Goal: Task Accomplishment & Management: Complete application form

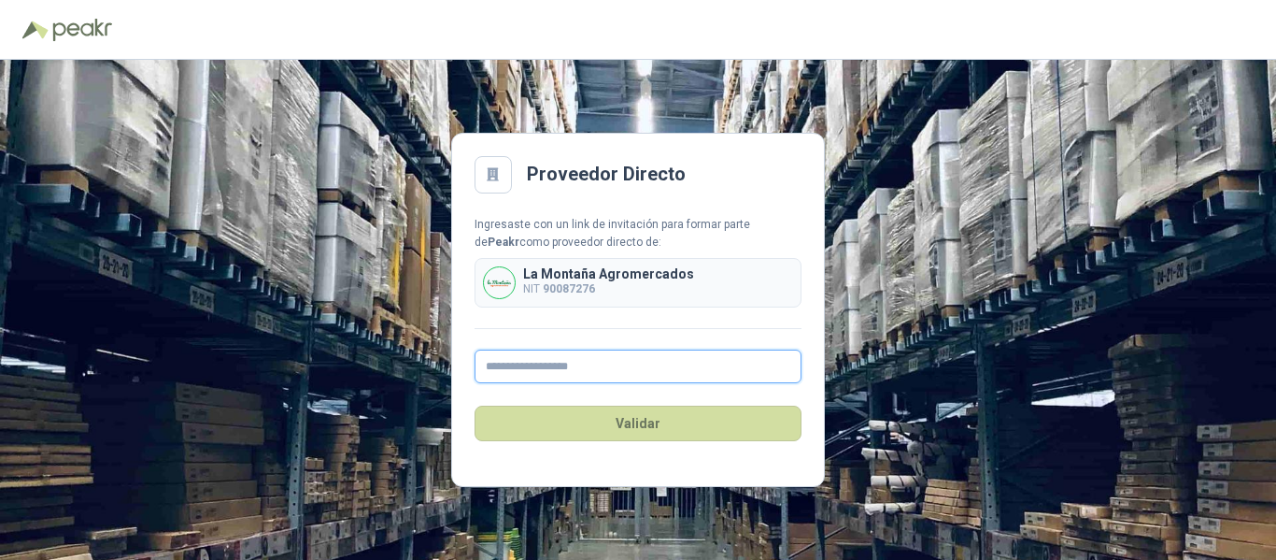
click at [563, 370] on input "text" at bounding box center [638, 366] width 327 height 34
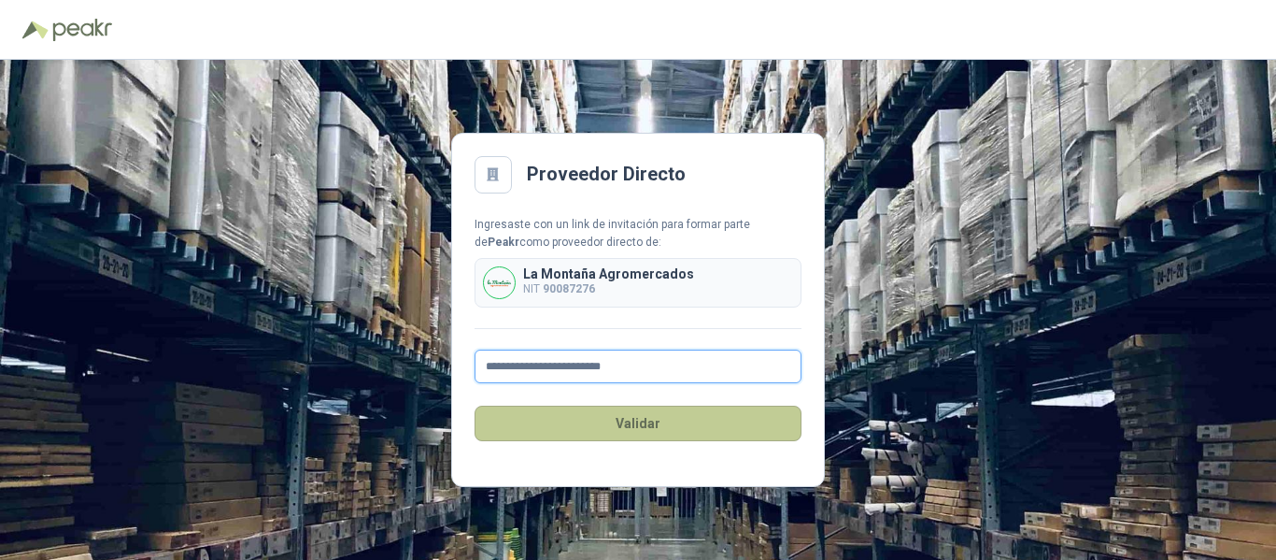
type input "**********"
click at [636, 434] on button "Validar" at bounding box center [638, 423] width 327 height 36
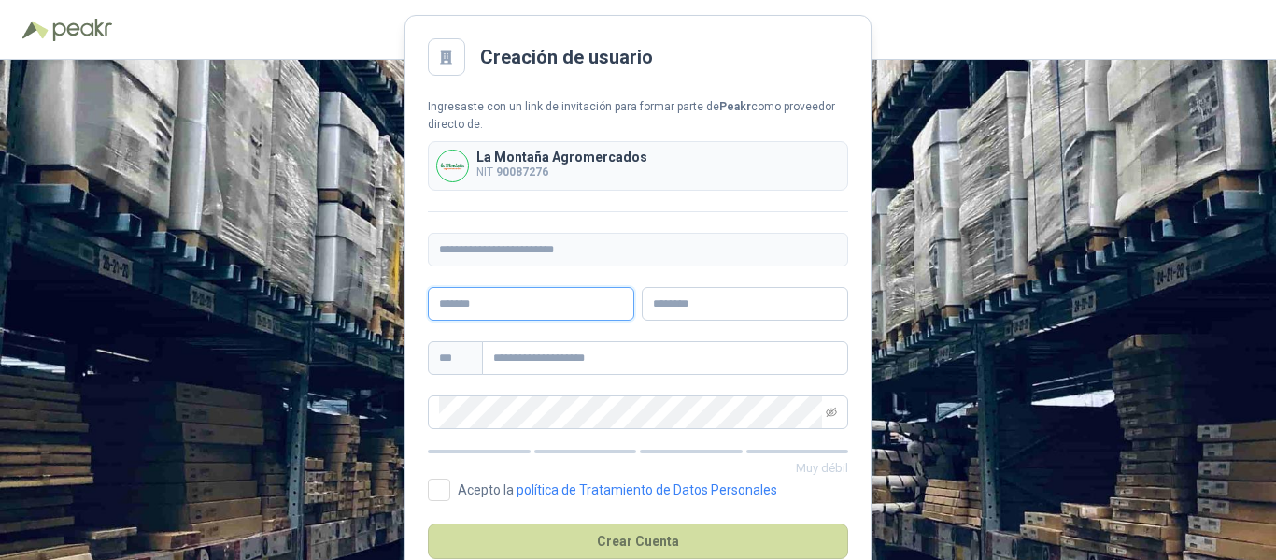
click at [509, 305] on input "text" at bounding box center [531, 304] width 206 height 34
type input "**********"
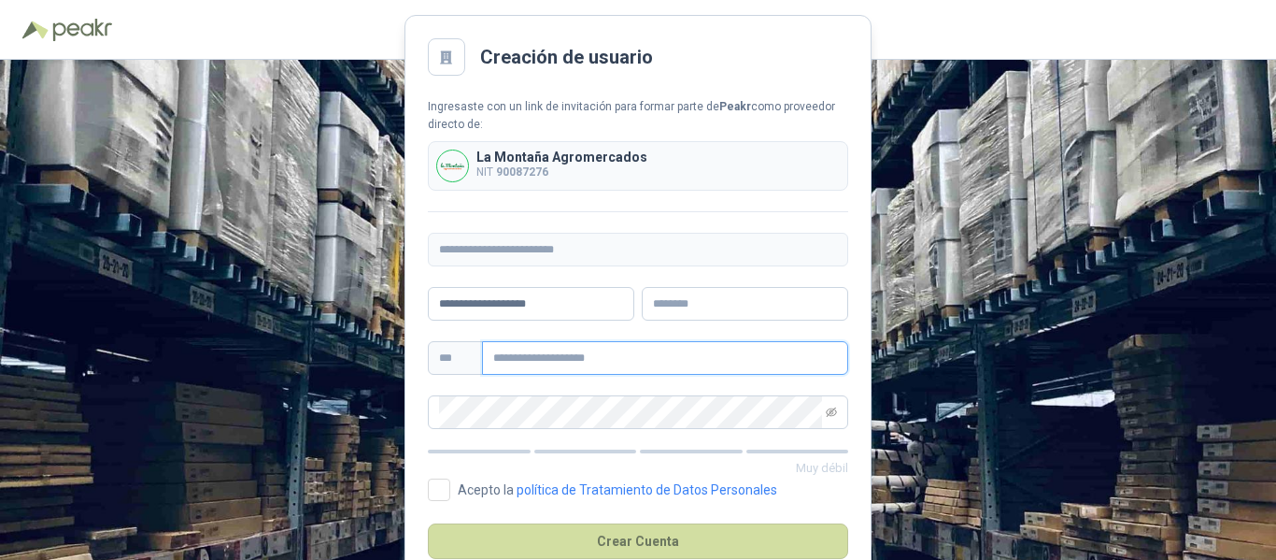
click at [563, 361] on input "text" at bounding box center [665, 358] width 366 height 34
type input "**********"
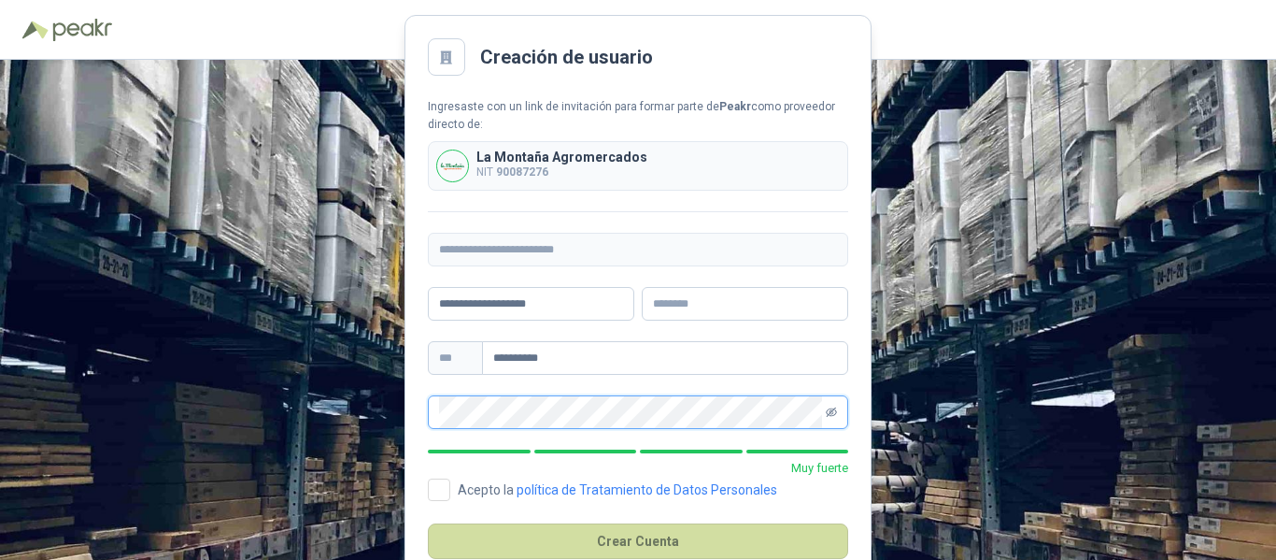
click at [831, 415] on icon "eye-invisible" at bounding box center [831, 411] width 11 height 9
click at [831, 415] on icon "eye" at bounding box center [831, 412] width 11 height 8
click at [831, 415] on icon "eye-invisible" at bounding box center [831, 411] width 11 height 9
click at [832, 413] on icon "eye" at bounding box center [832, 412] width 5 height 5
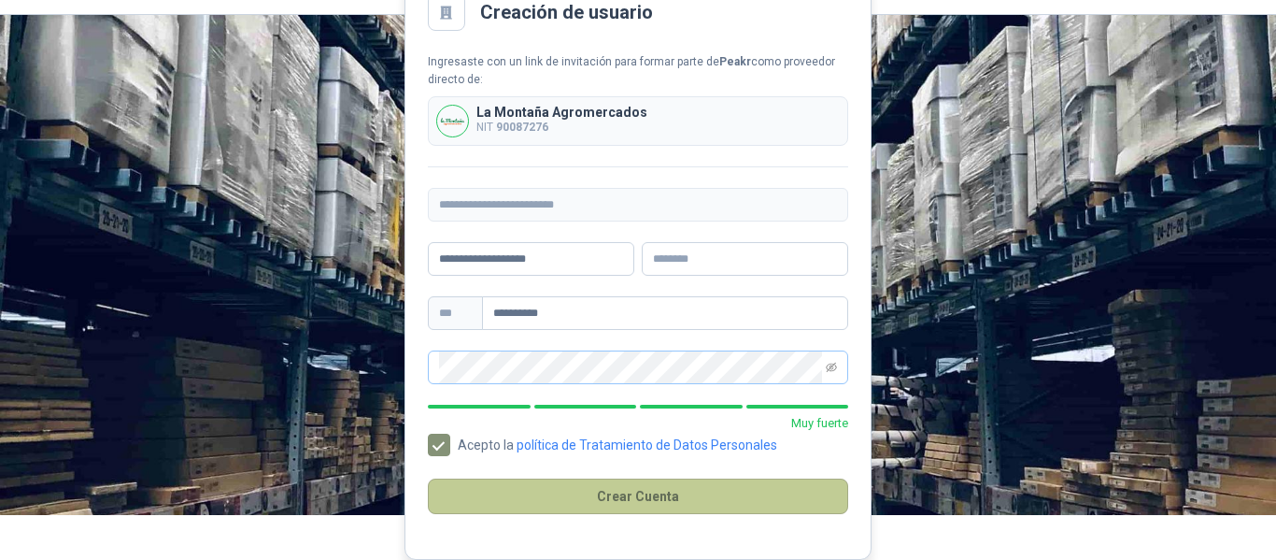
click at [673, 495] on button "Crear Cuenta" at bounding box center [638, 496] width 420 height 36
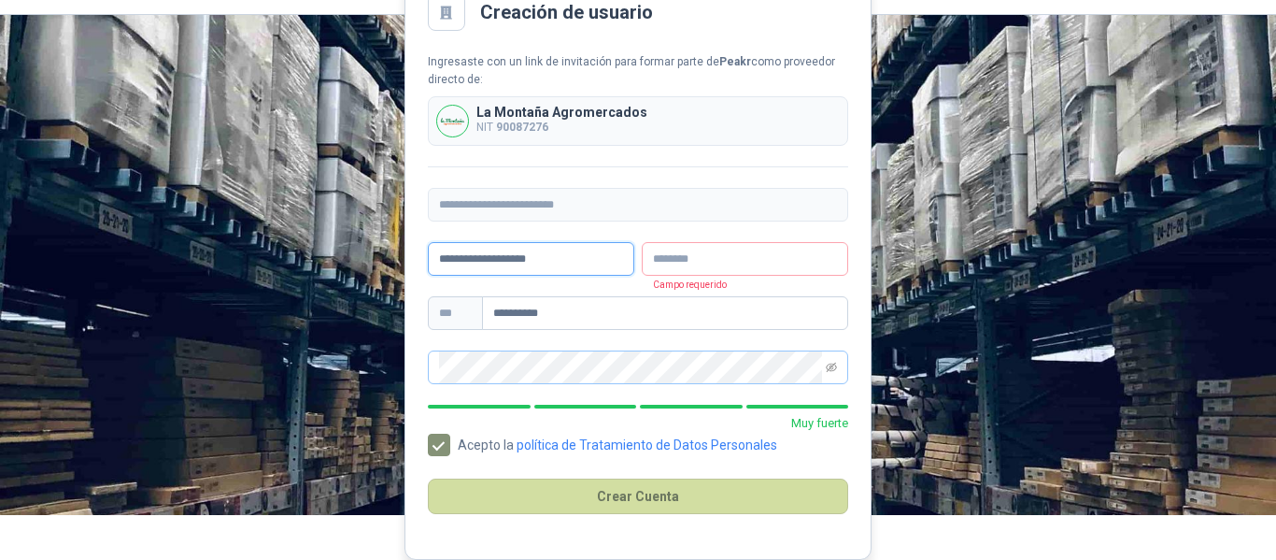
drag, startPoint x: 586, startPoint y: 262, endPoint x: 414, endPoint y: 257, distance: 172.0
click at [414, 257] on main "**********" at bounding box center [638, 264] width 467 height 589
click at [690, 263] on input "text" at bounding box center [745, 259] width 206 height 34
type input "*"
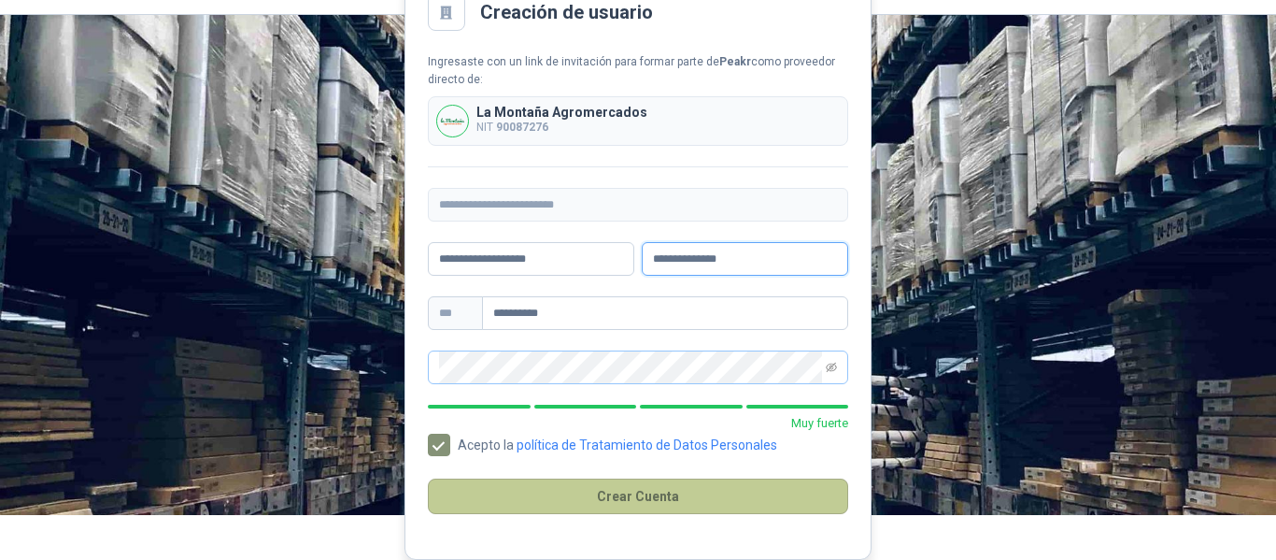
type input "**********"
click at [663, 496] on button "Crear Cuenta" at bounding box center [638, 496] width 420 height 36
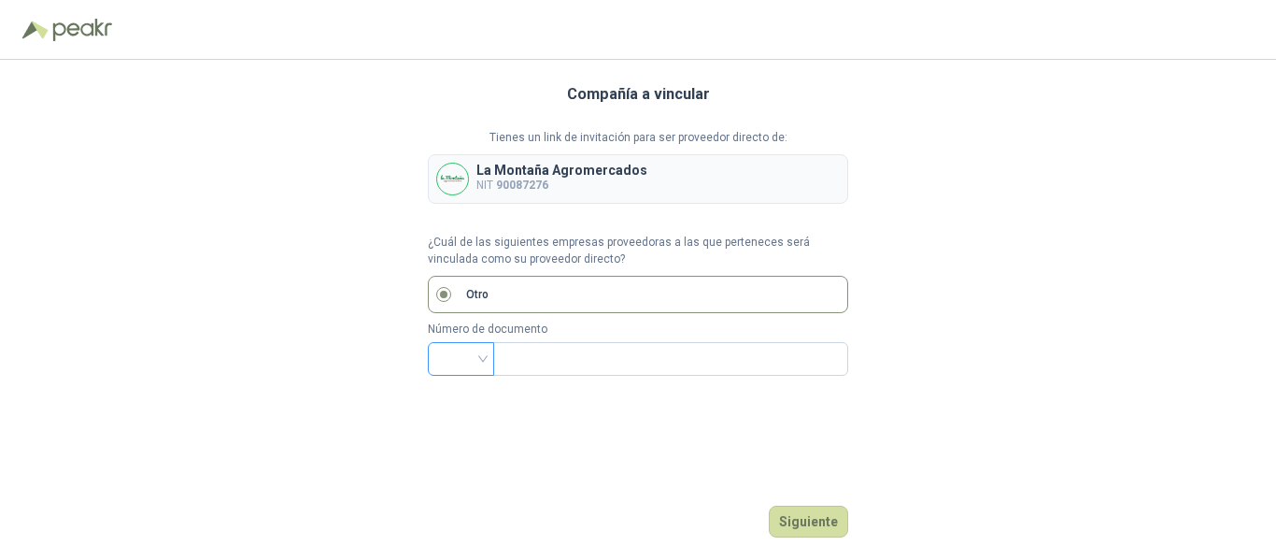
click at [485, 362] on div at bounding box center [461, 359] width 66 height 34
click at [467, 196] on div "NIT" at bounding box center [461, 200] width 36 height 21
click at [527, 366] on input "text" at bounding box center [669, 359] width 329 height 32
type input "*********"
click at [809, 520] on button "Siguiente" at bounding box center [808, 521] width 79 height 32
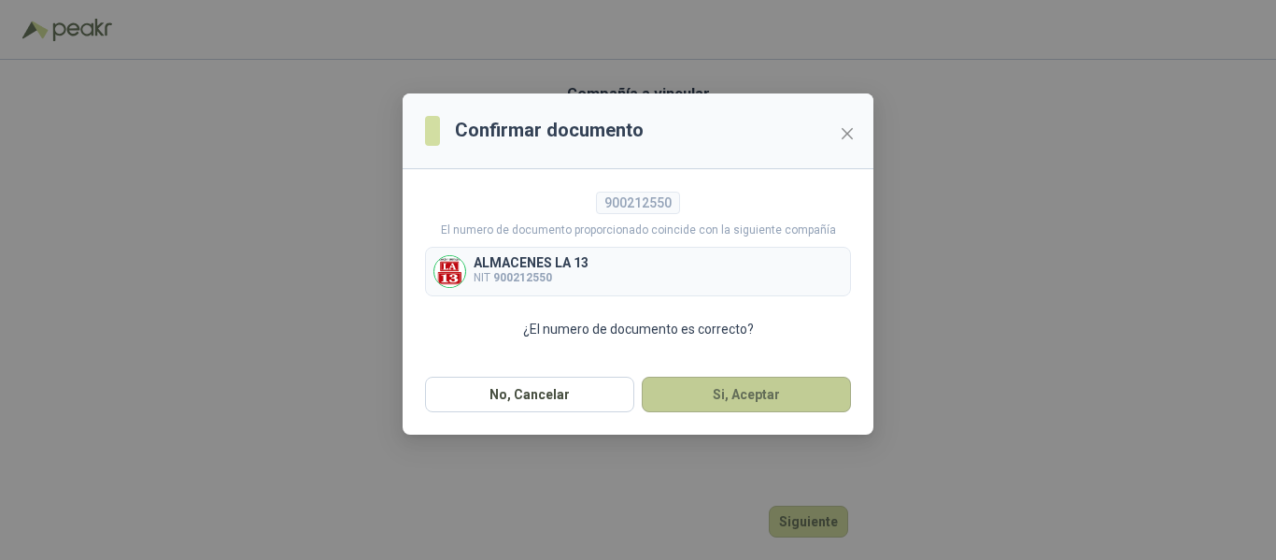
click at [700, 397] on button "Si, Aceptar" at bounding box center [746, 395] width 209 height 36
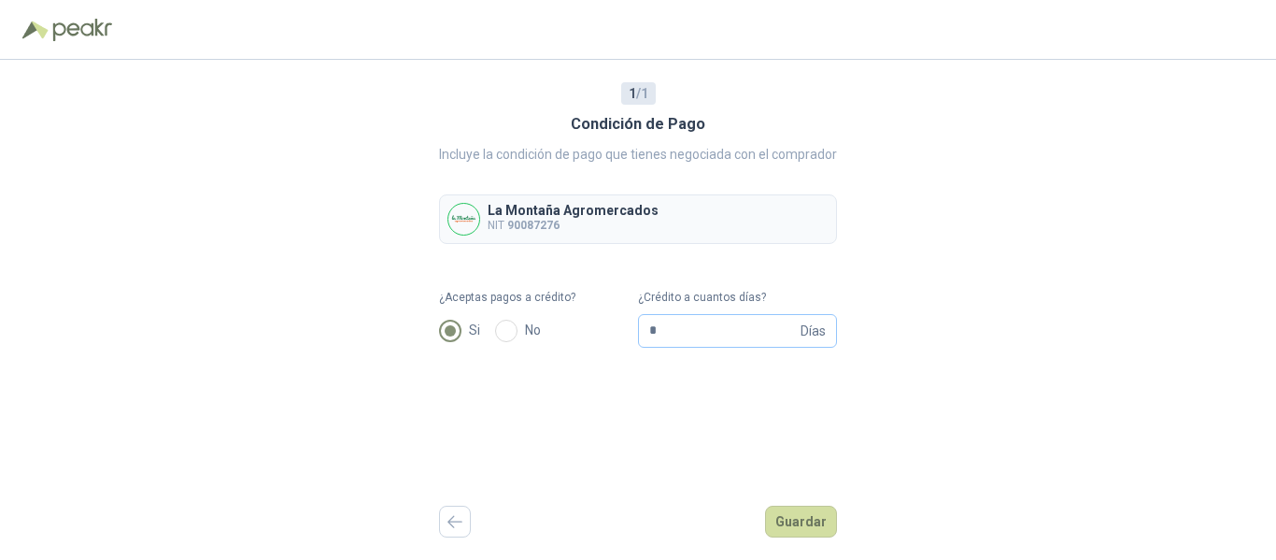
click at [640, 337] on span "* Días" at bounding box center [737, 331] width 199 height 34
drag, startPoint x: 655, startPoint y: 332, endPoint x: 629, endPoint y: 329, distance: 26.3
click at [629, 329] on form "¿Aceptas pagos a crédito? Si No ¿Crédito a cuantos días? * Días" at bounding box center [638, 318] width 398 height 59
click at [678, 336] on input "*" at bounding box center [723, 331] width 148 height 32
drag, startPoint x: 678, startPoint y: 336, endPoint x: 622, endPoint y: 322, distance: 57.8
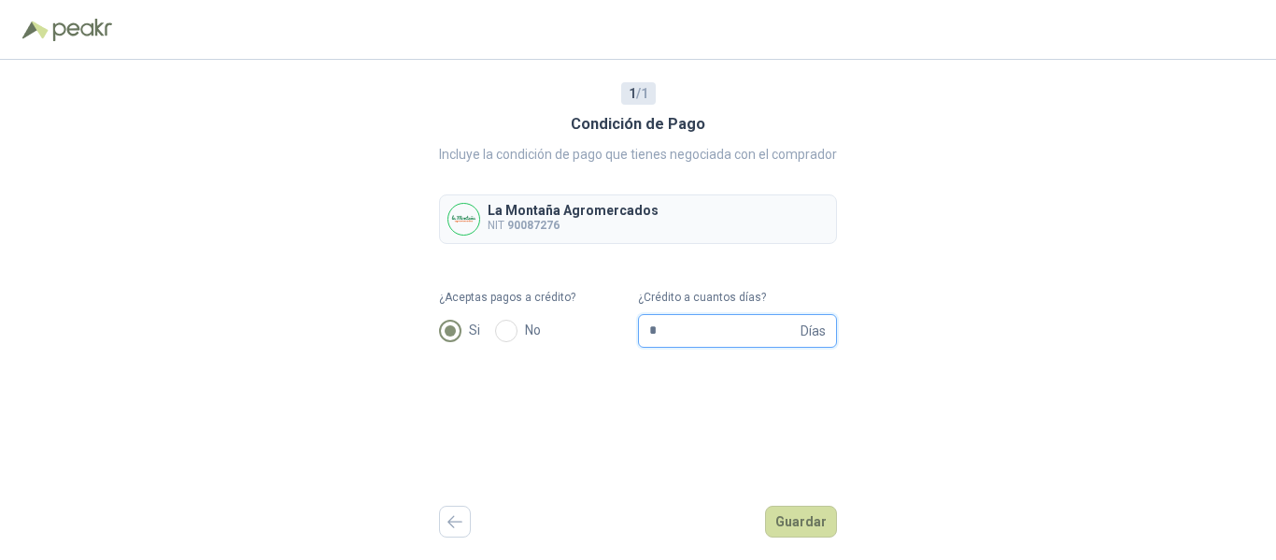
click at [622, 322] on form "¿Aceptas pagos a crédito? Si No ¿Crédito a cuantos días? * Días" at bounding box center [638, 318] width 398 height 59
type input "**"
click at [815, 533] on button "Guardar" at bounding box center [801, 521] width 72 height 32
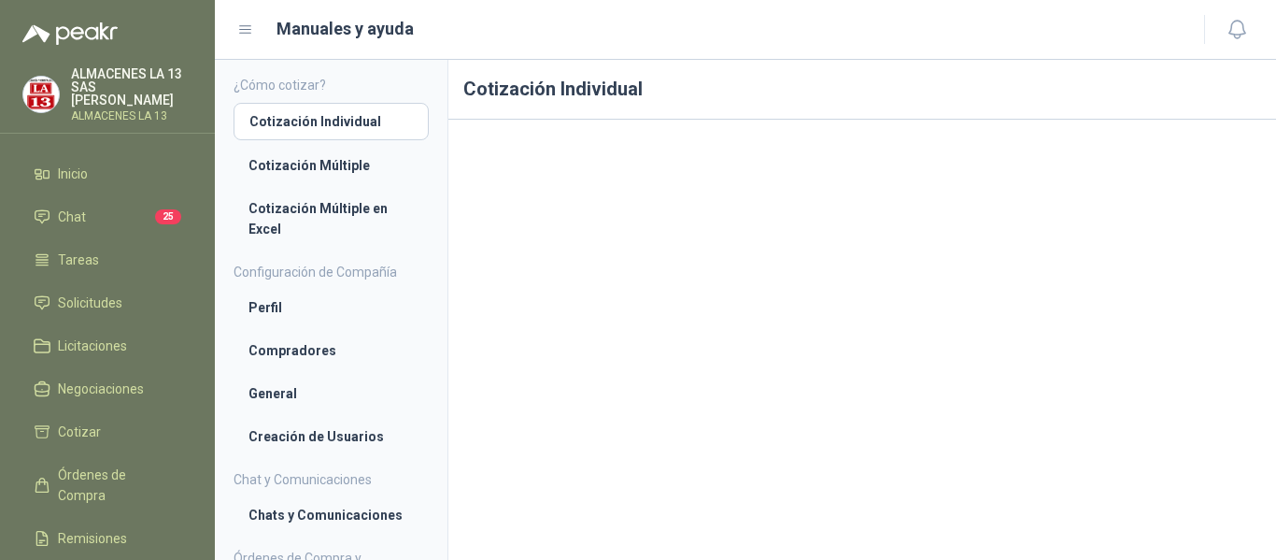
scroll to position [36, 0]
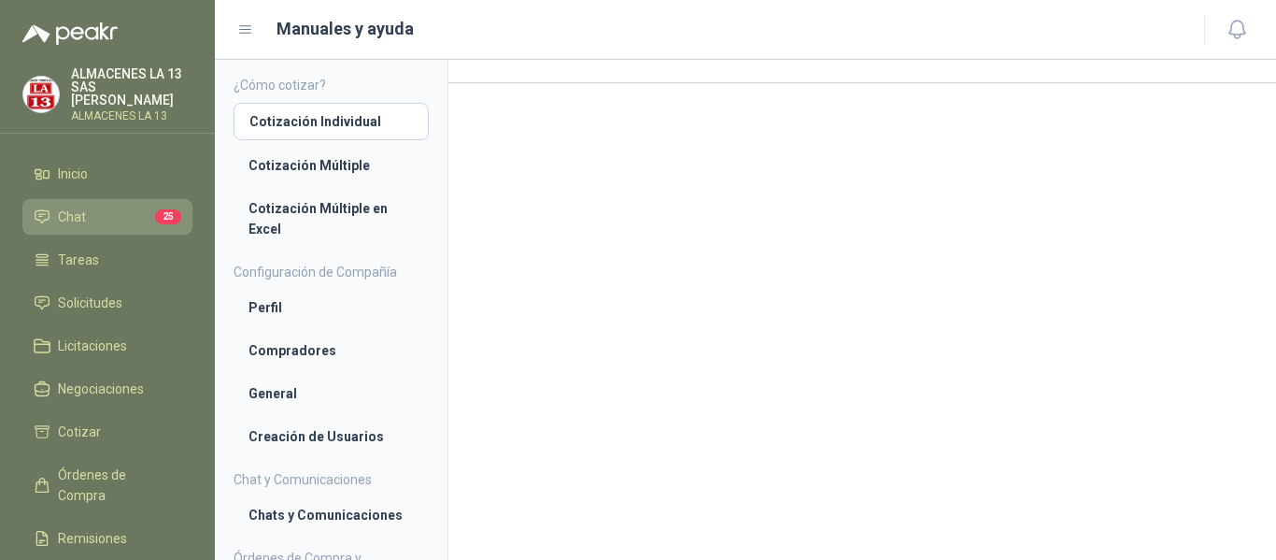
click at [102, 213] on li "Chat 25" at bounding box center [108, 216] width 148 height 21
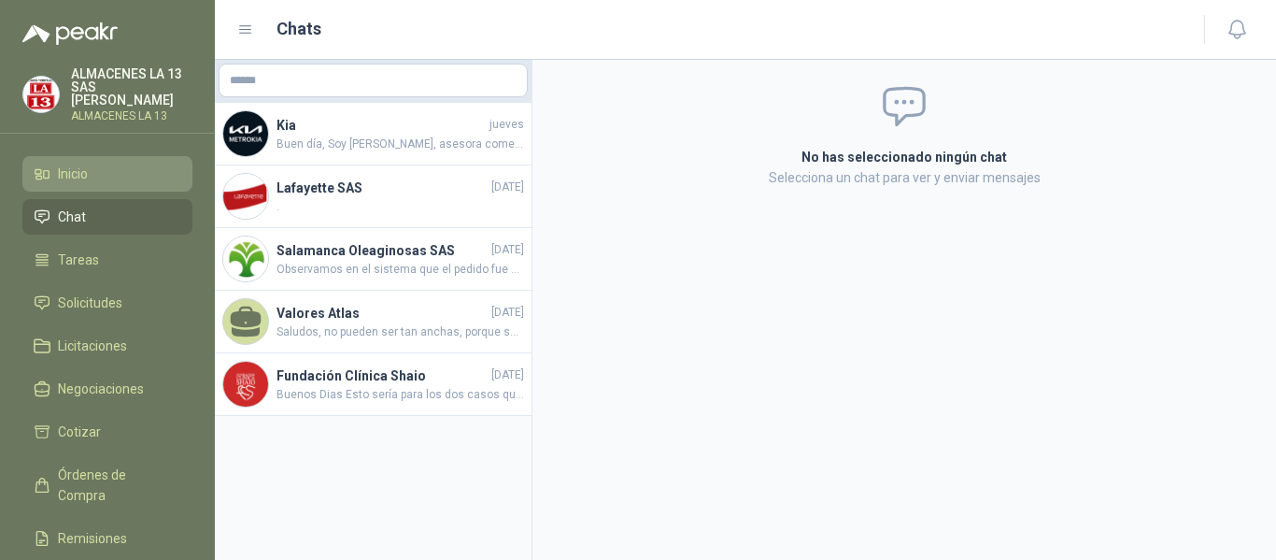
click at [78, 171] on span "Inicio" at bounding box center [73, 174] width 30 height 21
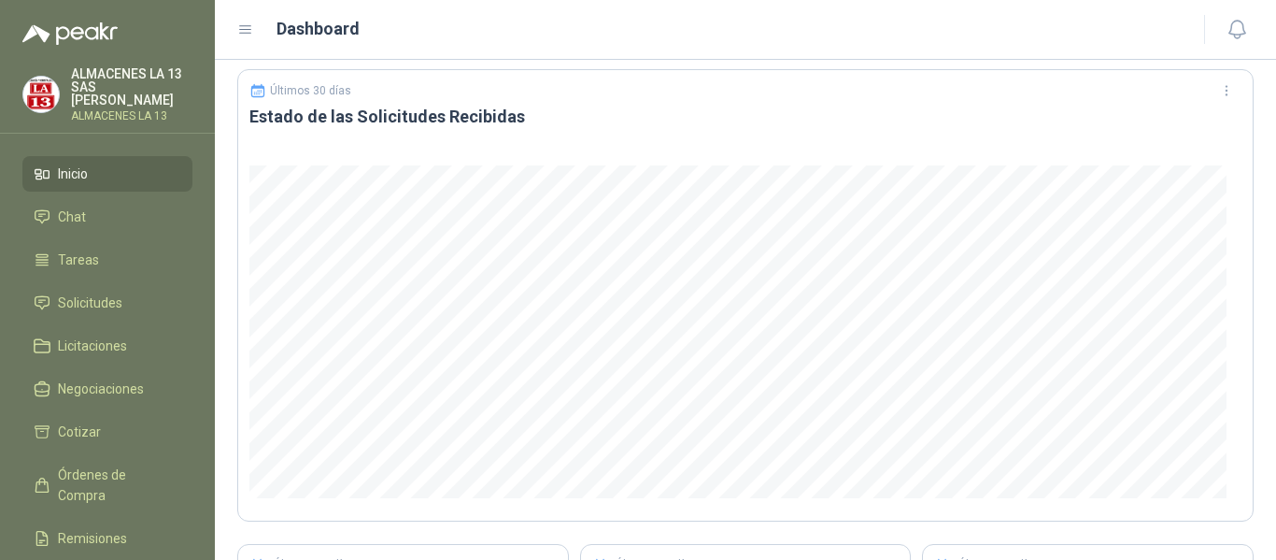
scroll to position [93, 0]
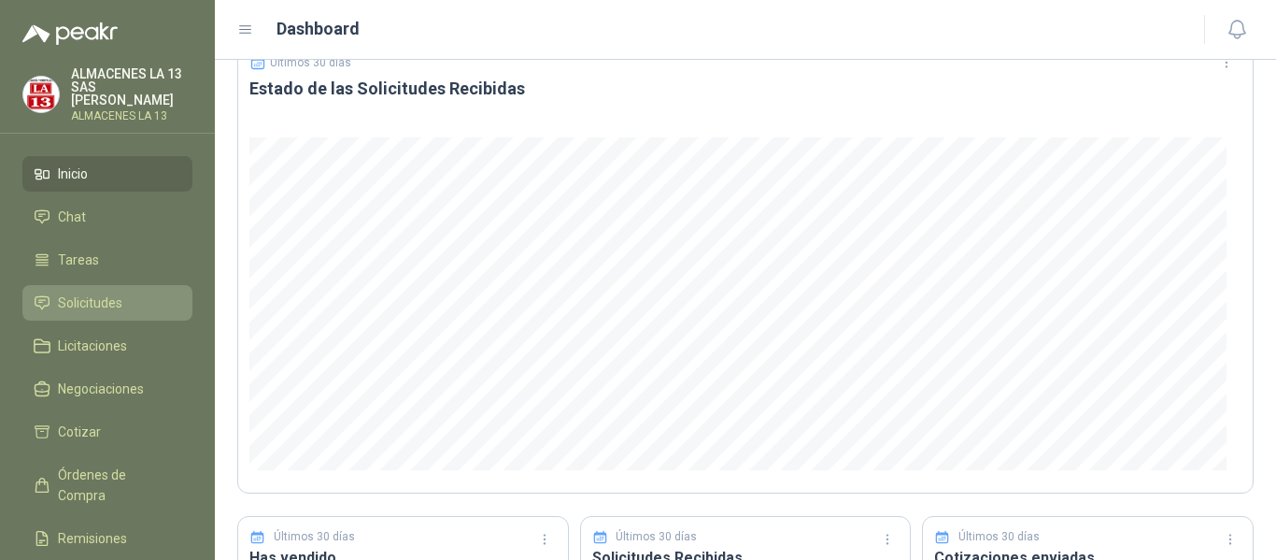
click at [96, 293] on span "Solicitudes" at bounding box center [90, 302] width 64 height 21
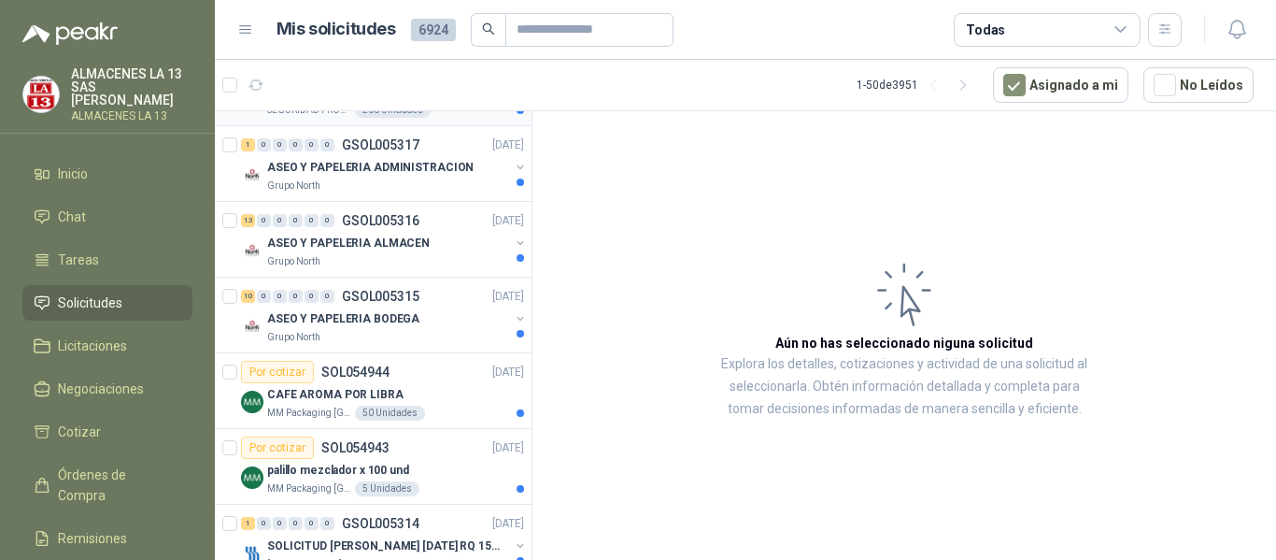
scroll to position [1121, 0]
click at [381, 238] on p "ASEO Y PAPELERIA ALMACEN" at bounding box center [348, 243] width 163 height 18
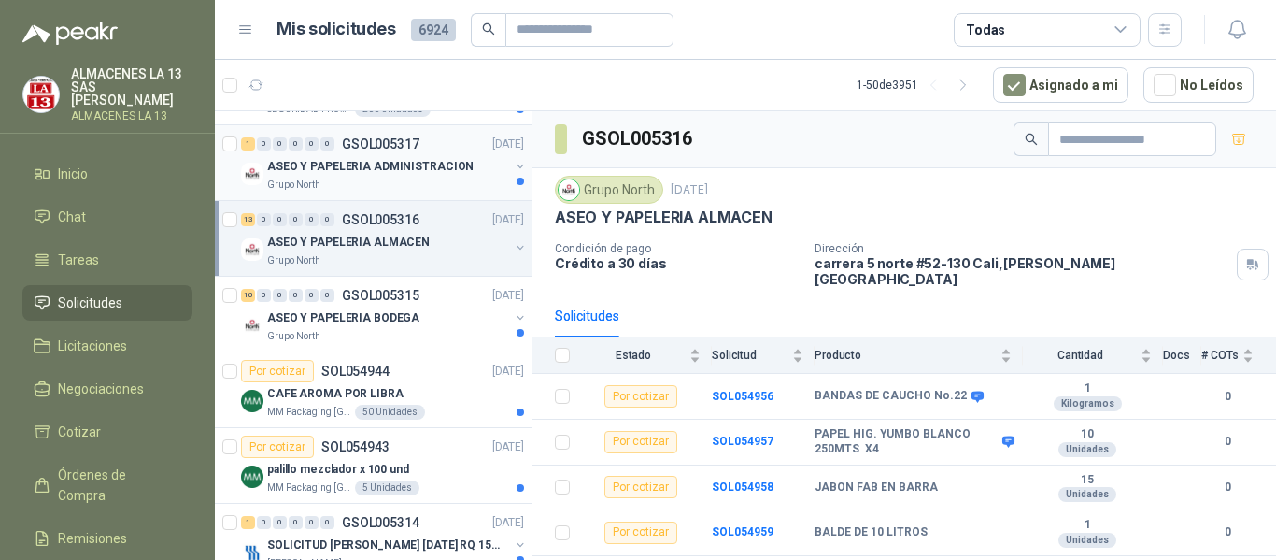
click at [374, 165] on p "ASEO Y PAPELERIA ADMINISTRACION" at bounding box center [370, 167] width 206 height 18
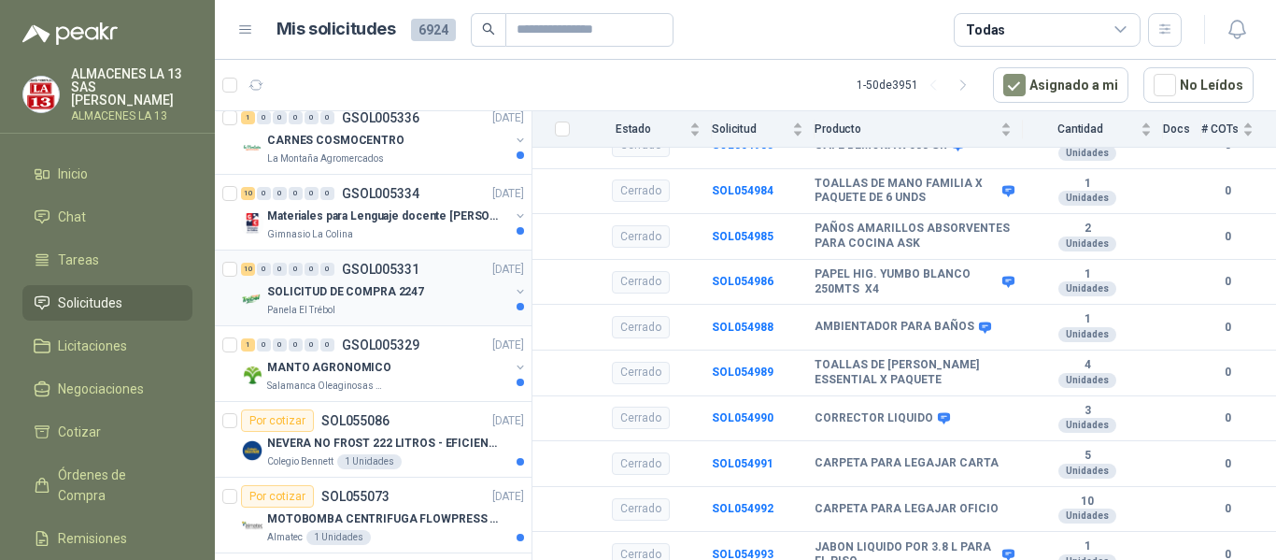
scroll to position [93, 0]
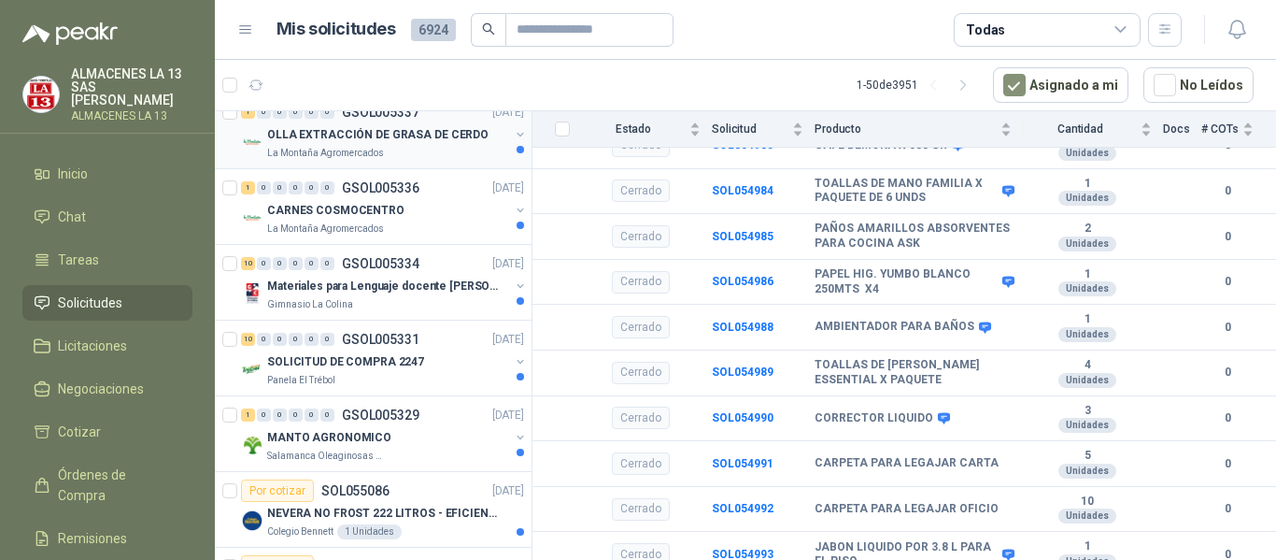
click at [388, 130] on p "OLLA EXTRACCIÓN DE GRASA DE CERDO" at bounding box center [377, 135] width 221 height 18
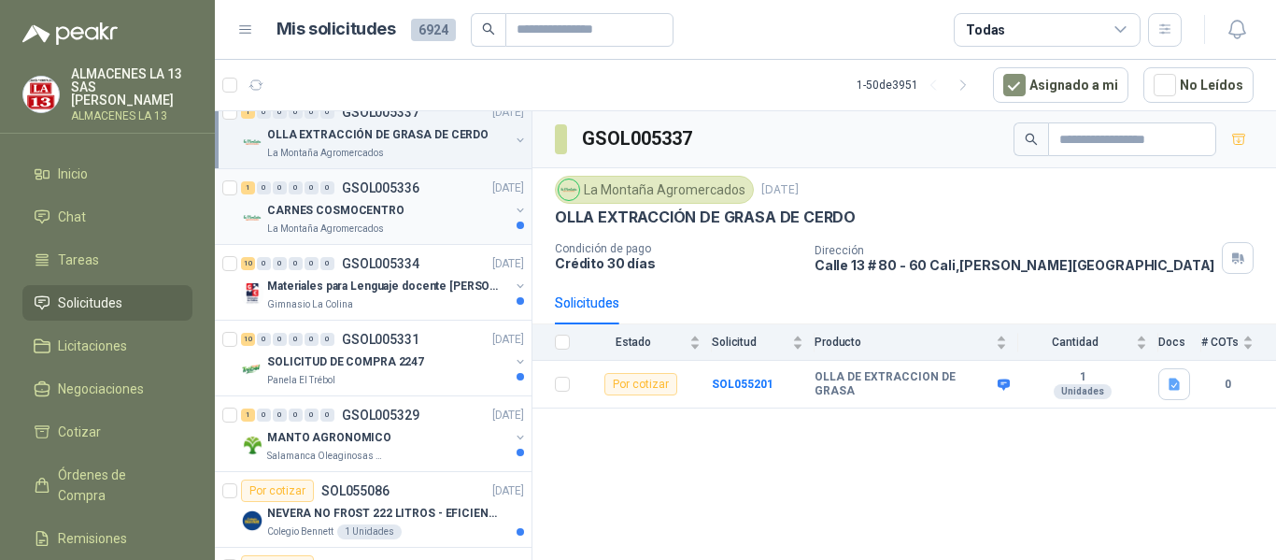
click at [379, 215] on p "CARNES COSMOCENTRO" at bounding box center [335, 211] width 137 height 18
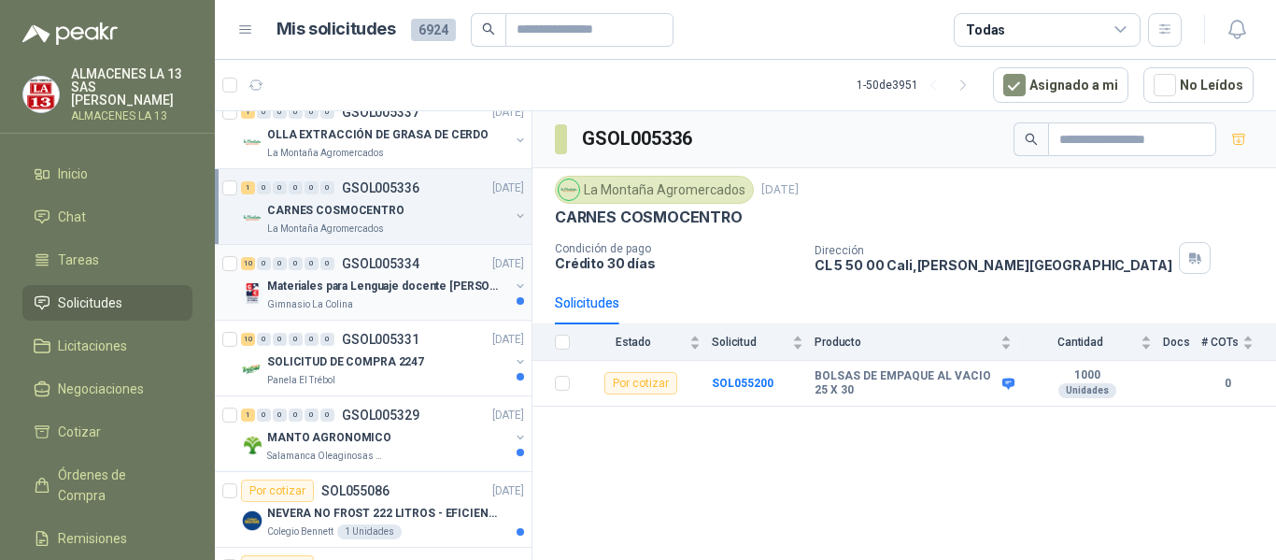
click at [365, 294] on p "Materiales para Lenguaje docente [PERSON_NAME]" at bounding box center [383, 286] width 233 height 18
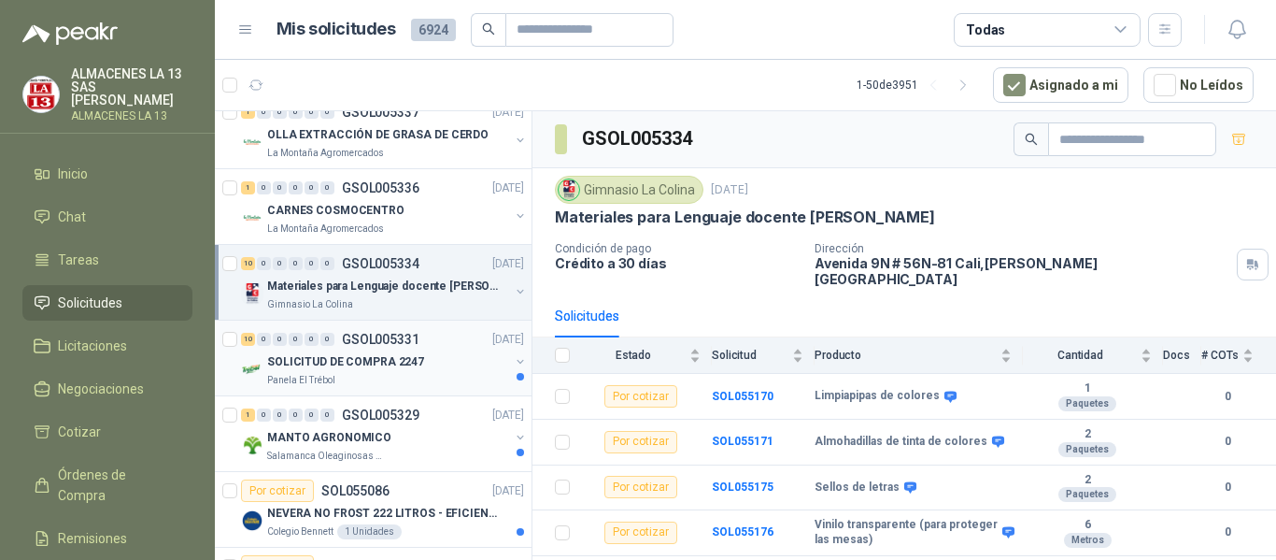
click at [391, 384] on div "Panela El Trébol" at bounding box center [388, 380] width 242 height 15
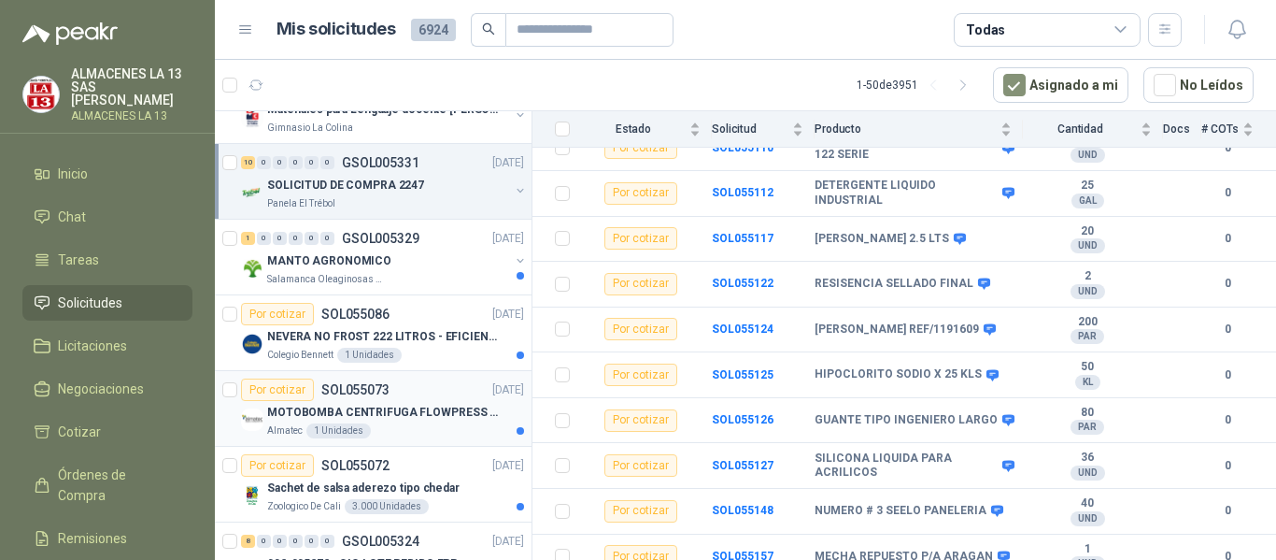
scroll to position [280, 0]
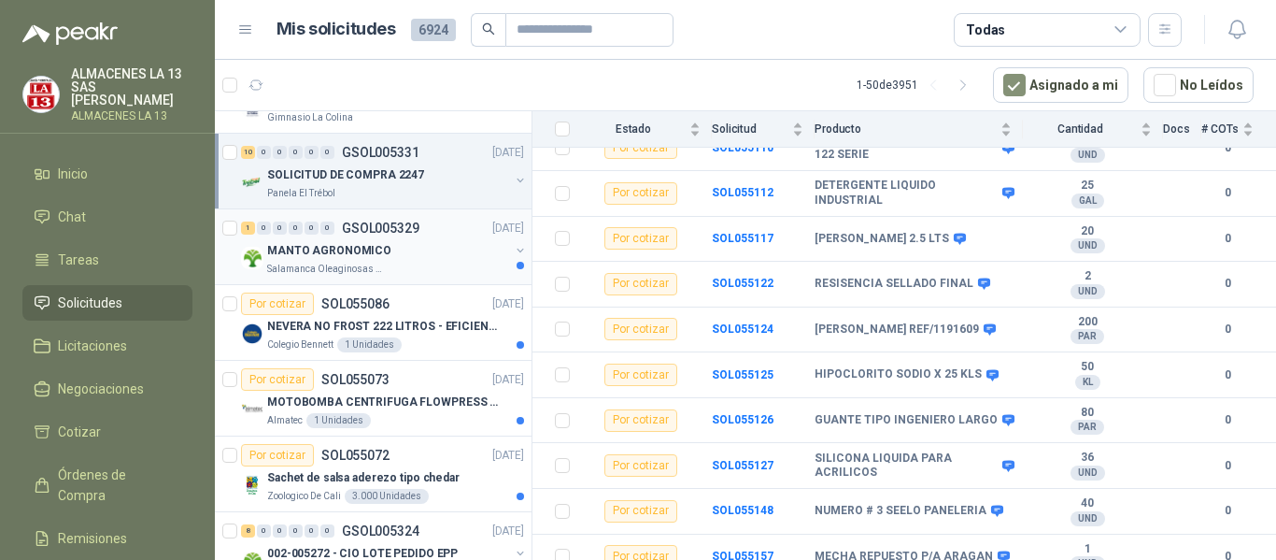
click at [373, 265] on p "Salamanca Oleaginosas SAS" at bounding box center [326, 269] width 118 height 15
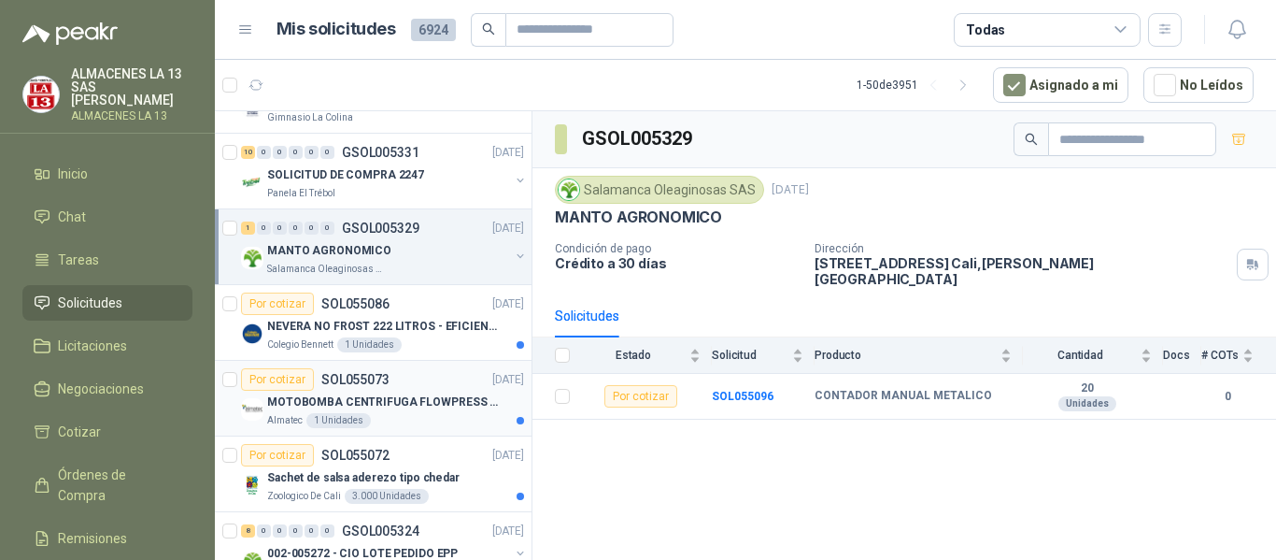
click at [394, 406] on p "MOTOBOMBA CENTRIFUGA FLOWPRESS 1.5HP-220" at bounding box center [383, 402] width 233 height 18
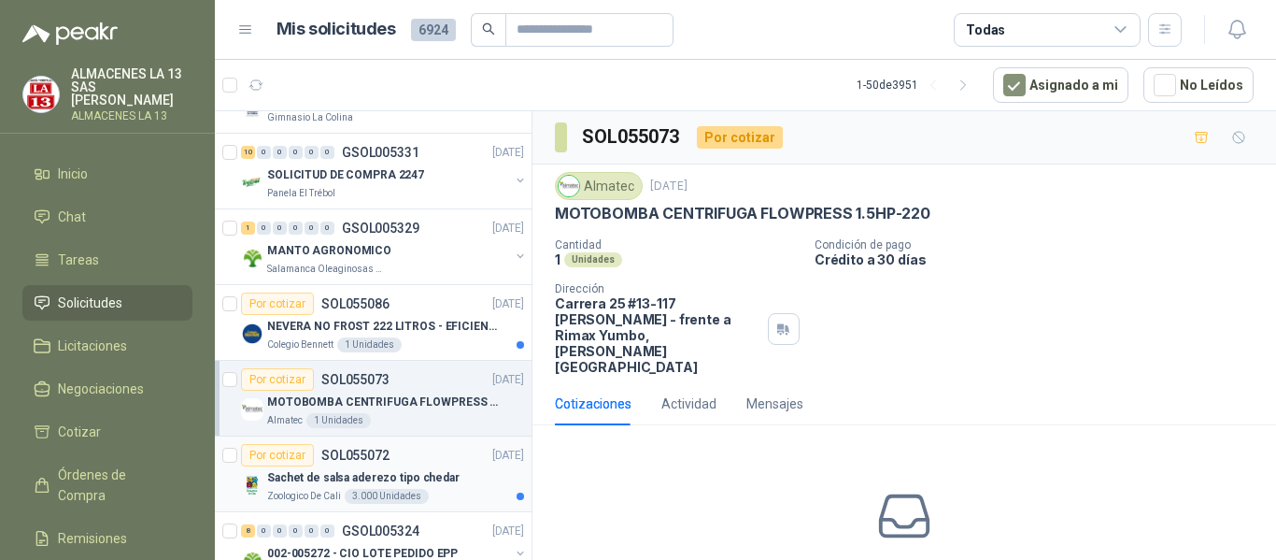
click at [379, 473] on p "Sachet de salsa aderezo tipo chedar" at bounding box center [363, 478] width 192 height 18
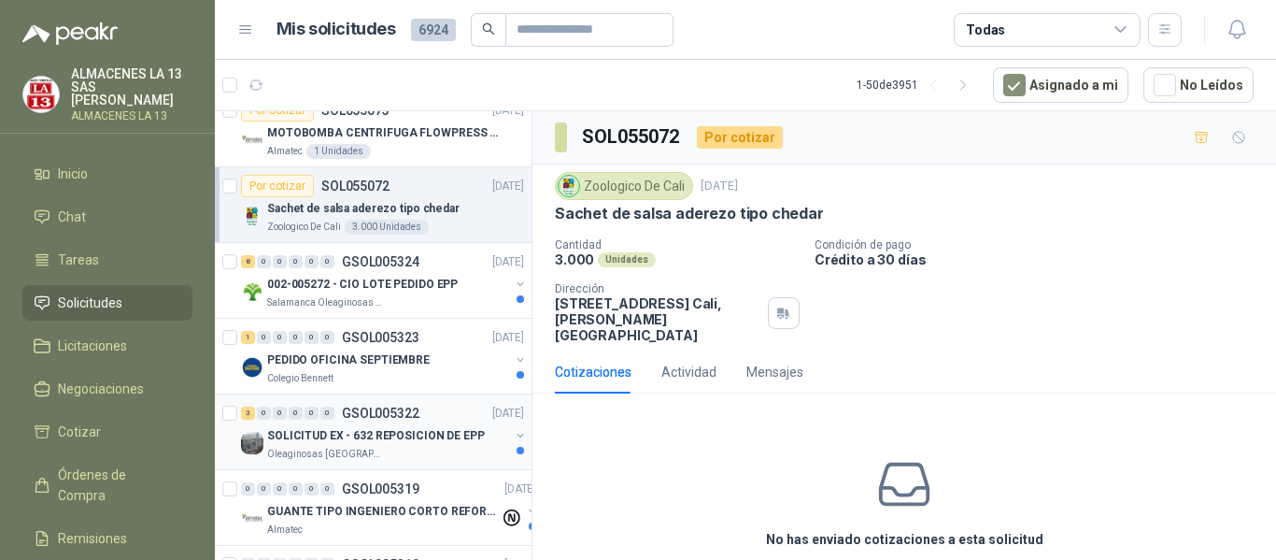
scroll to position [561, 0]
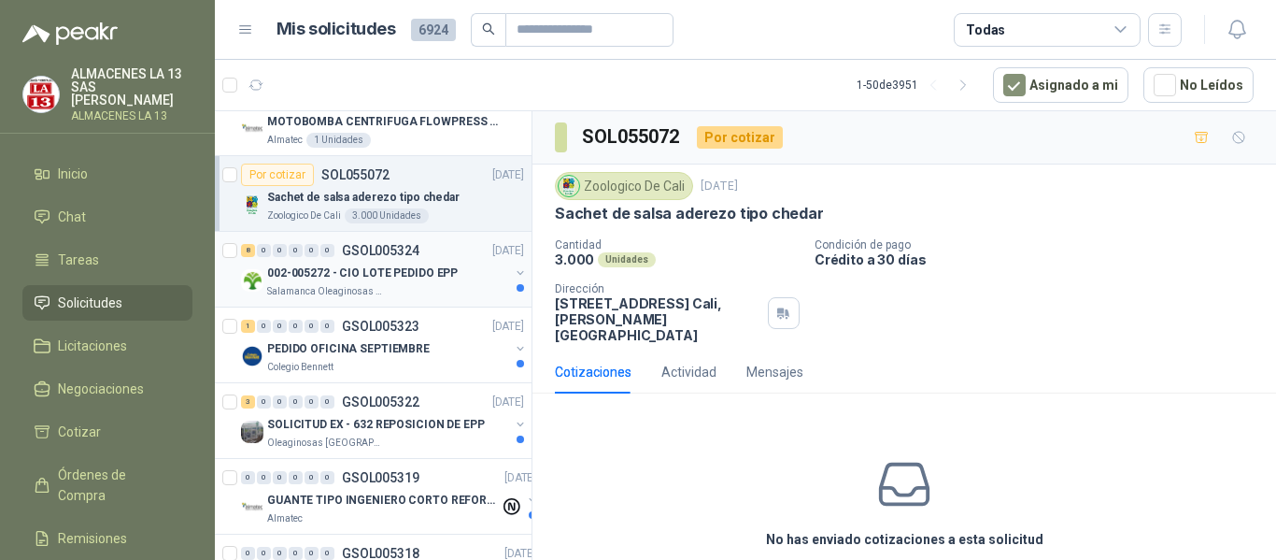
click at [419, 283] on div "002-005272 - CIO LOTE PEDIDO EPP" at bounding box center [388, 273] width 242 height 22
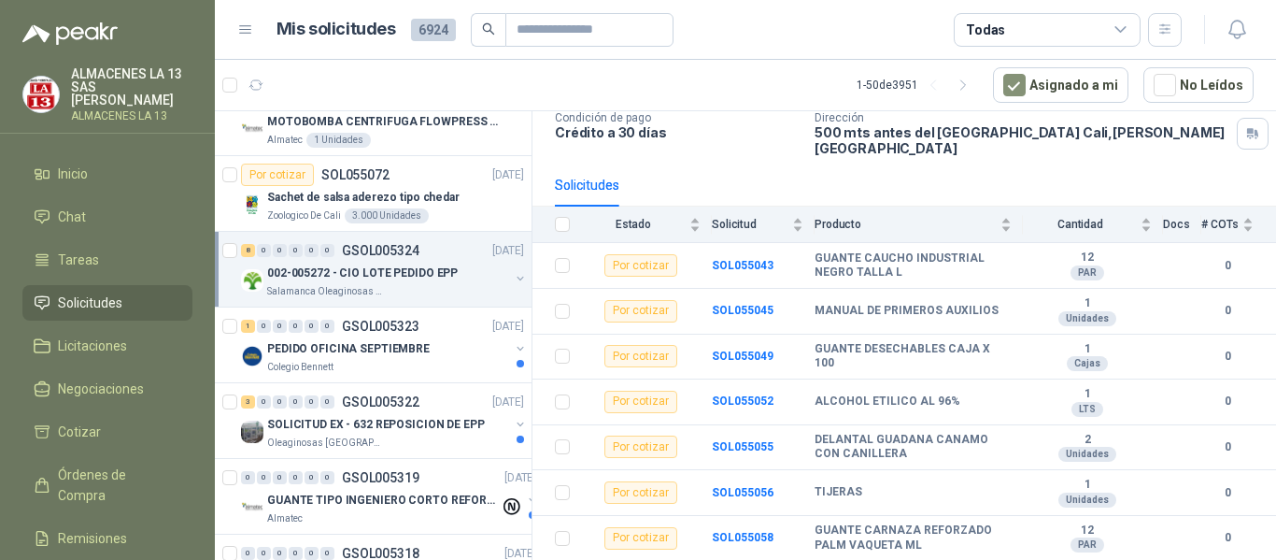
scroll to position [158, 0]
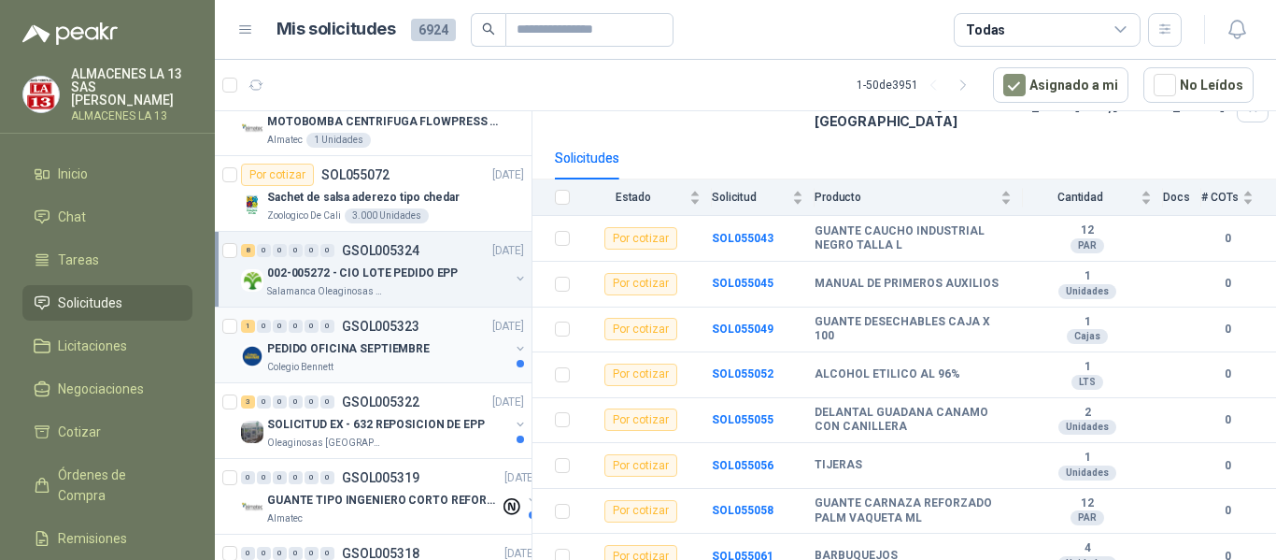
click at [373, 345] on p "PEDIDO OFICINA SEPTIEMBRE" at bounding box center [348, 349] width 163 height 18
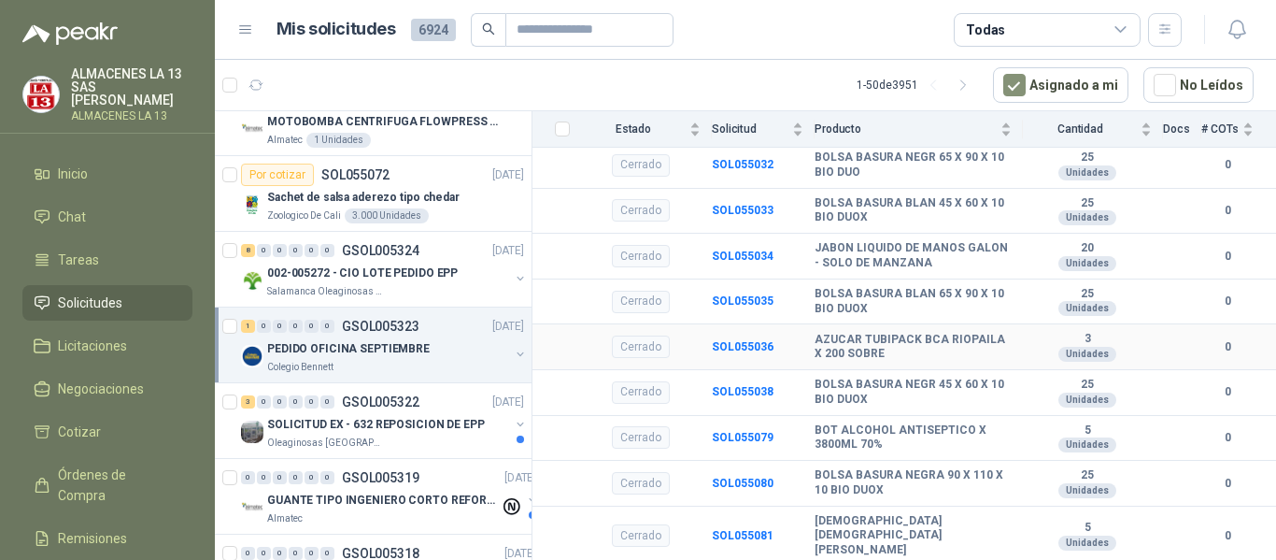
scroll to position [431, 0]
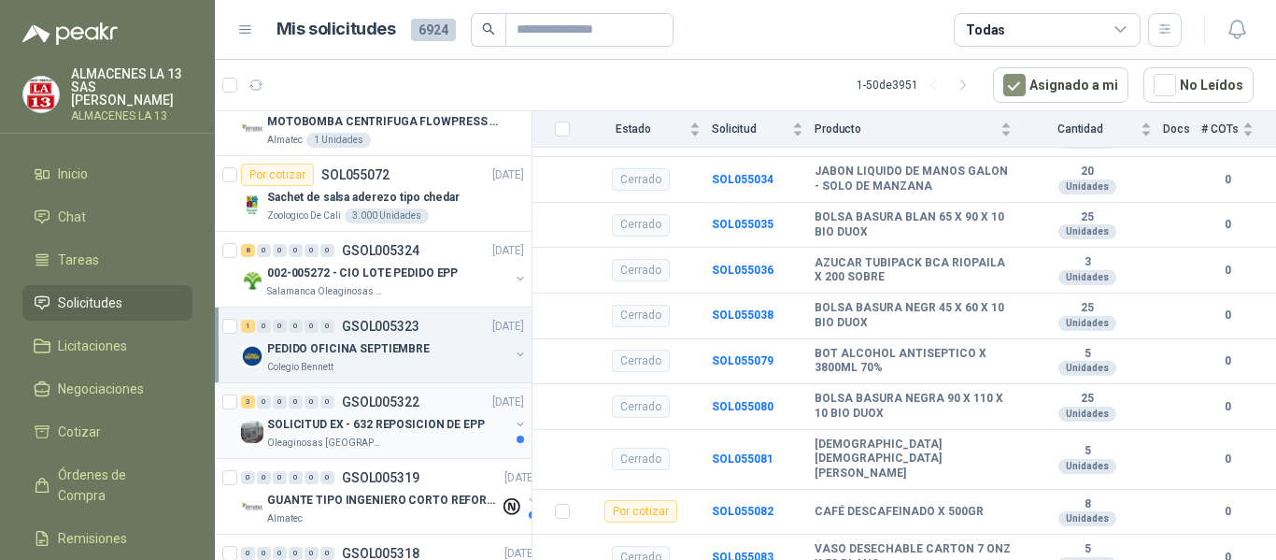
click at [391, 440] on div "Oleaginosas [GEOGRAPHIC_DATA][PERSON_NAME]" at bounding box center [388, 442] width 242 height 15
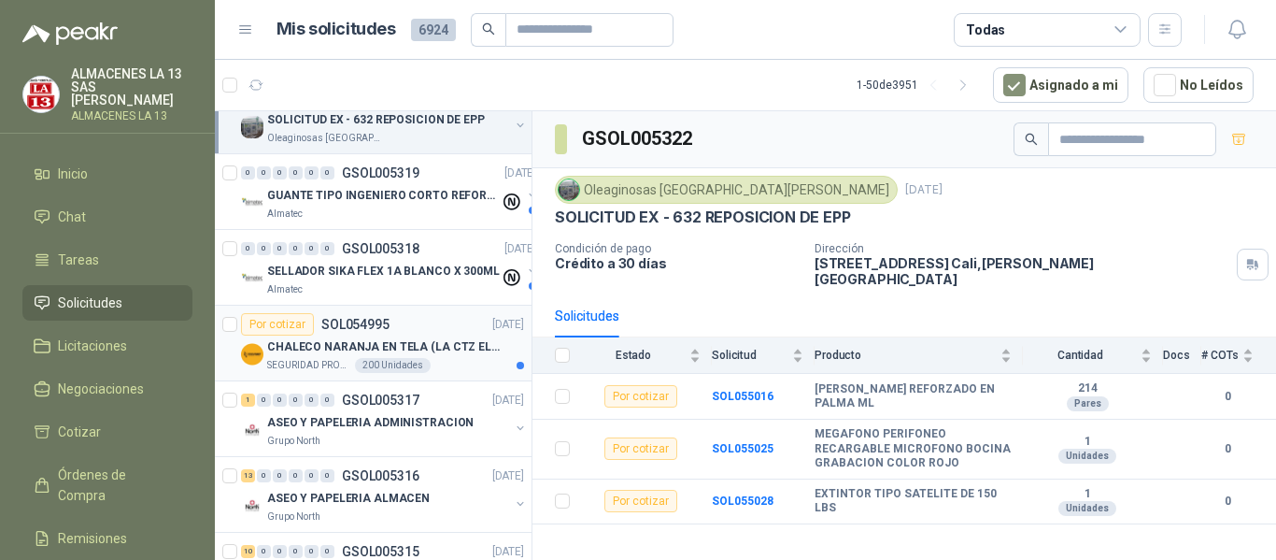
scroll to position [747, 0]
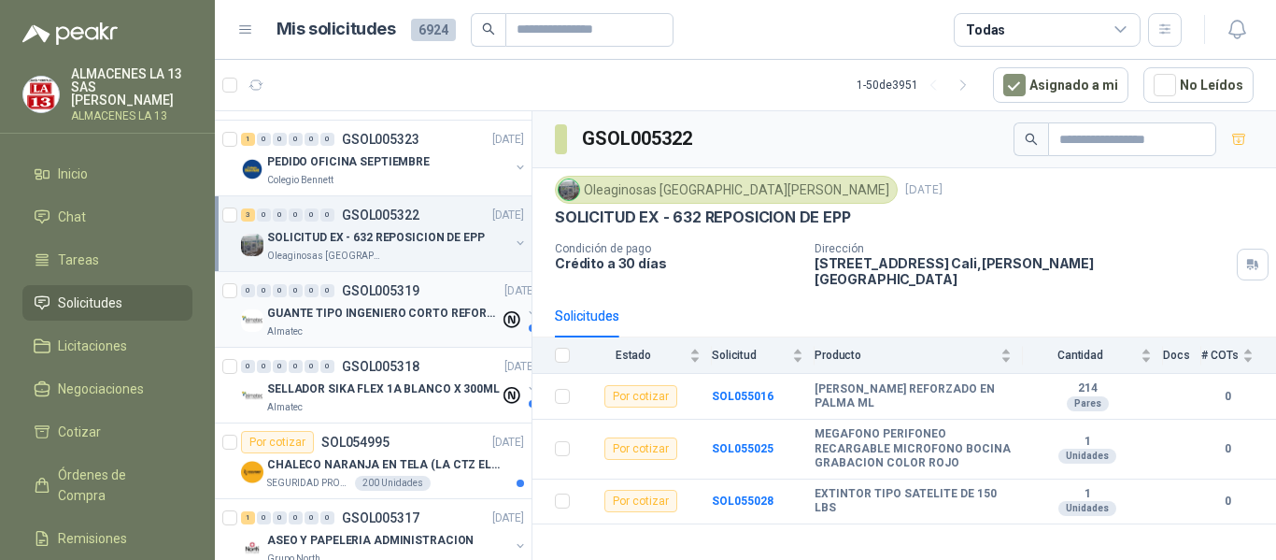
click at [412, 324] on div "Almatec" at bounding box center [383, 331] width 233 height 15
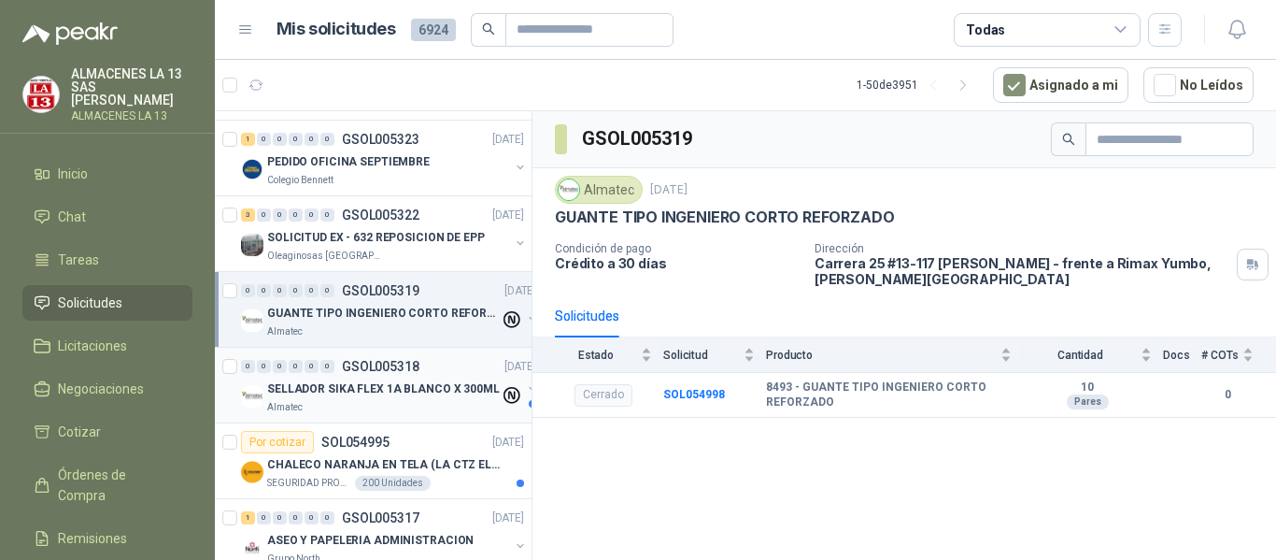
click at [398, 386] on p "SELLADOR SIKA FLEX 1A BLANCO X 300ML" at bounding box center [383, 389] width 233 height 18
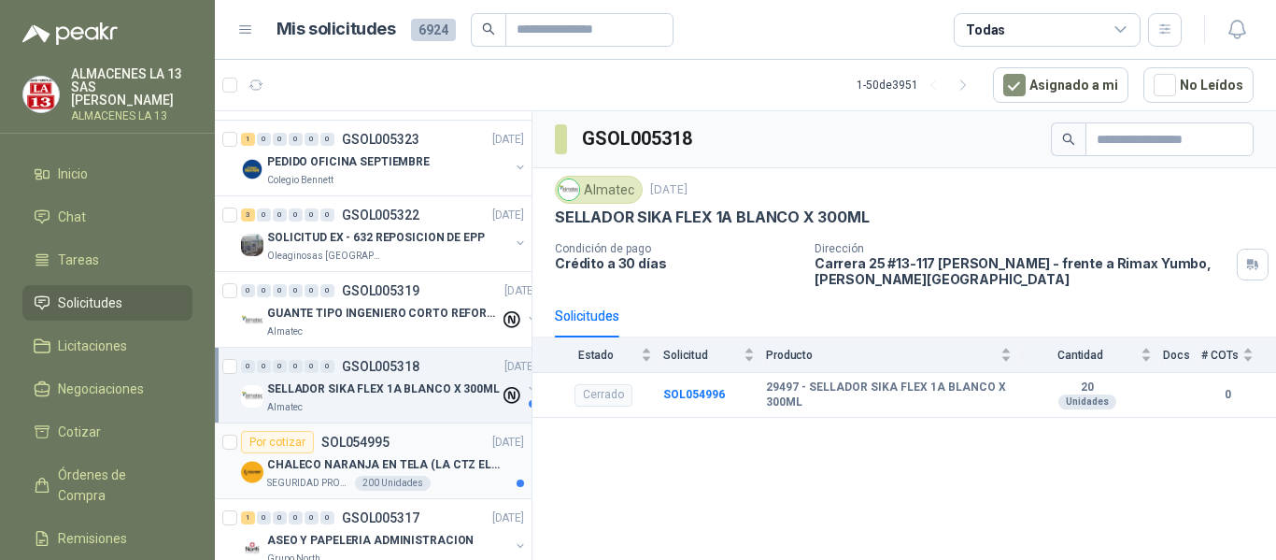
click at [405, 459] on p "CHALECO NARANJA EN TELA (LA CTZ ELEGIDA DEBE ENVIAR MUESTRA)" at bounding box center [383, 465] width 233 height 18
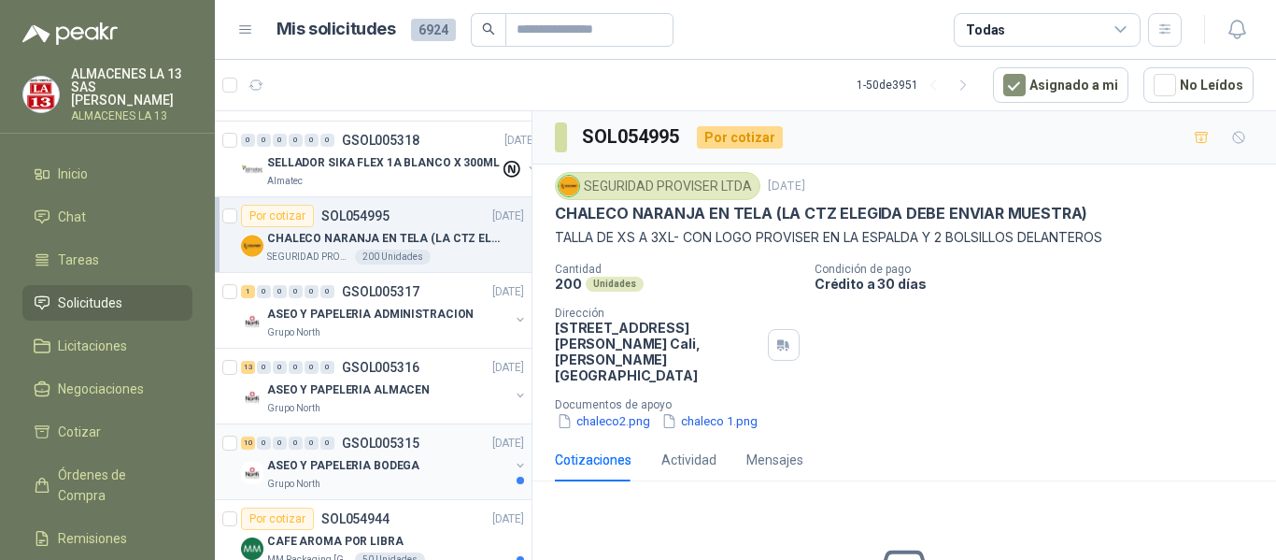
scroll to position [1028, 0]
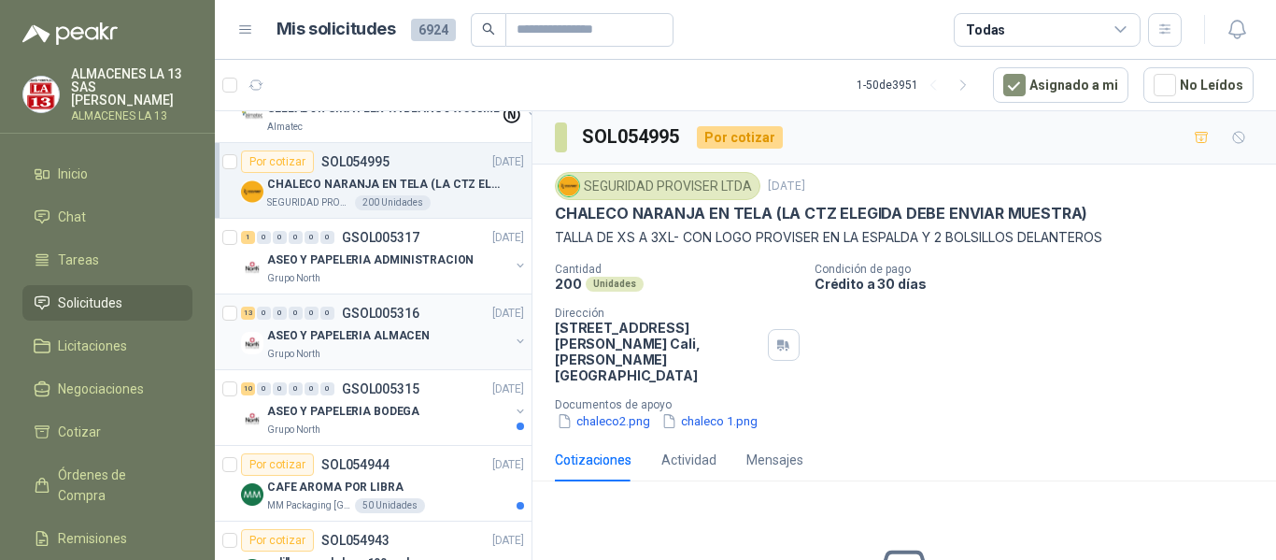
click at [462, 339] on div "ASEO Y PAPELERIA ALMACEN" at bounding box center [388, 335] width 242 height 22
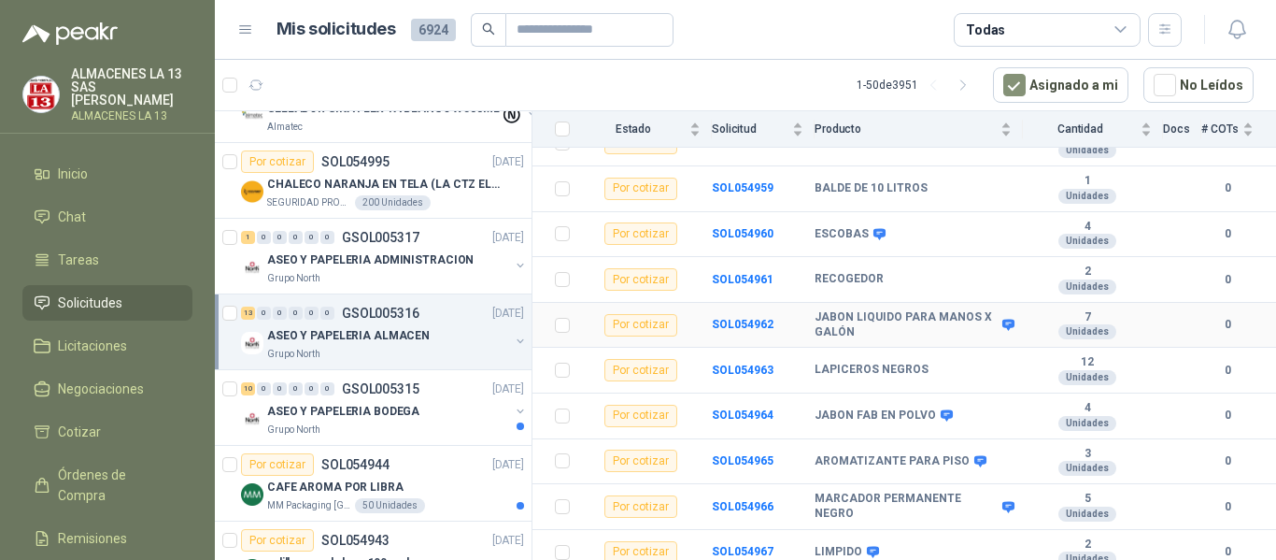
scroll to position [385, 0]
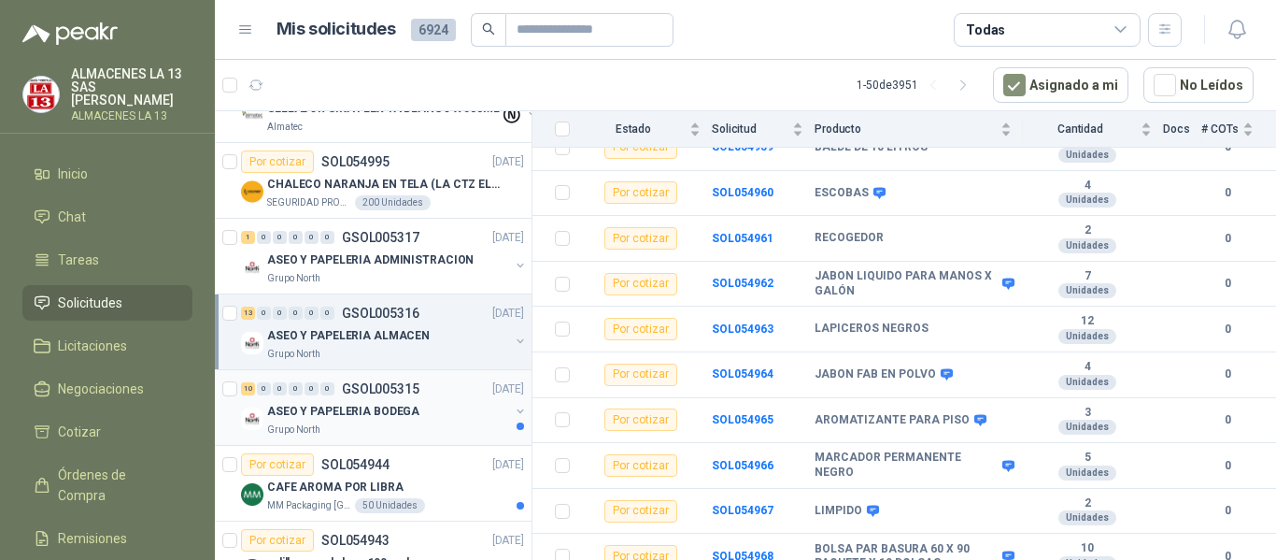
click at [388, 409] on p "ASEO Y PAPELERIA BODEGA" at bounding box center [343, 412] width 152 height 18
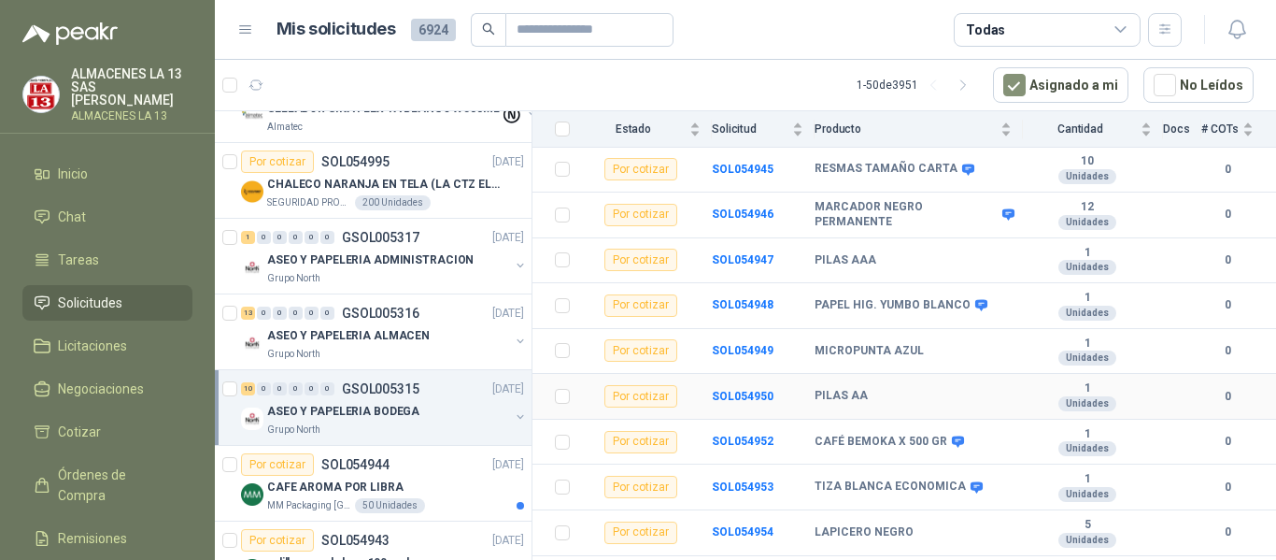
scroll to position [249, 0]
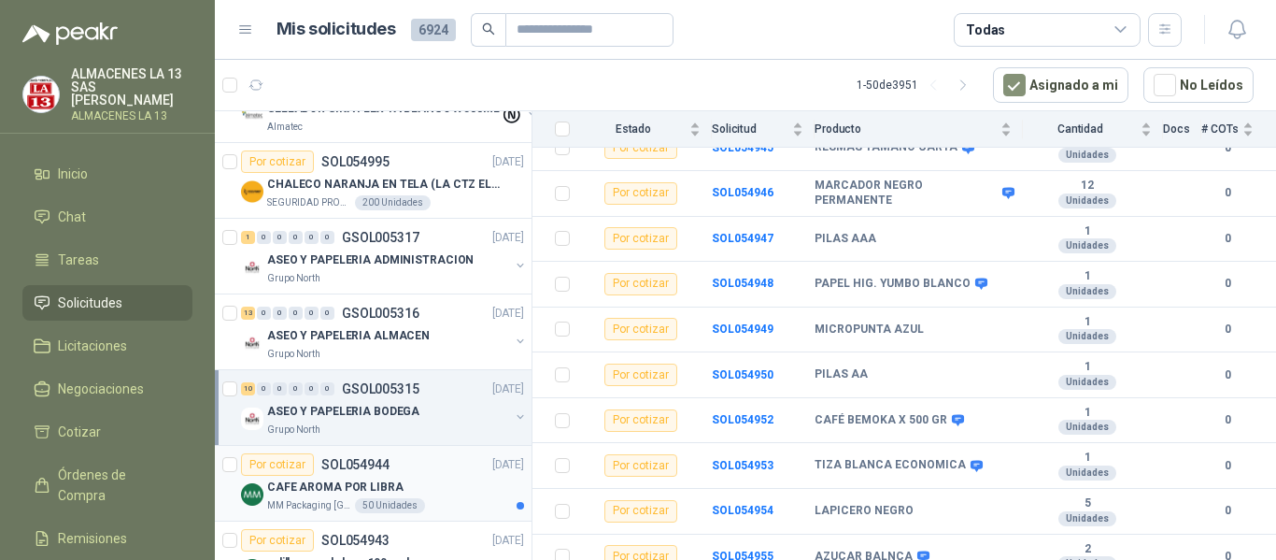
click at [358, 483] on p "CAFE AROMA POR LIBRA" at bounding box center [335, 487] width 136 height 18
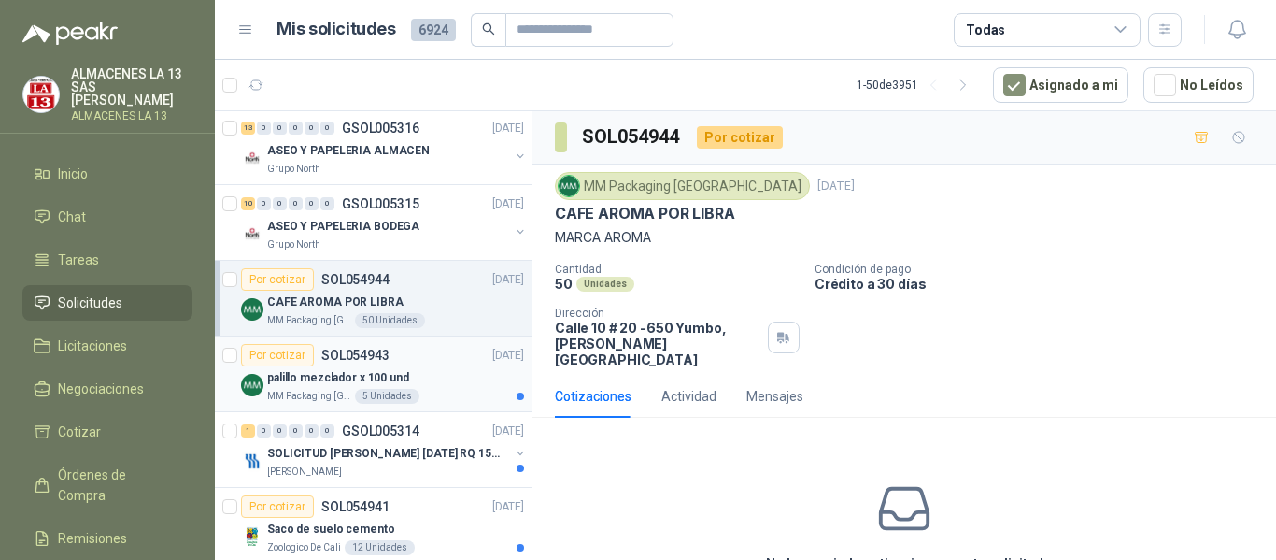
scroll to position [1215, 0]
click at [438, 369] on div "palillo mezclador x 100 und" at bounding box center [395, 375] width 257 height 22
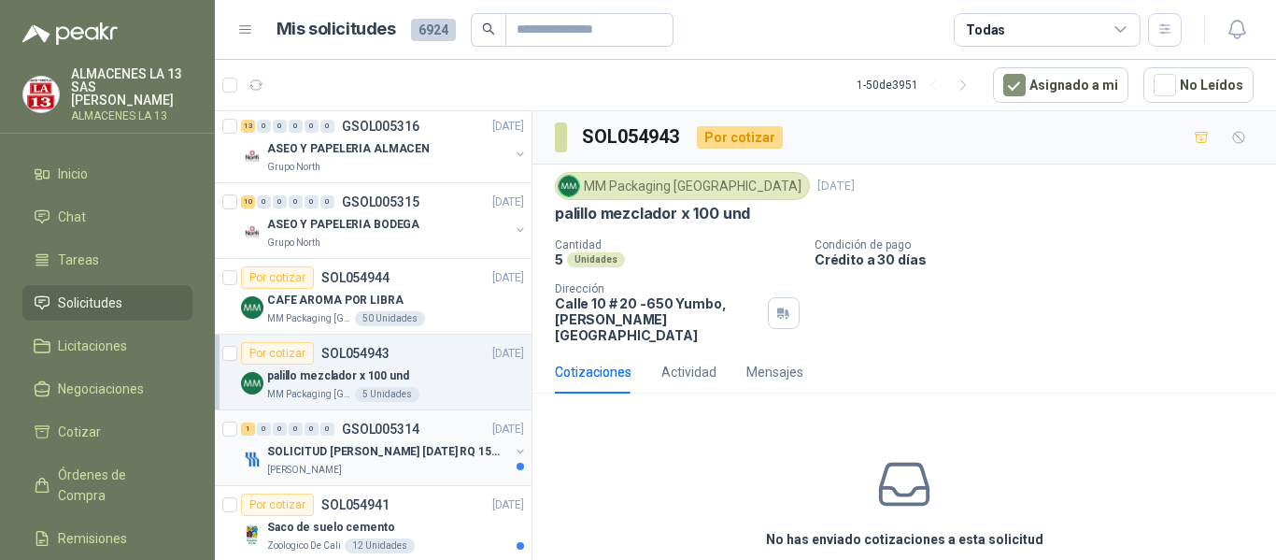
click at [434, 448] on p "SOLICITUD [PERSON_NAME] [DATE] RQ 15250" at bounding box center [383, 452] width 233 height 18
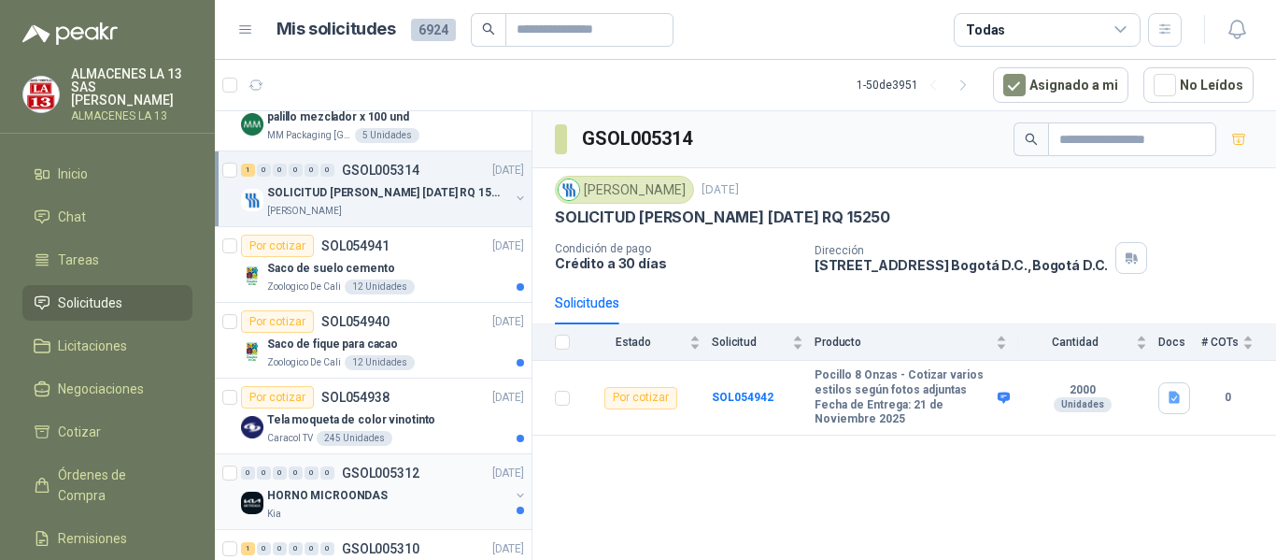
scroll to position [1495, 0]
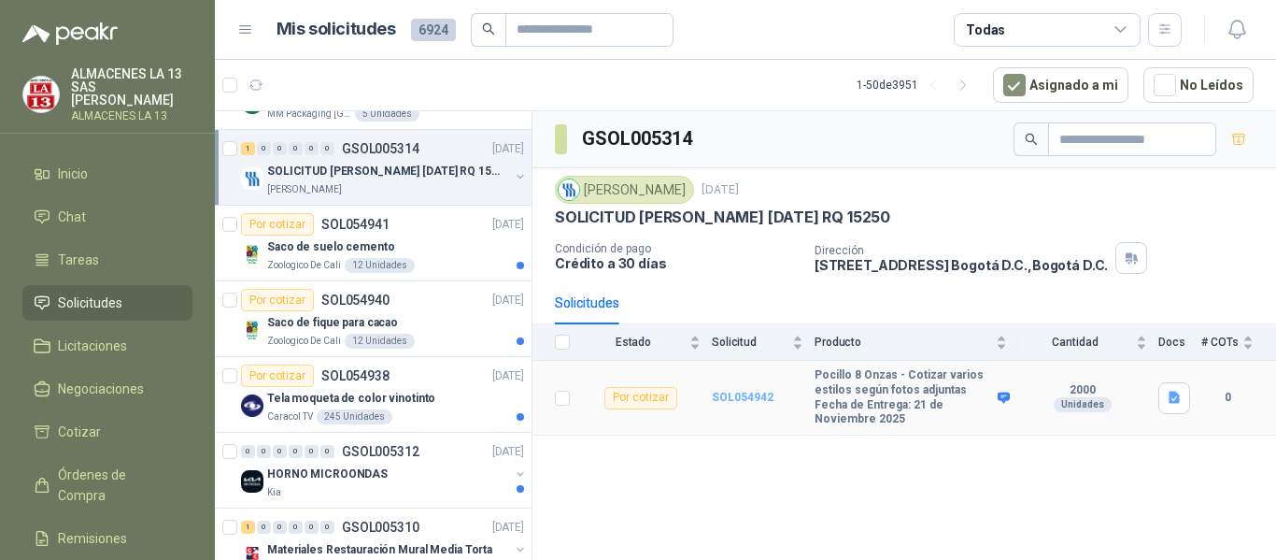
click at [751, 393] on b "SOL054942" at bounding box center [743, 397] width 62 height 13
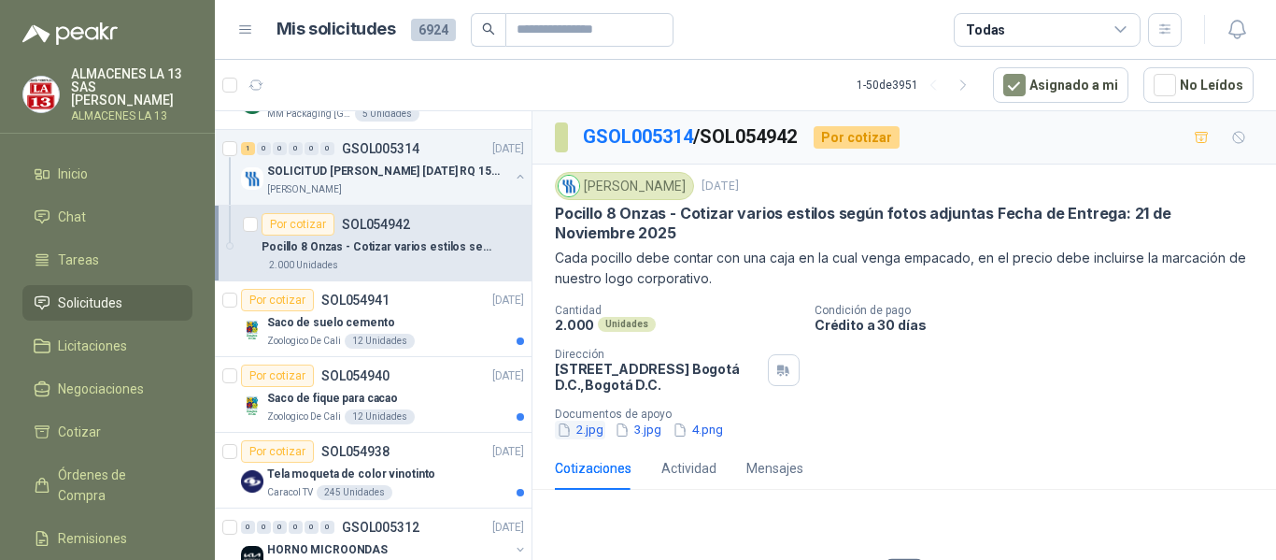
click at [576, 430] on button "2.jpg" at bounding box center [580, 430] width 50 height 20
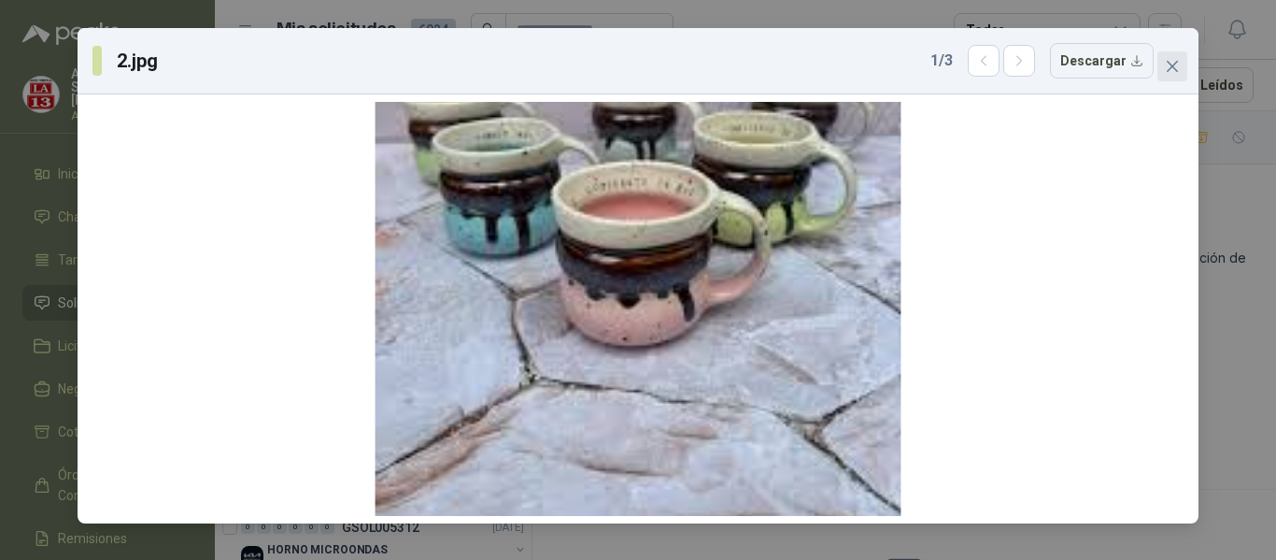
click at [1173, 66] on icon "close" at bounding box center [1172, 66] width 11 height 11
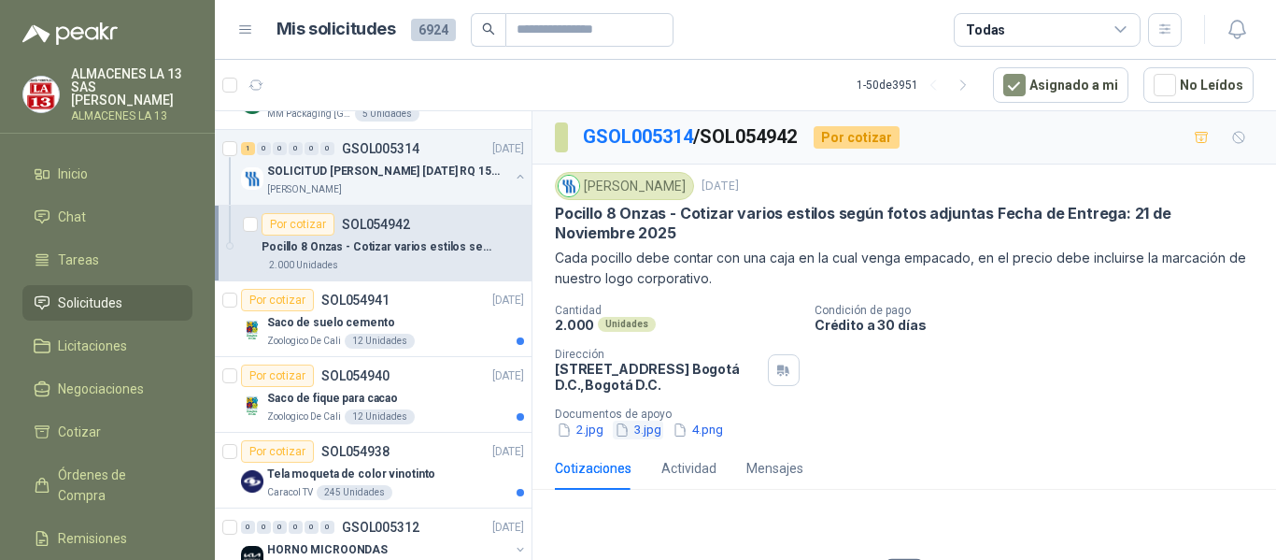
click at [654, 434] on button "3.jpg" at bounding box center [638, 430] width 50 height 20
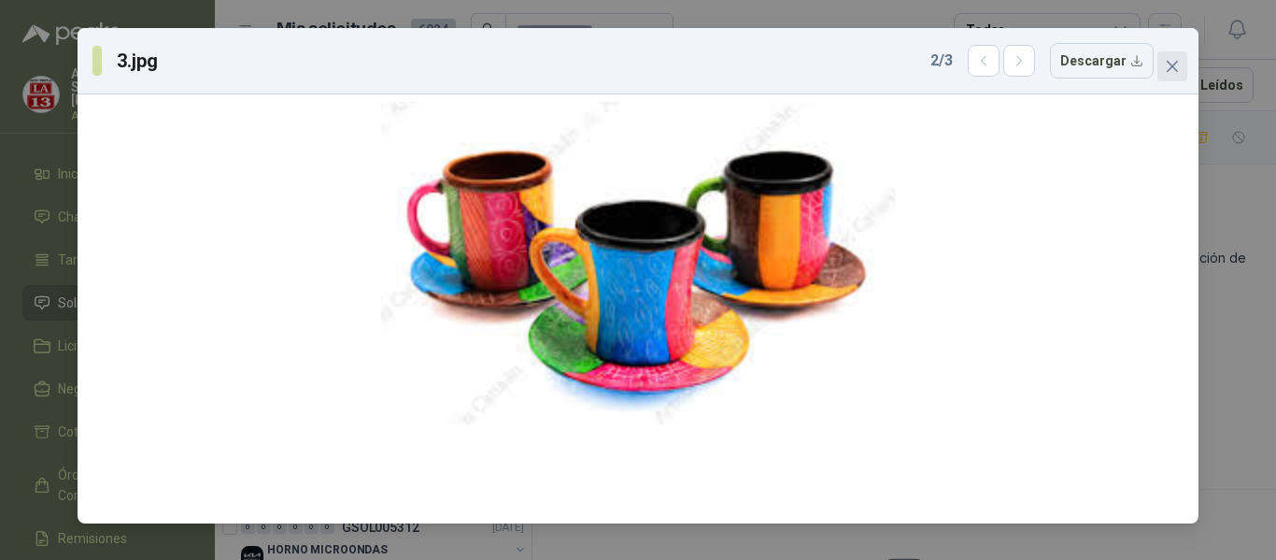
click at [1167, 63] on icon "close" at bounding box center [1172, 66] width 15 height 15
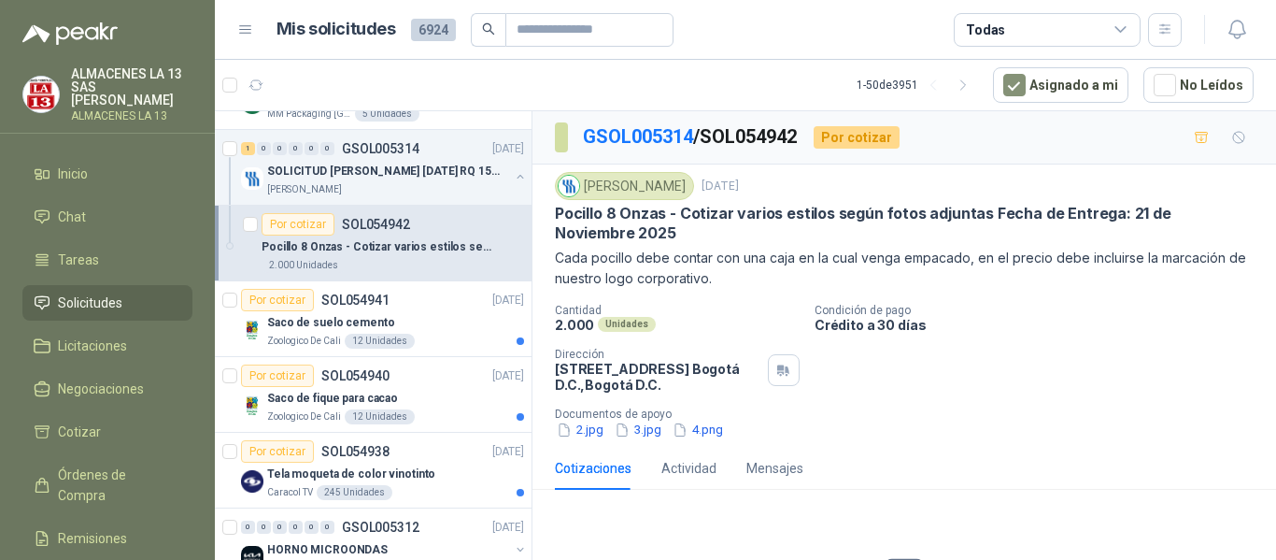
click at [711, 441] on div "Fresenius Kabi [DATE] Pocillo 8 Onzas - Cotizar varios estilos según fotos adju…" at bounding box center [905, 305] width 744 height 282
click at [707, 432] on button "4.png" at bounding box center [698, 430] width 54 height 20
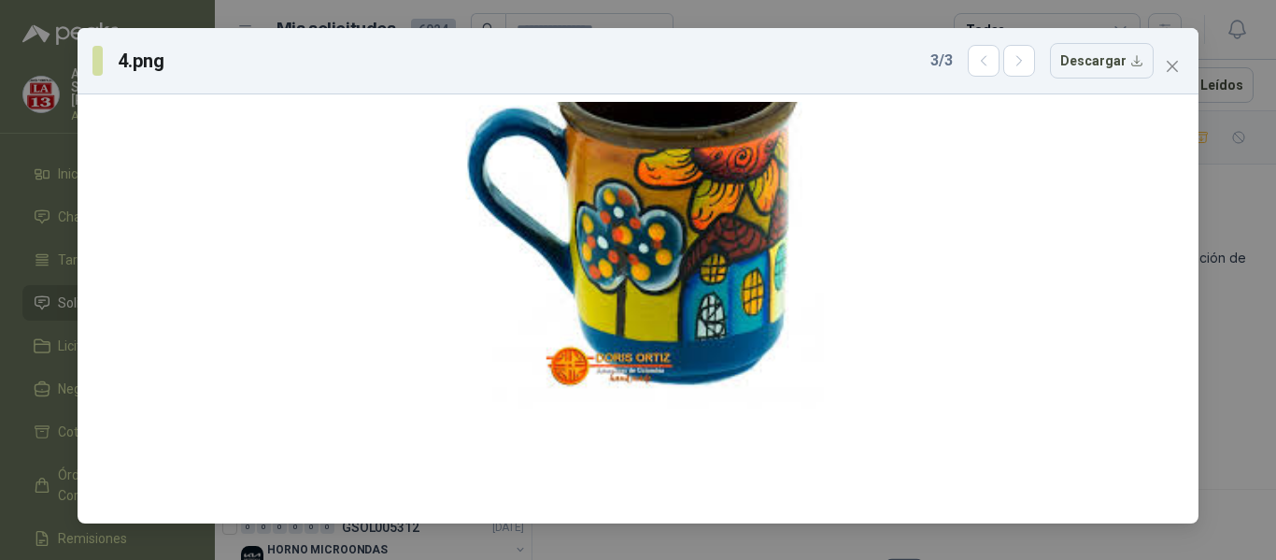
click at [1177, 64] on icon "close" at bounding box center [1172, 66] width 15 height 15
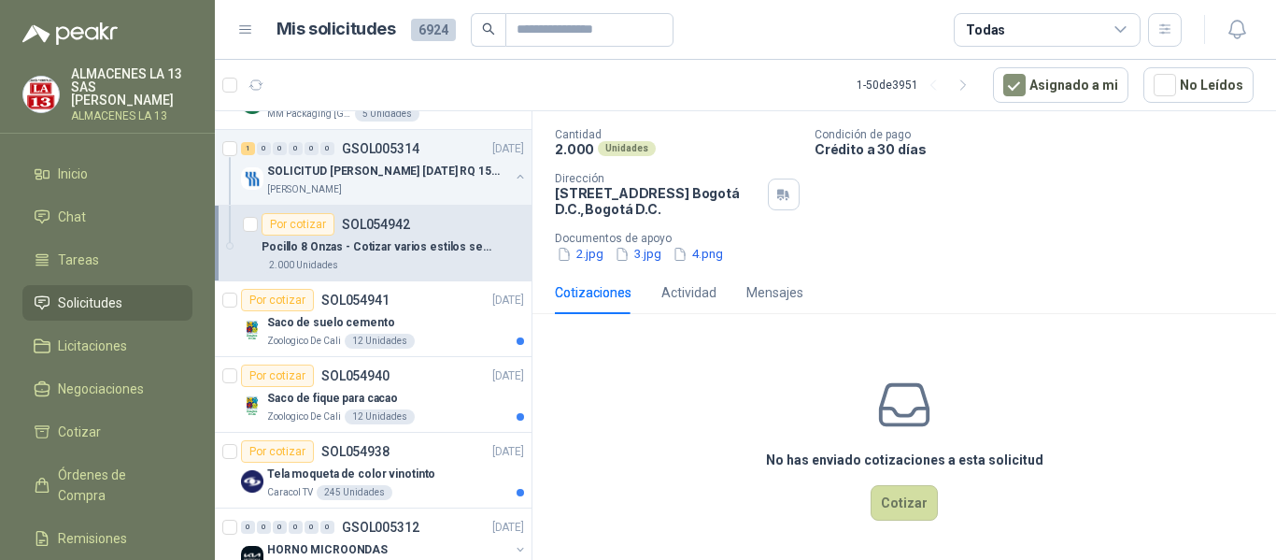
scroll to position [178, 0]
click at [405, 401] on div "Saco de fique para cacao" at bounding box center [395, 398] width 257 height 22
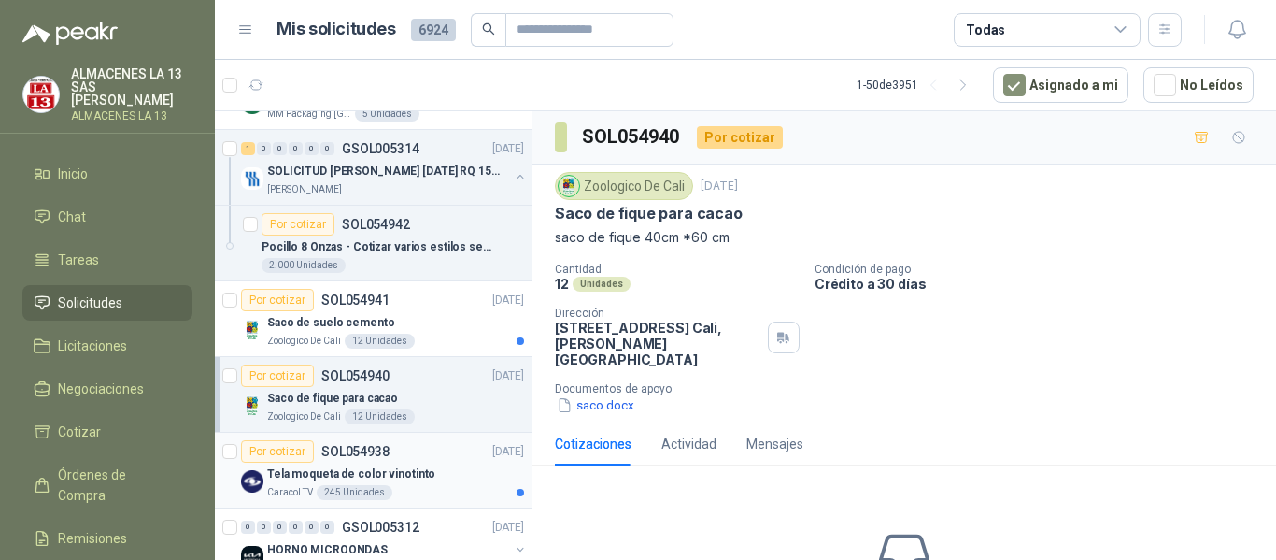
click at [397, 472] on p "Tela moqueta de color vinotinto" at bounding box center [351, 474] width 168 height 18
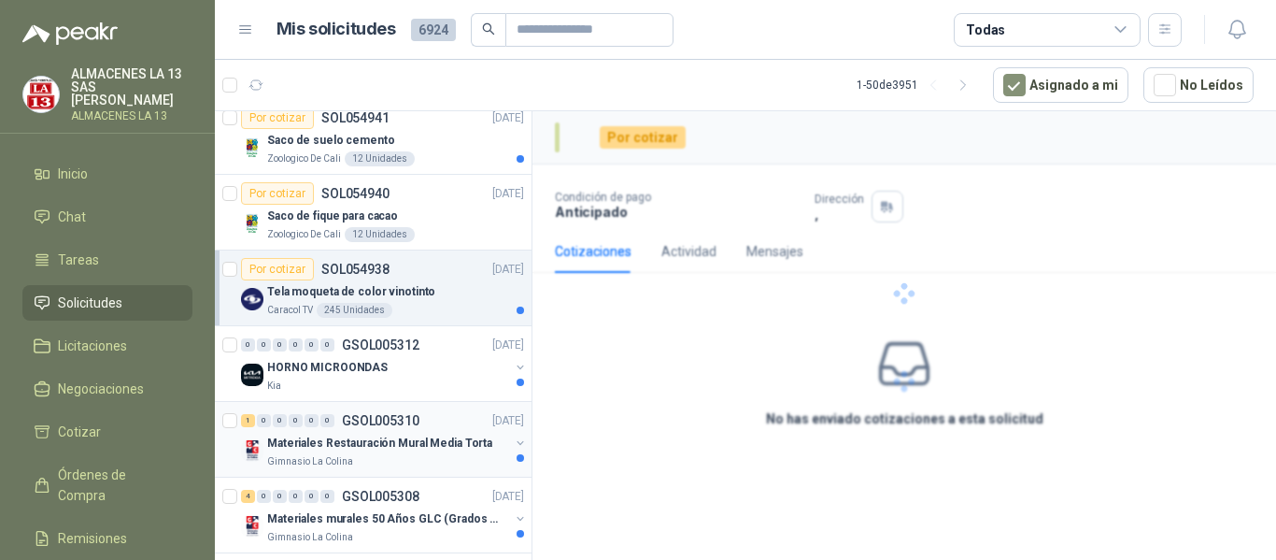
scroll to position [1682, 0]
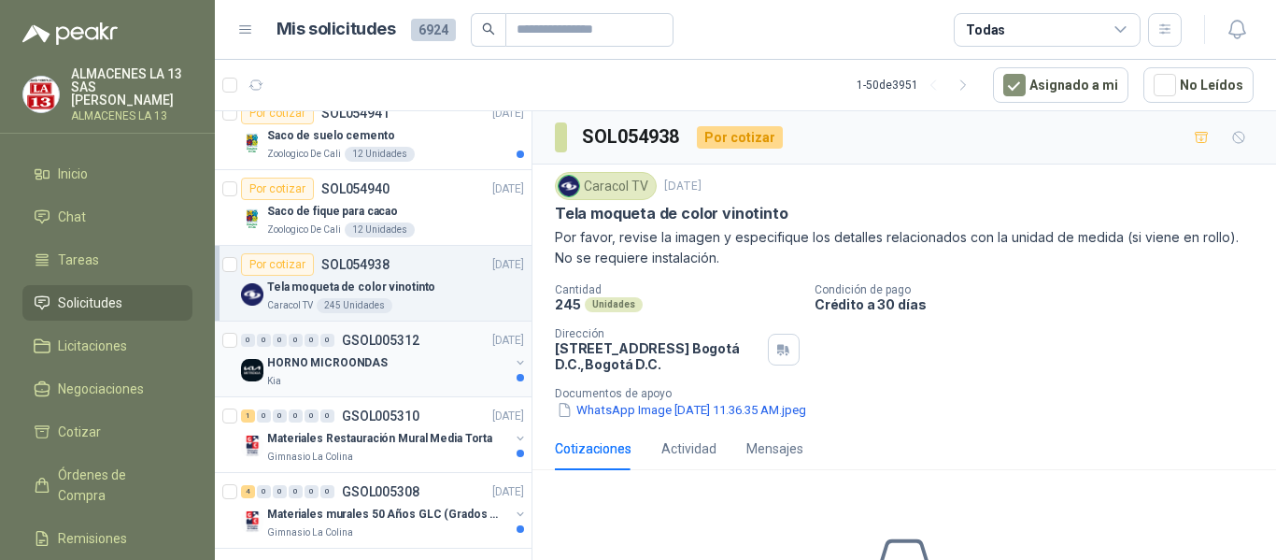
click at [398, 372] on div "HORNO MICROONDAS" at bounding box center [388, 362] width 242 height 22
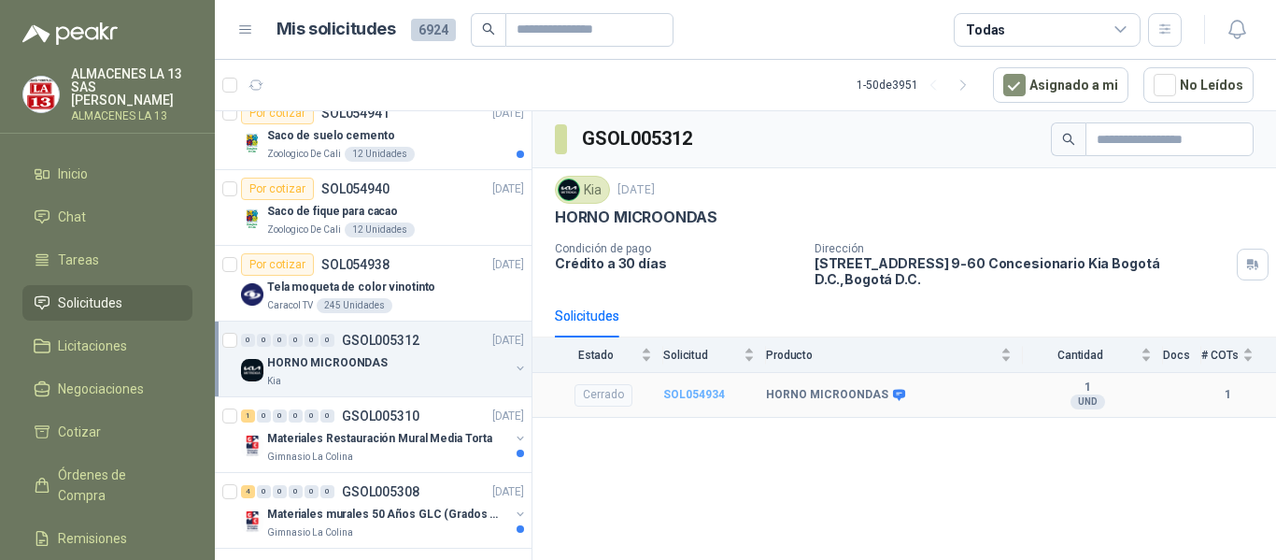
click at [698, 388] on b "SOL054934" at bounding box center [694, 394] width 62 height 13
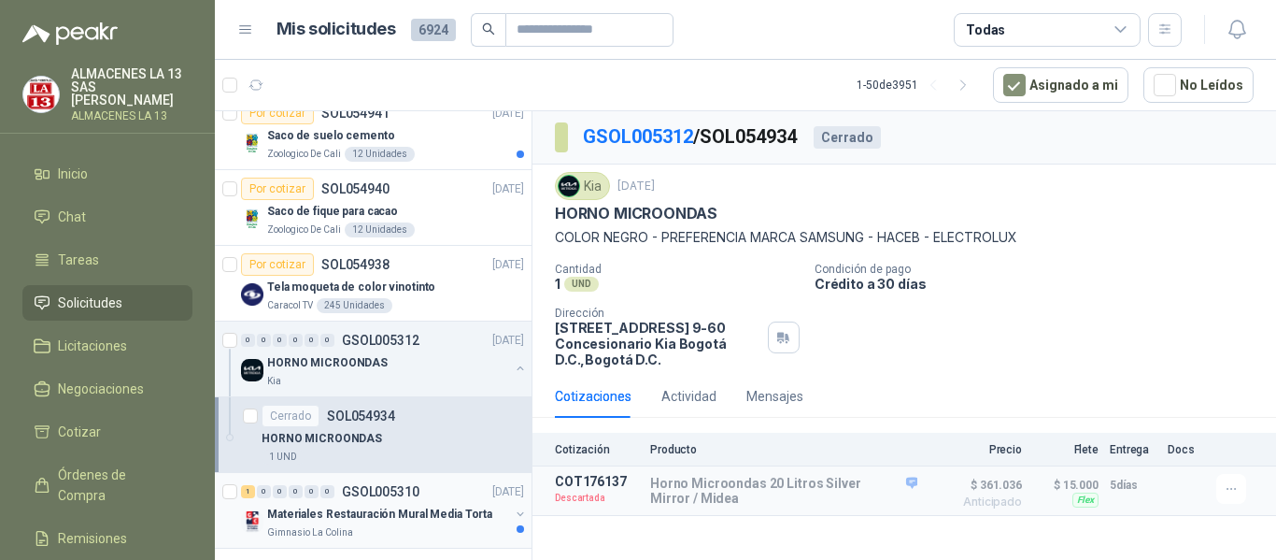
click at [373, 502] on div "1 0 0 0 0 0 GSOL005310 [DATE]" at bounding box center [384, 491] width 287 height 22
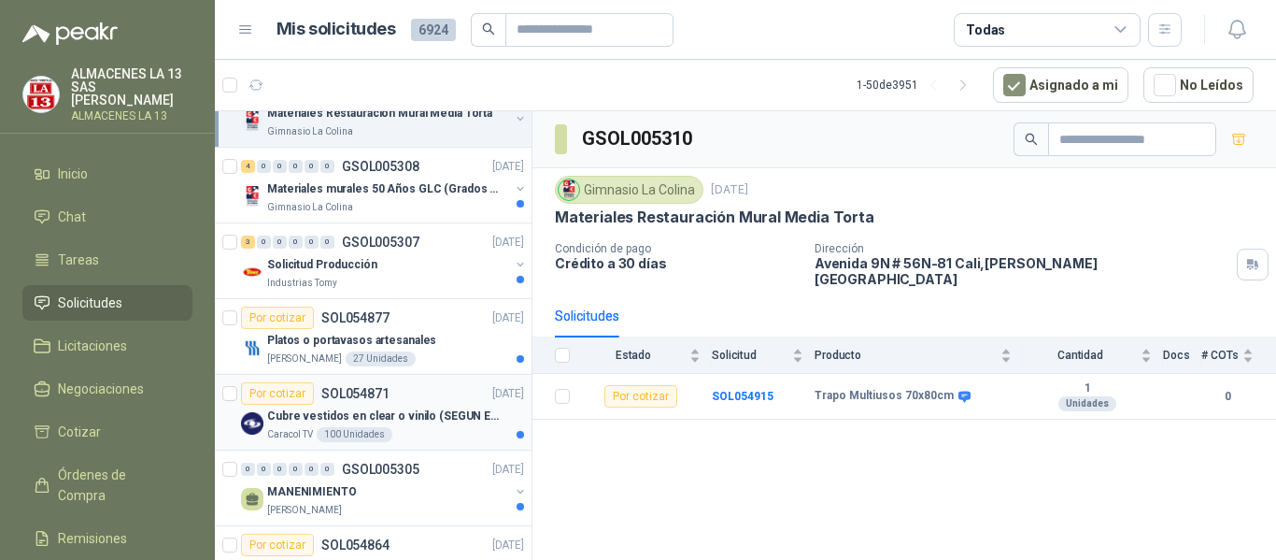
scroll to position [2055, 0]
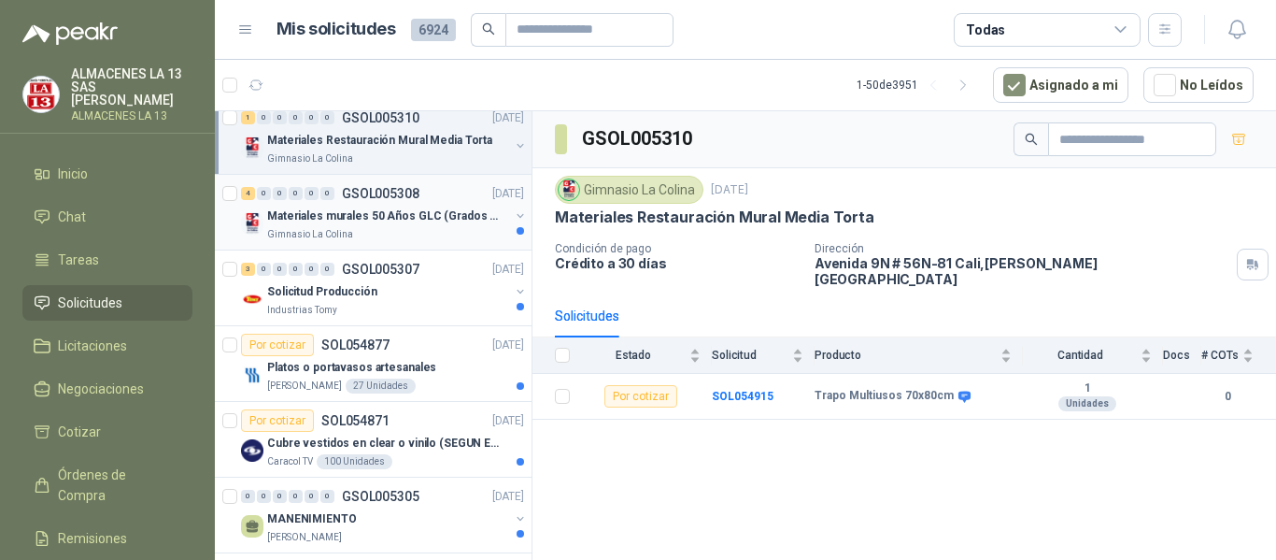
click at [460, 235] on div "Gimnasio La Colina" at bounding box center [388, 234] width 242 height 15
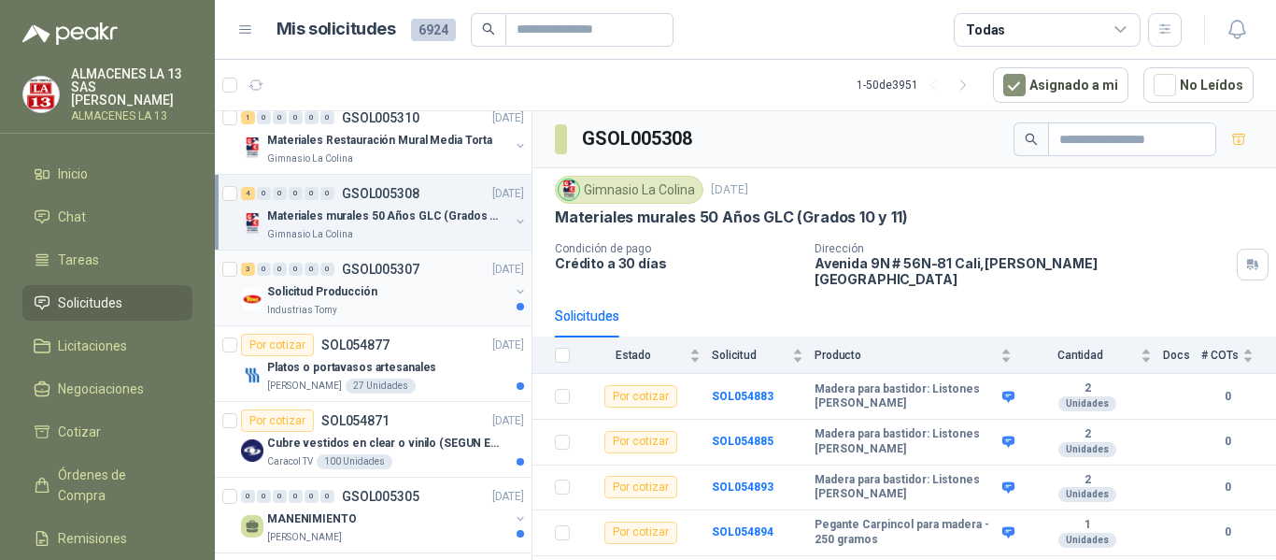
click at [393, 300] on div "Solicitud Producción" at bounding box center [388, 291] width 242 height 22
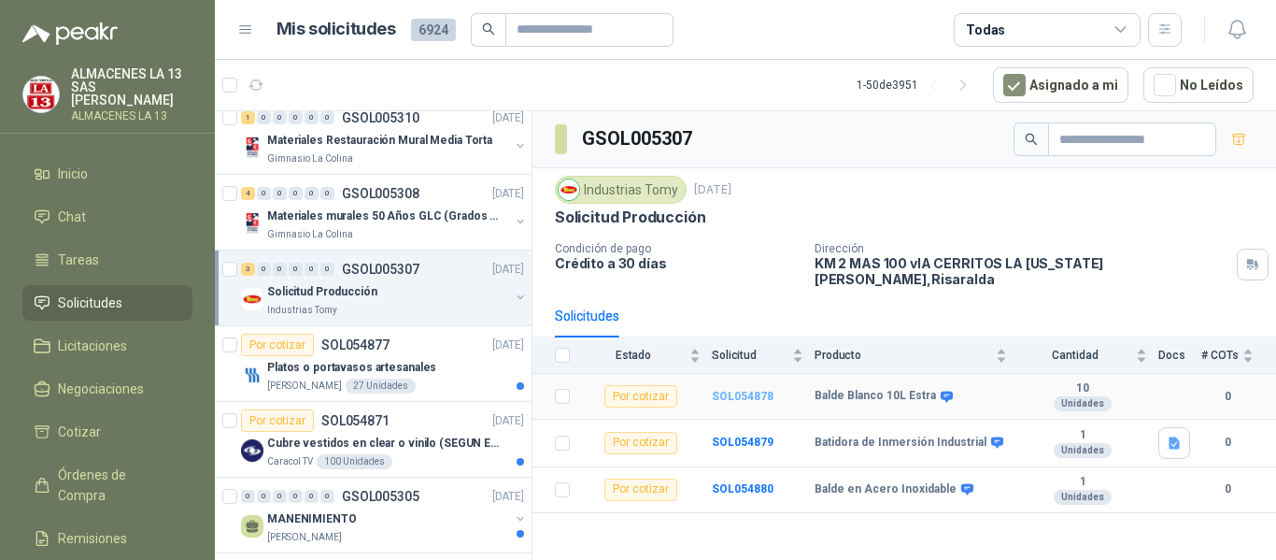
click at [744, 390] on b "SOL054878" at bounding box center [743, 396] width 62 height 13
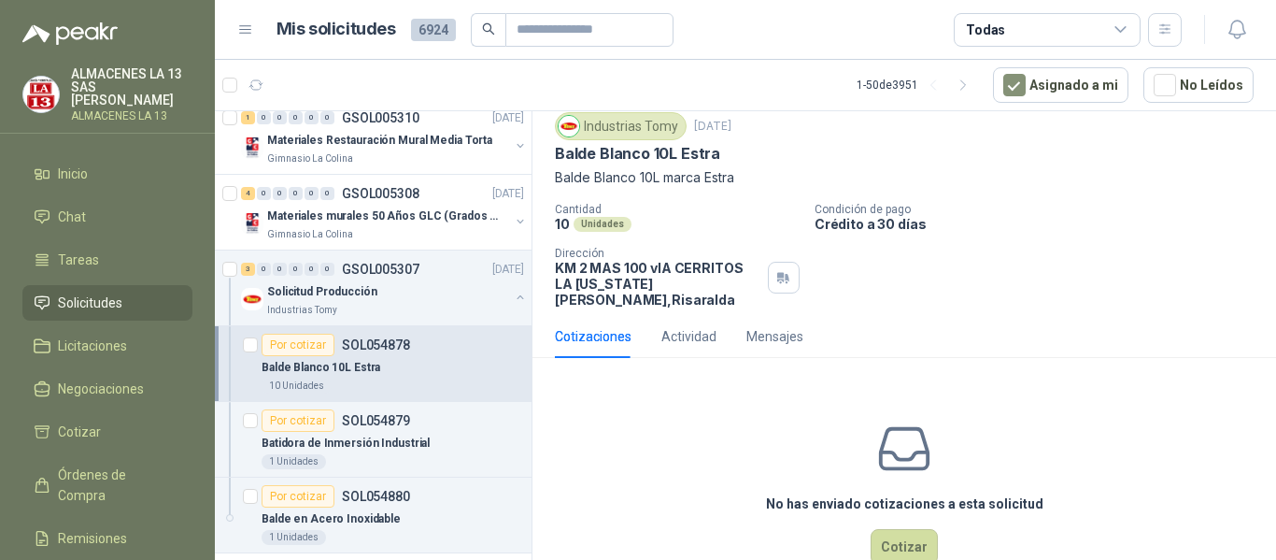
scroll to position [90, 0]
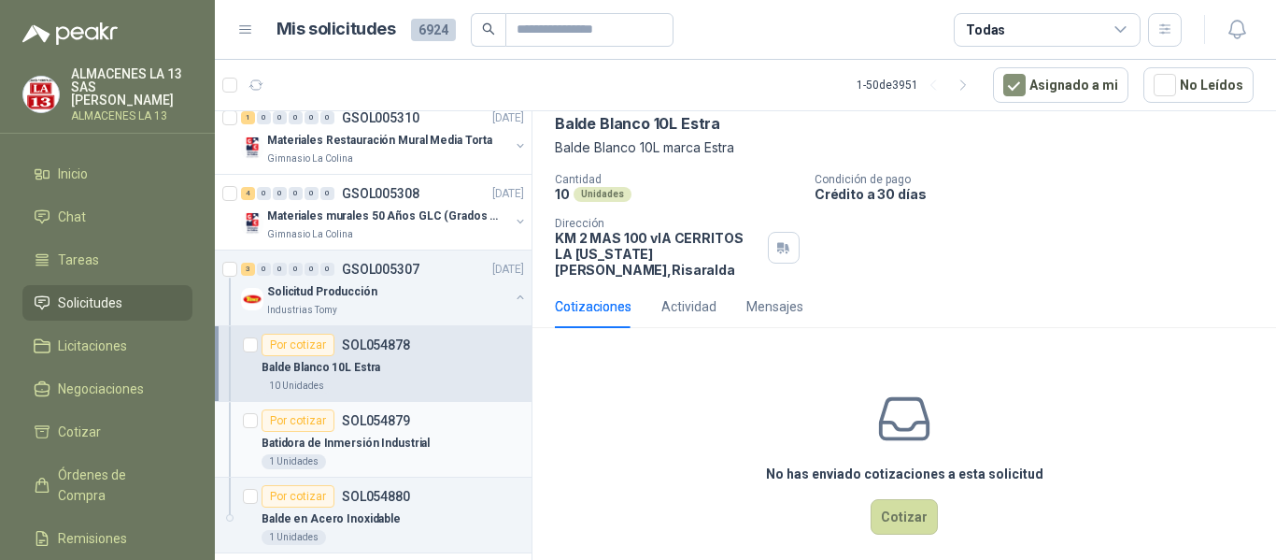
click at [409, 436] on p "Batidora de Inmersión Industrial" at bounding box center [346, 443] width 168 height 18
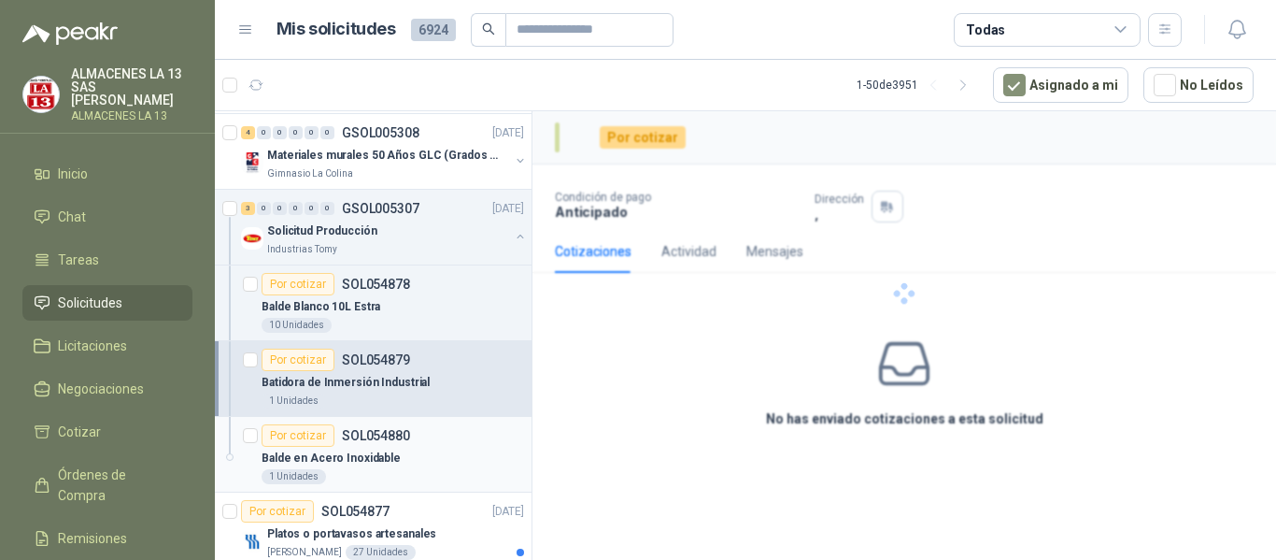
scroll to position [2149, 0]
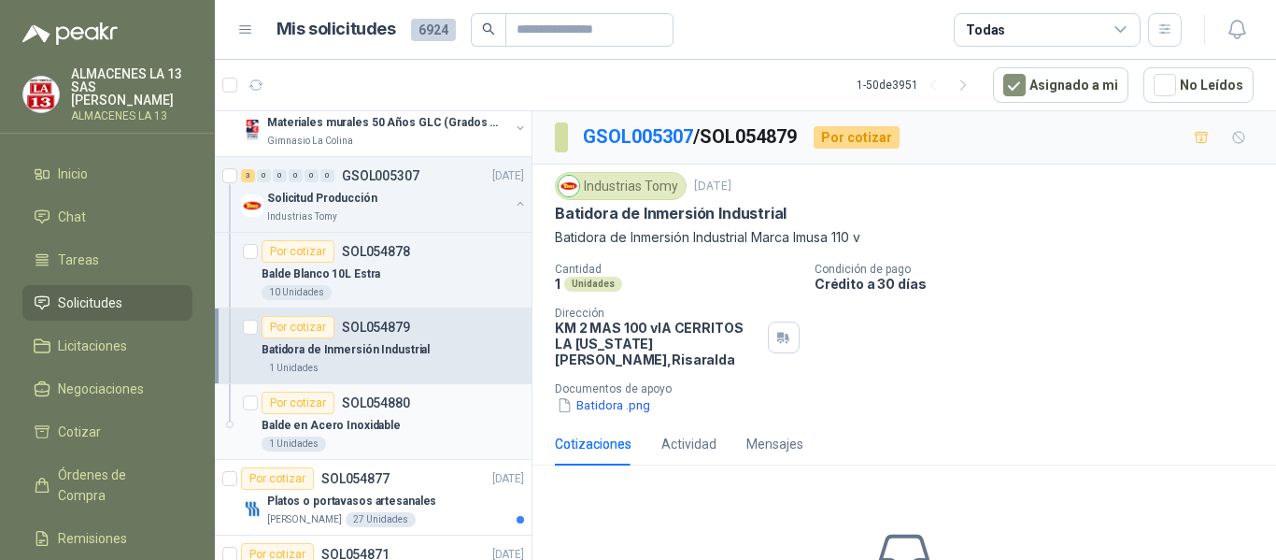
click at [395, 440] on div "1 Unidades" at bounding box center [393, 443] width 263 height 15
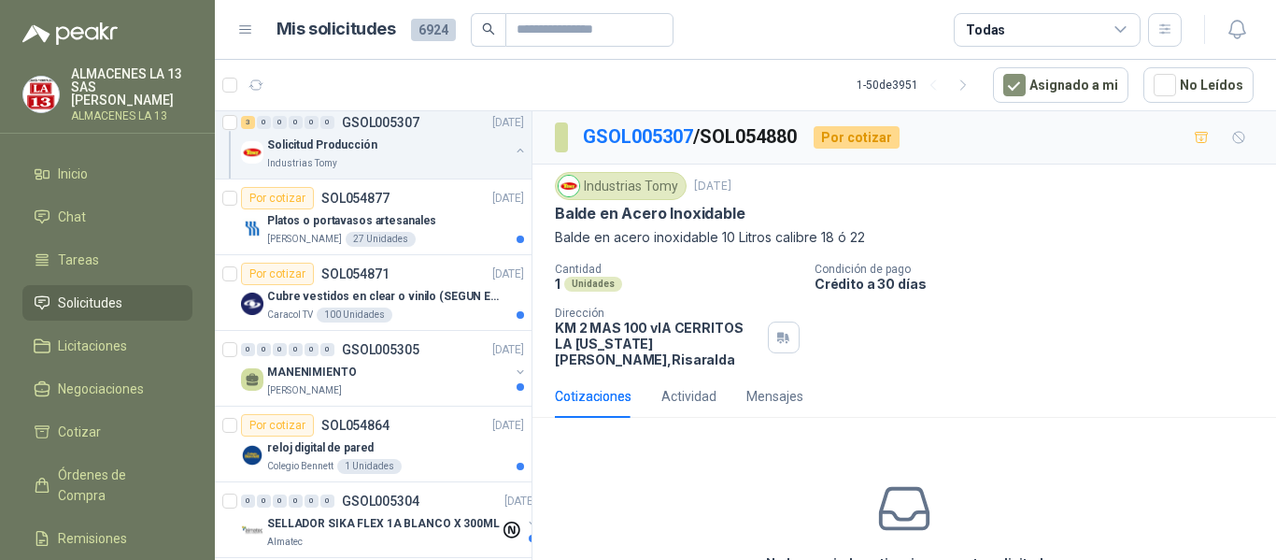
scroll to position [2336, 0]
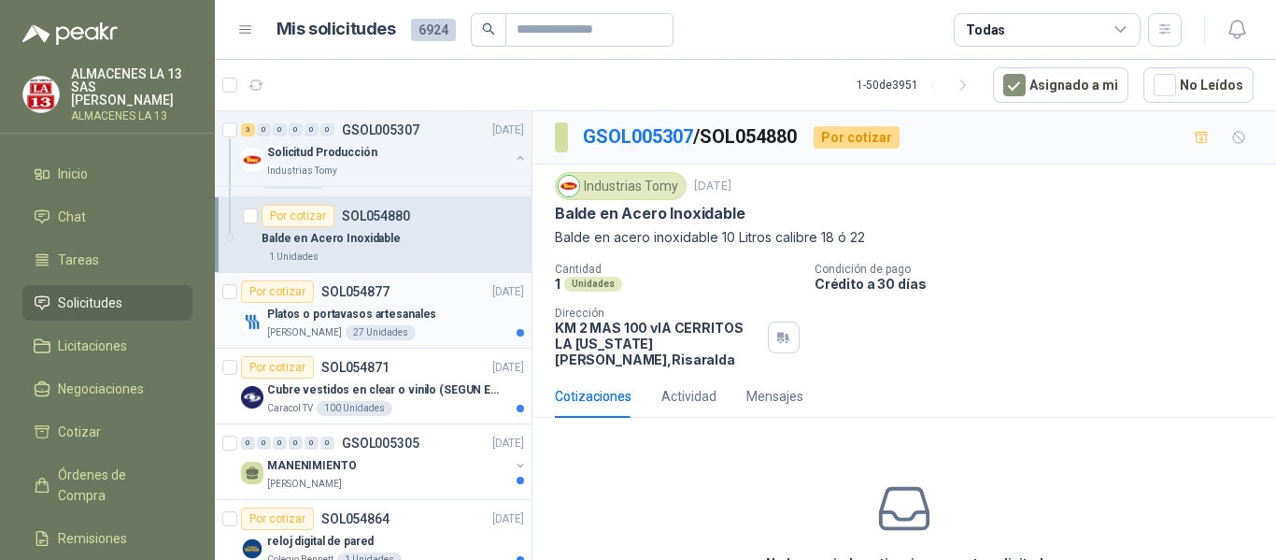
click at [409, 319] on p "Platos o portavasos artesanales" at bounding box center [351, 315] width 169 height 18
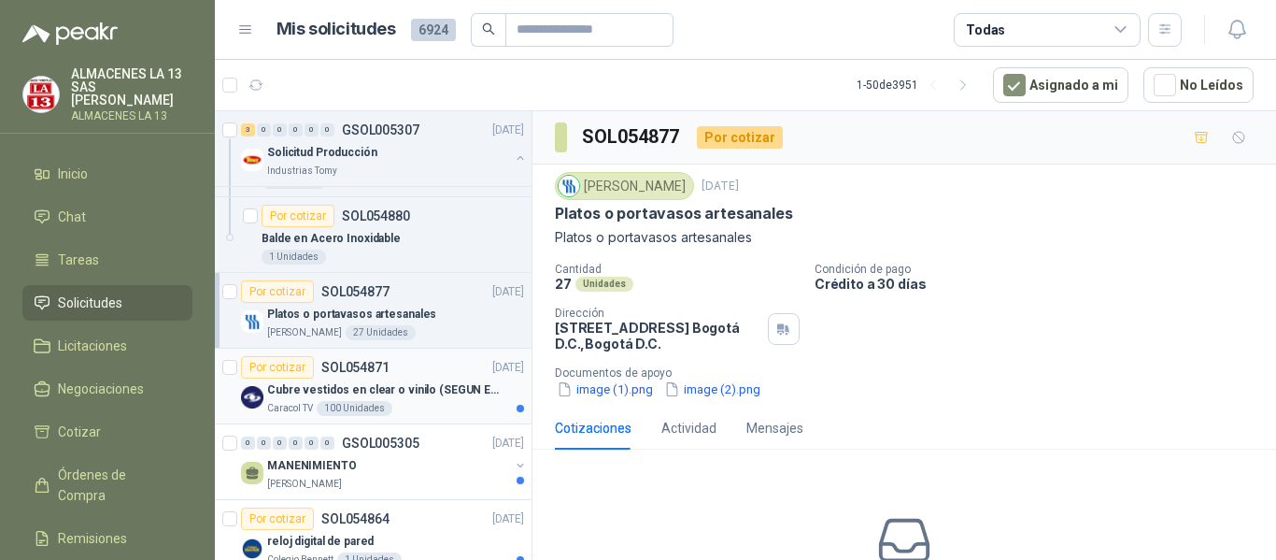
click at [396, 390] on p "Cubre vestidos en clear o vinilo (SEGUN ESPECIFICACIONES DEL ADJUNTO)" at bounding box center [383, 390] width 233 height 18
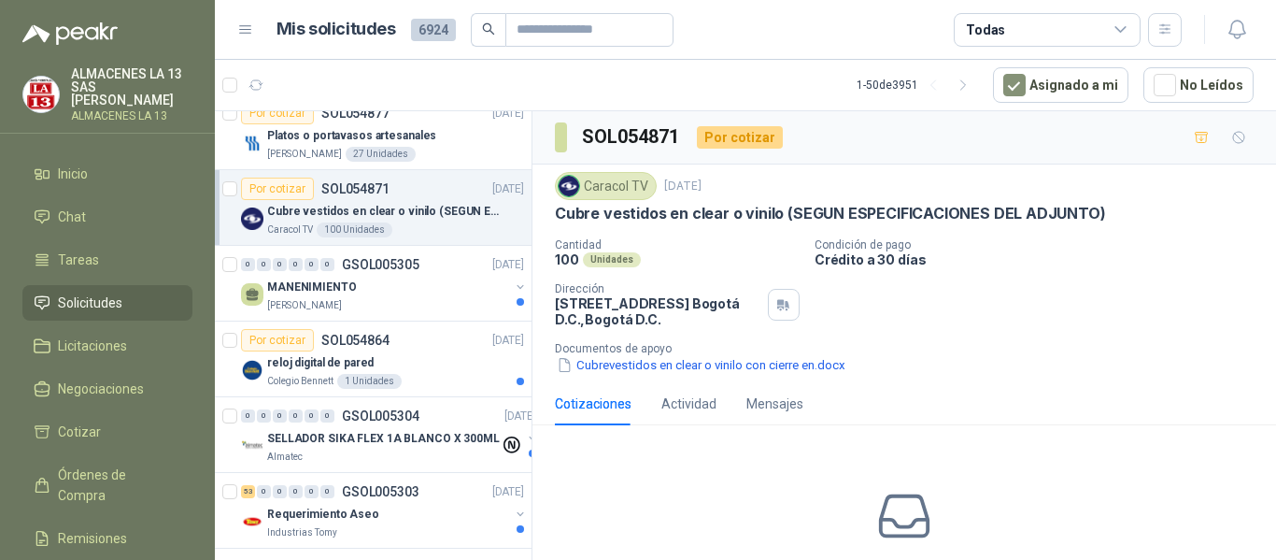
scroll to position [2523, 0]
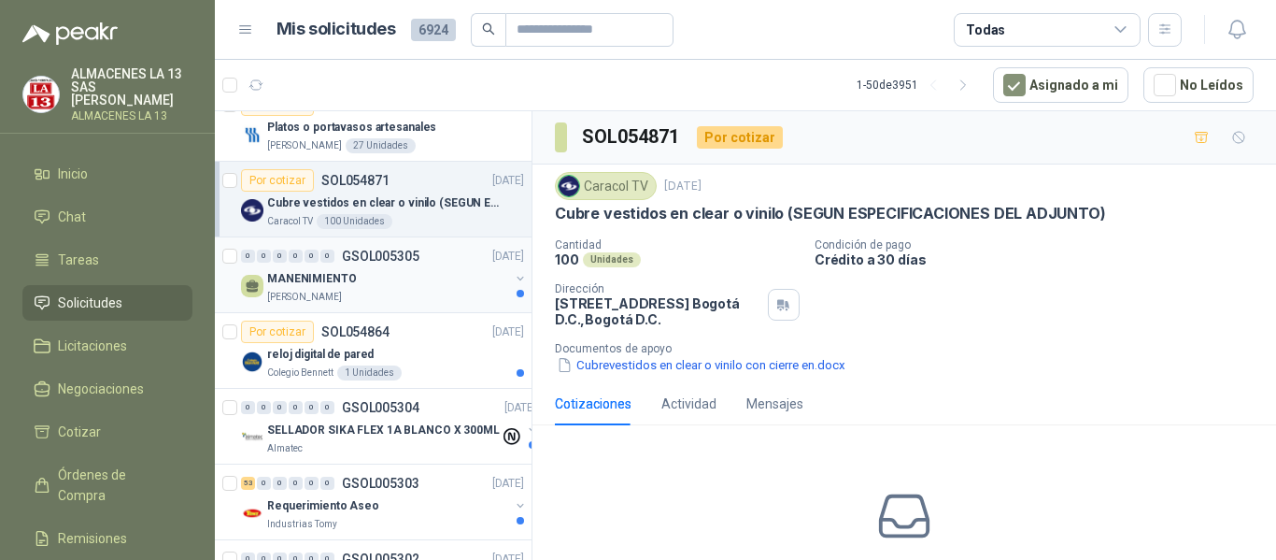
click at [381, 278] on div "MANENIMIENTO" at bounding box center [388, 278] width 242 height 22
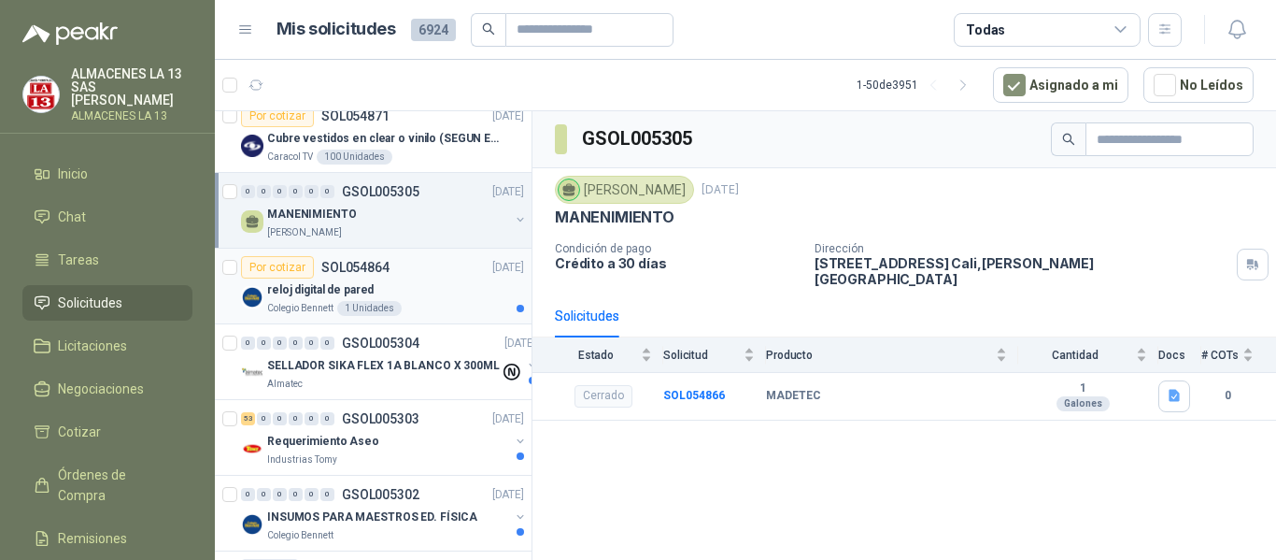
scroll to position [2616, 0]
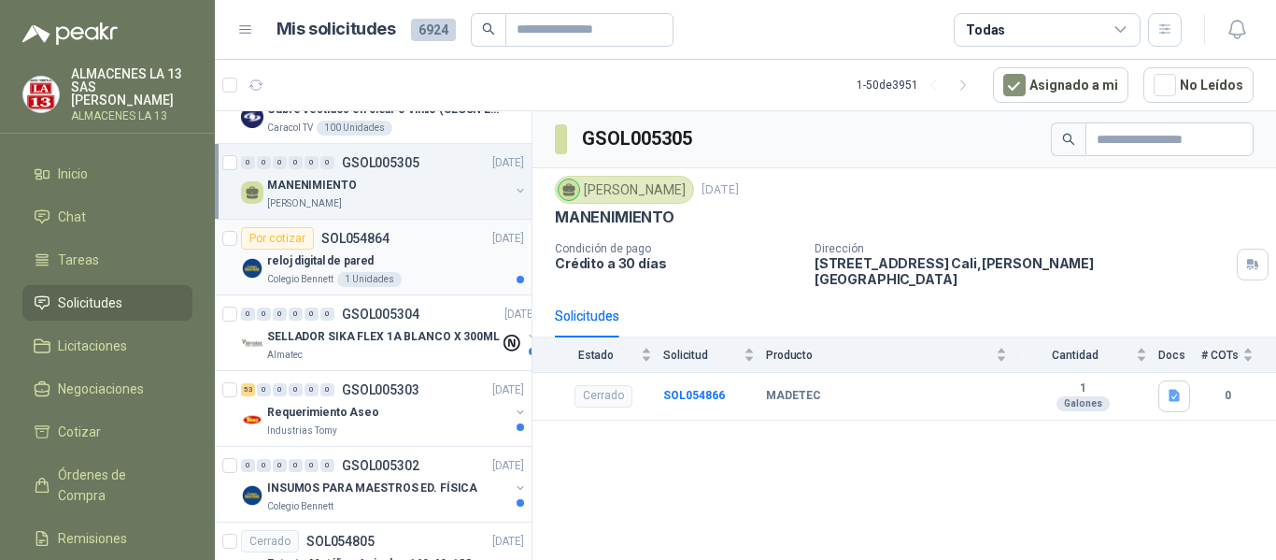
click at [399, 267] on div "reloj digital de pared" at bounding box center [395, 260] width 257 height 22
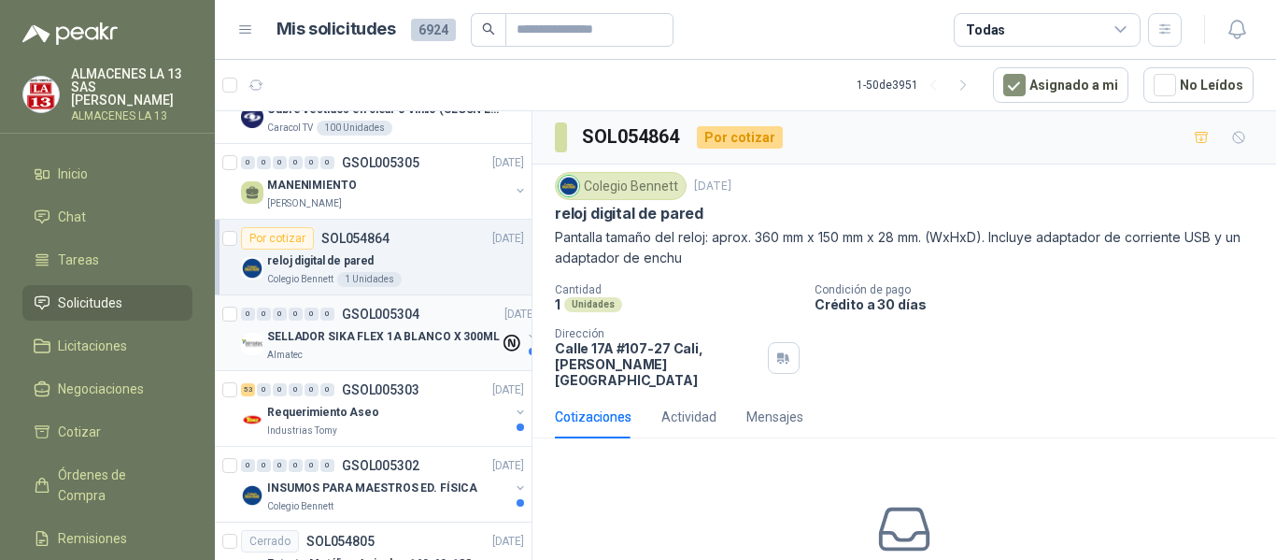
scroll to position [2709, 0]
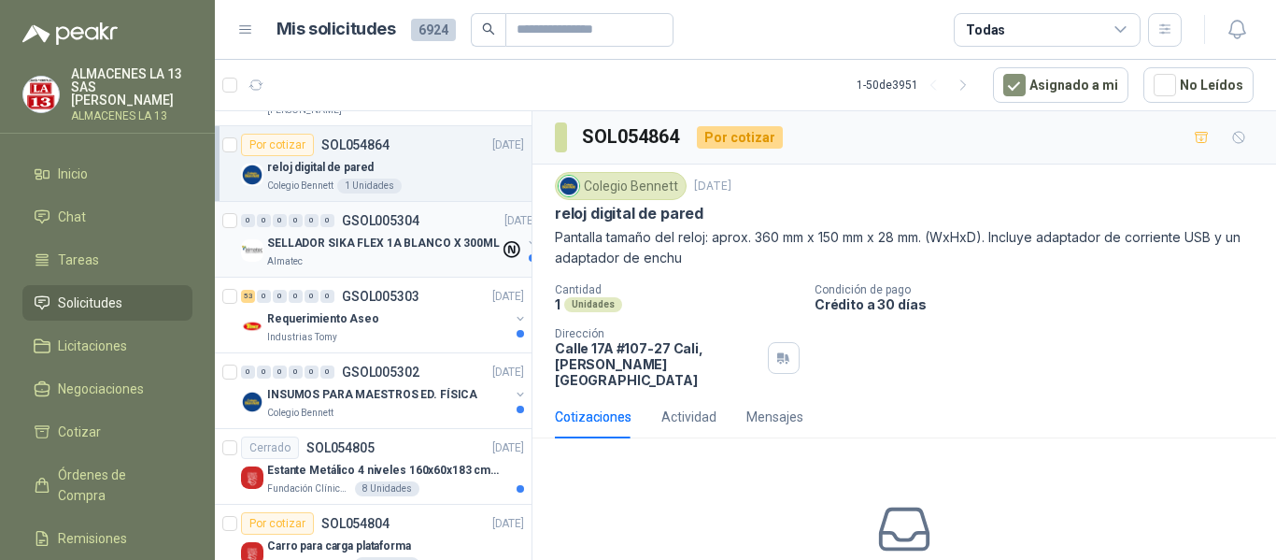
click at [416, 238] on p "SELLADOR SIKA FLEX 1A BLANCO X 300ML" at bounding box center [383, 244] width 233 height 18
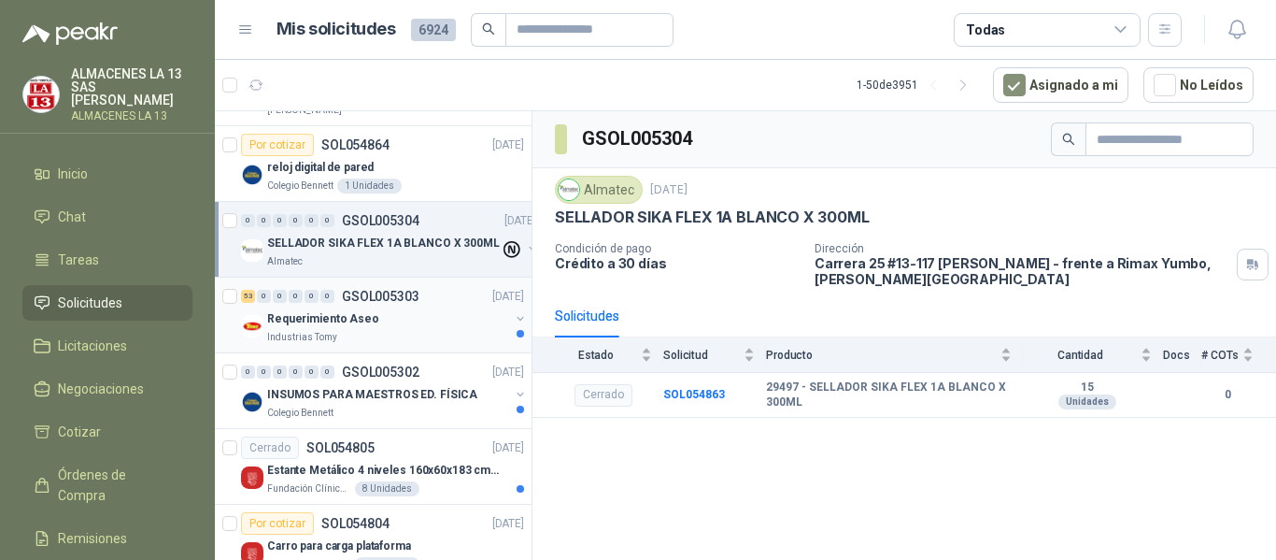
click at [377, 343] on div "Industrias Tomy" at bounding box center [388, 337] width 242 height 15
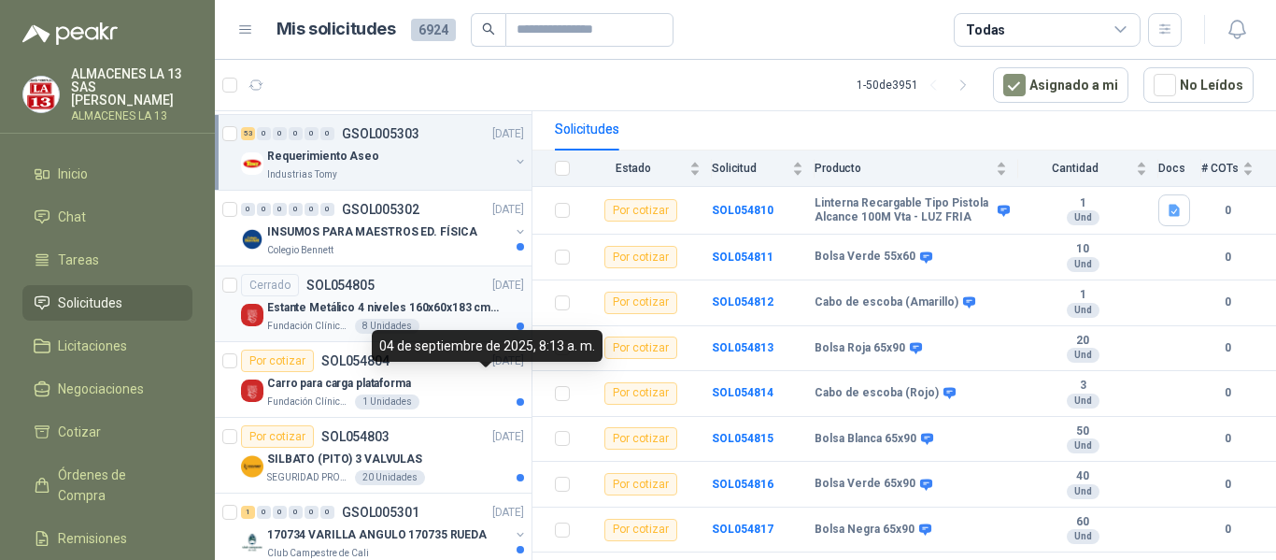
scroll to position [2896, 0]
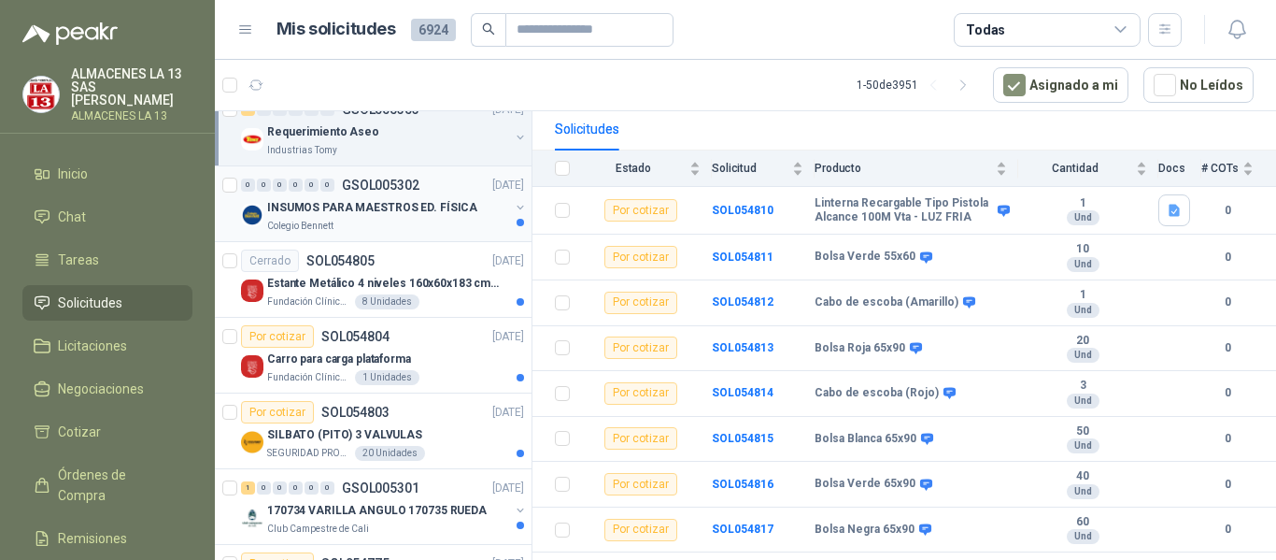
click at [420, 220] on div "Colegio Bennett" at bounding box center [388, 226] width 242 height 15
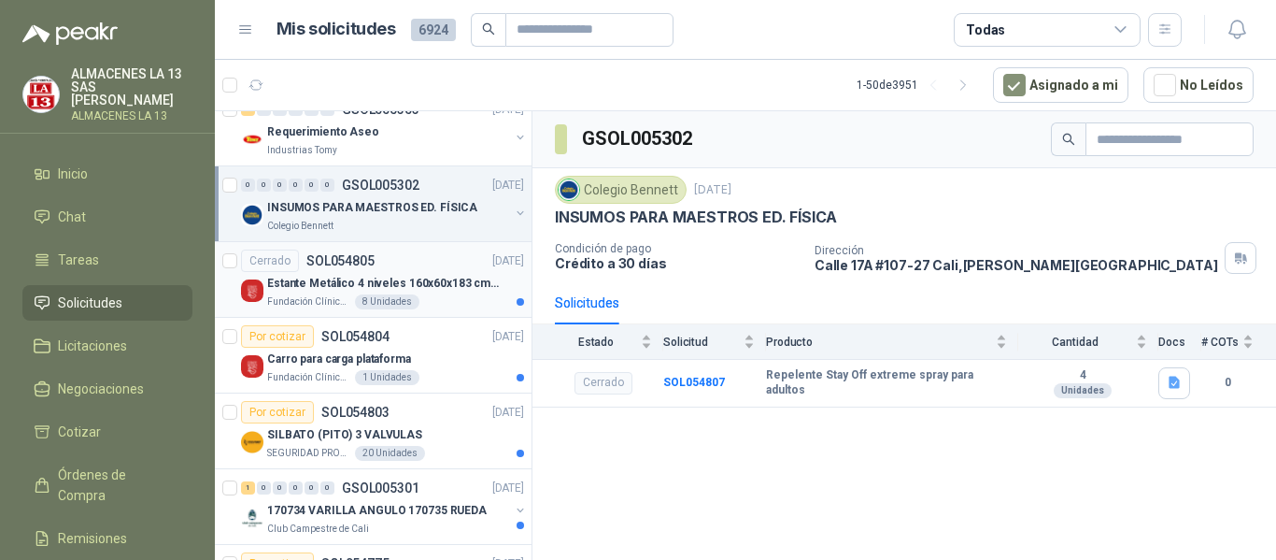
click at [465, 292] on p "Estante Metálico 4 niveles 160x60x183 cm Fixser" at bounding box center [383, 284] width 233 height 18
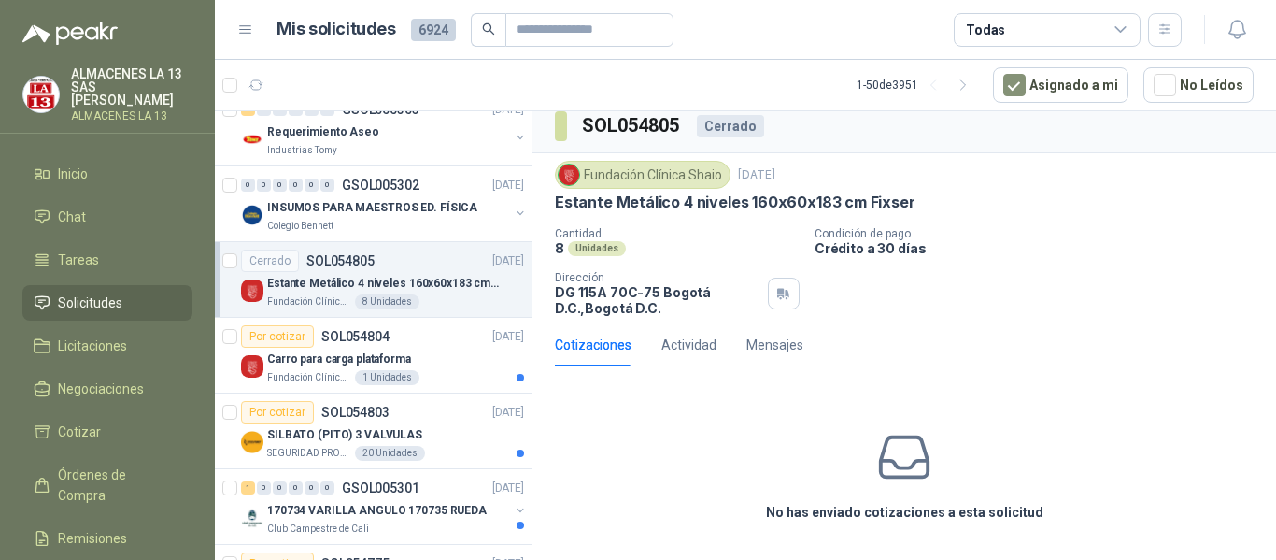
scroll to position [14, 0]
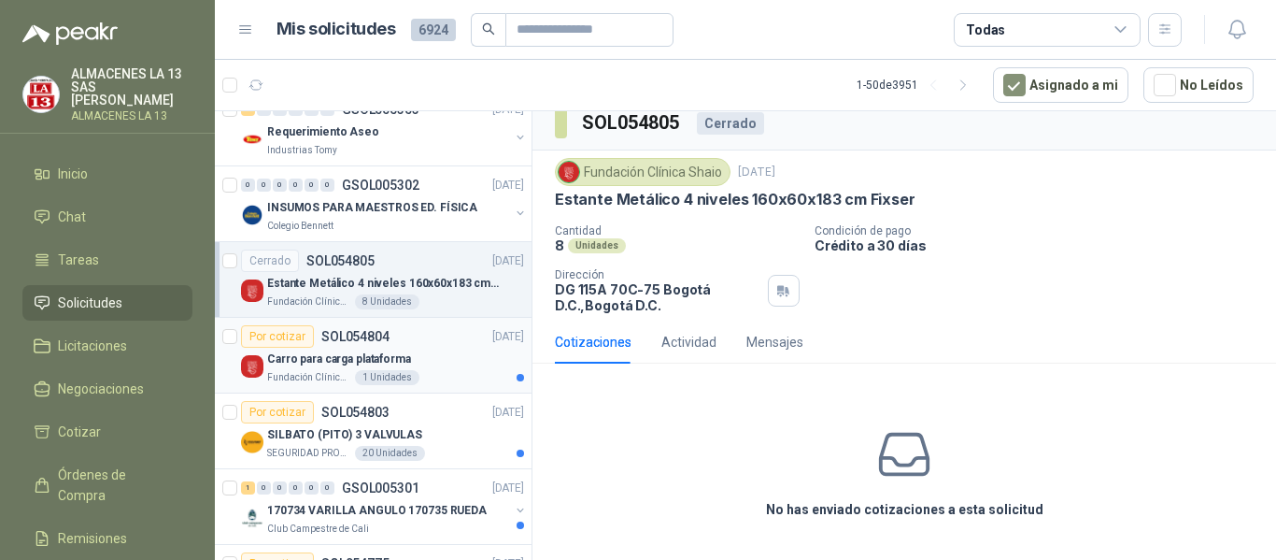
click at [408, 363] on div "Carro para carga plataforma" at bounding box center [395, 359] width 257 height 22
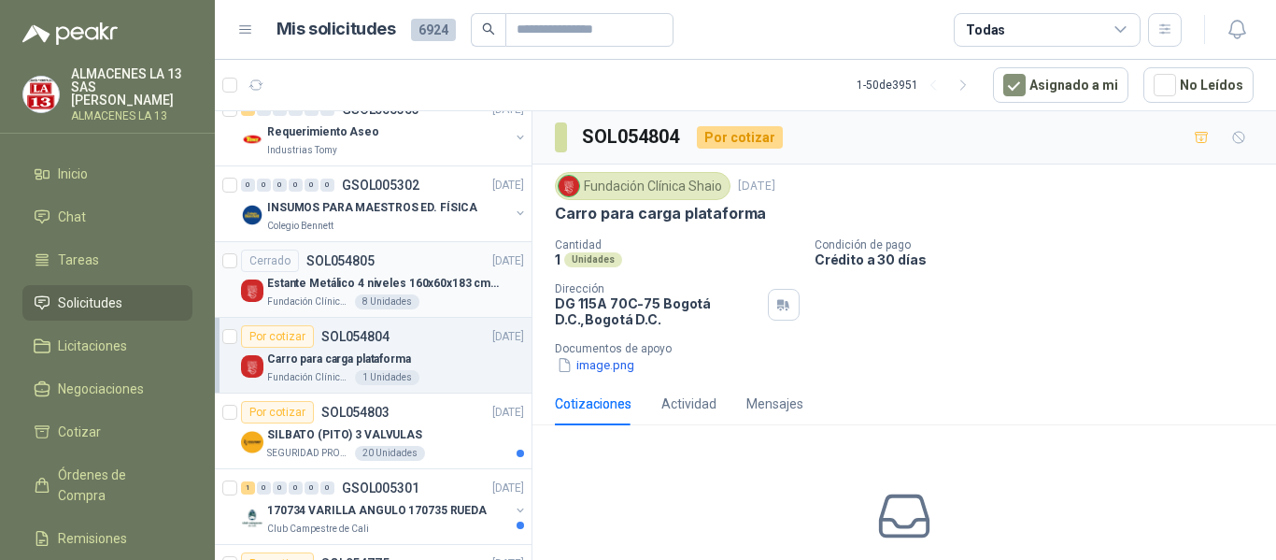
click at [434, 280] on p "Estante Metálico 4 niveles 160x60x183 cm Fixser" at bounding box center [383, 284] width 233 height 18
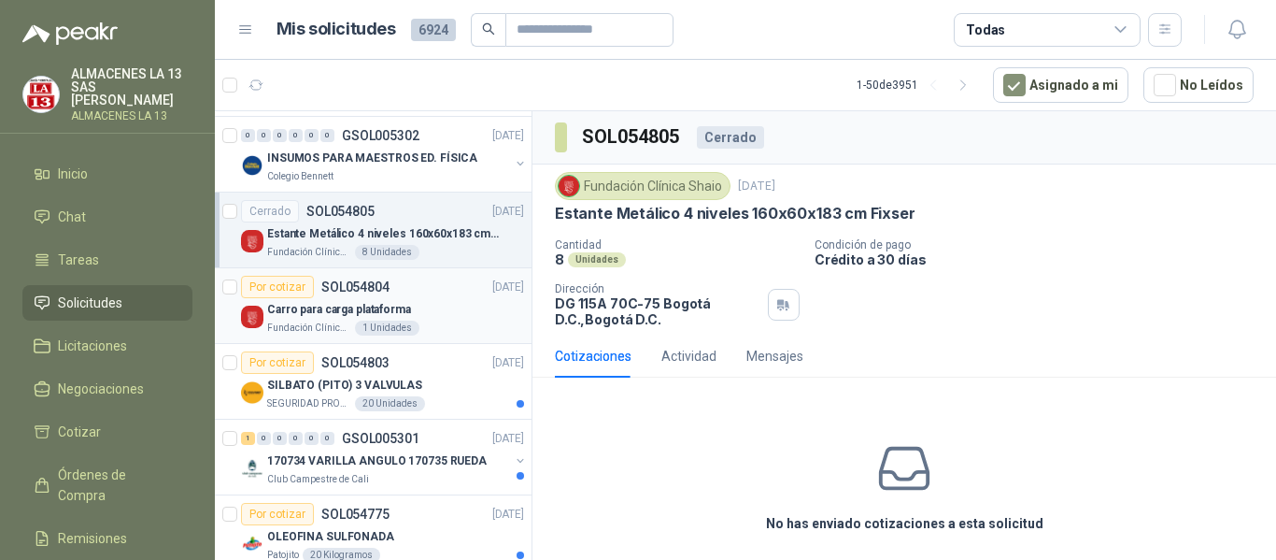
scroll to position [2990, 0]
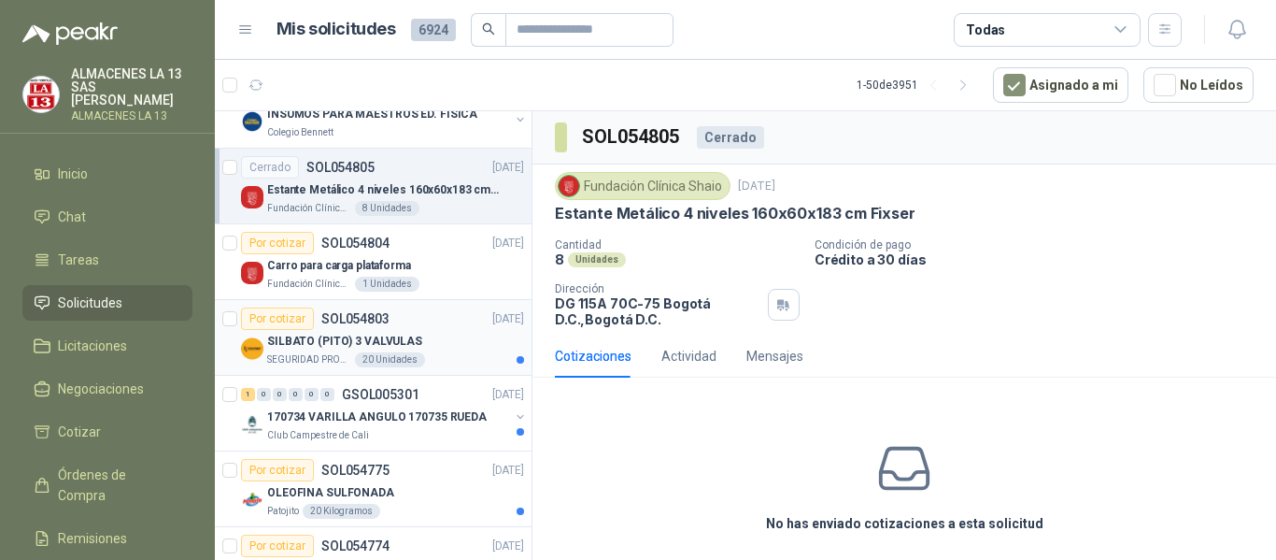
click at [435, 349] on div "SILBATO (PITO) 3 VALVULAS" at bounding box center [395, 341] width 257 height 22
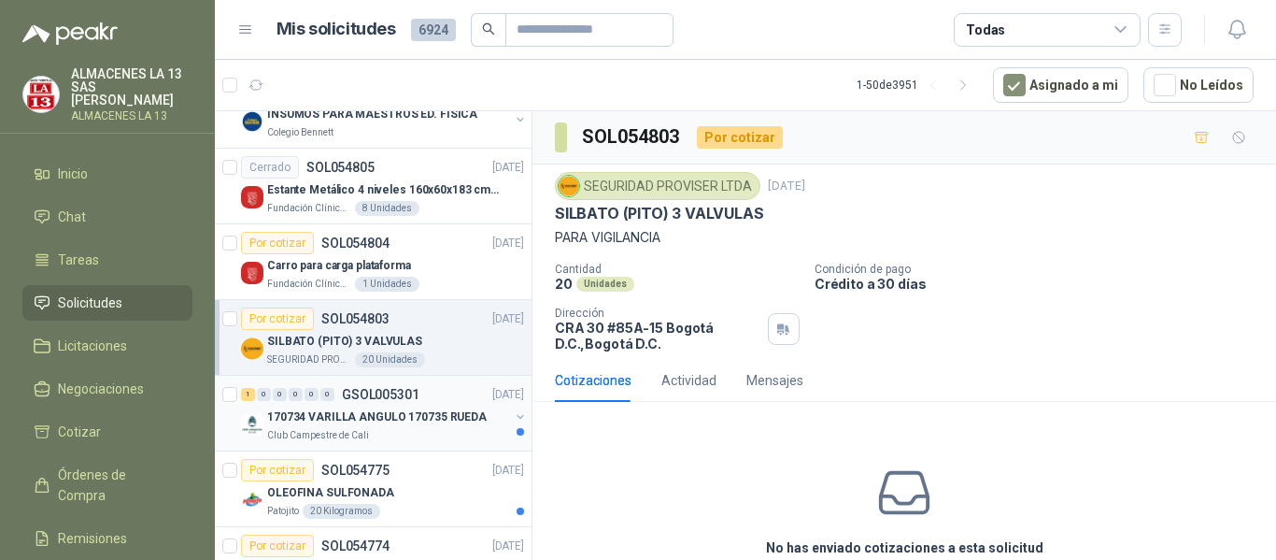
click at [427, 427] on div "170734 VARILLA ANGULO 170735 RUEDA" at bounding box center [388, 416] width 242 height 22
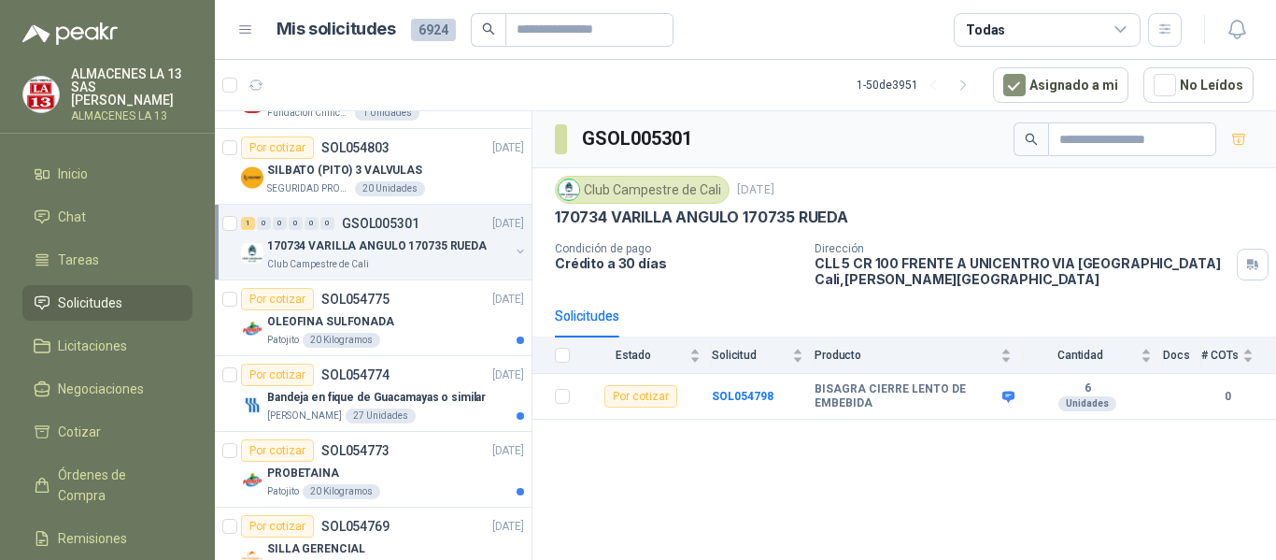
scroll to position [3177, 0]
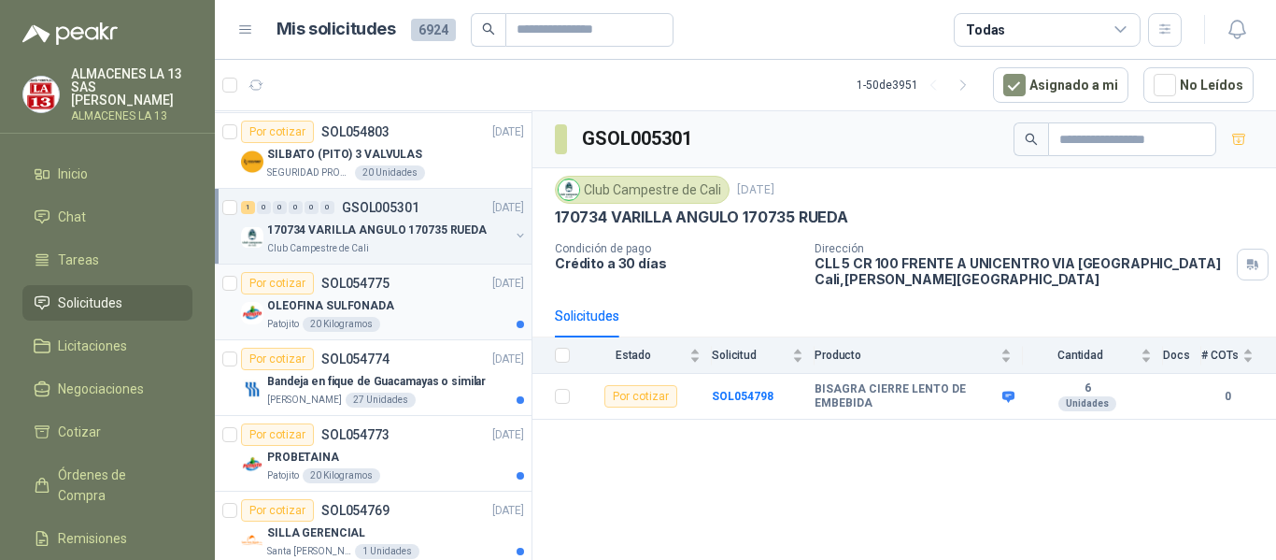
click at [413, 308] on div "OLEOFINA SULFONADA" at bounding box center [395, 305] width 257 height 22
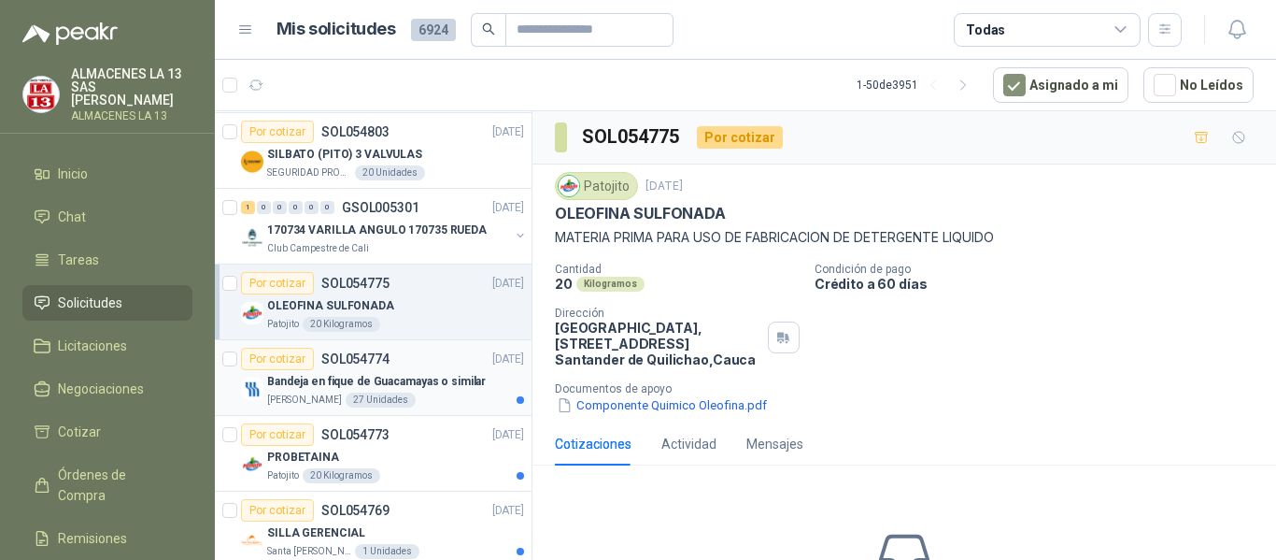
click at [391, 385] on p "Bandeja en fique de Guacamayas o similar" at bounding box center [376, 382] width 219 height 18
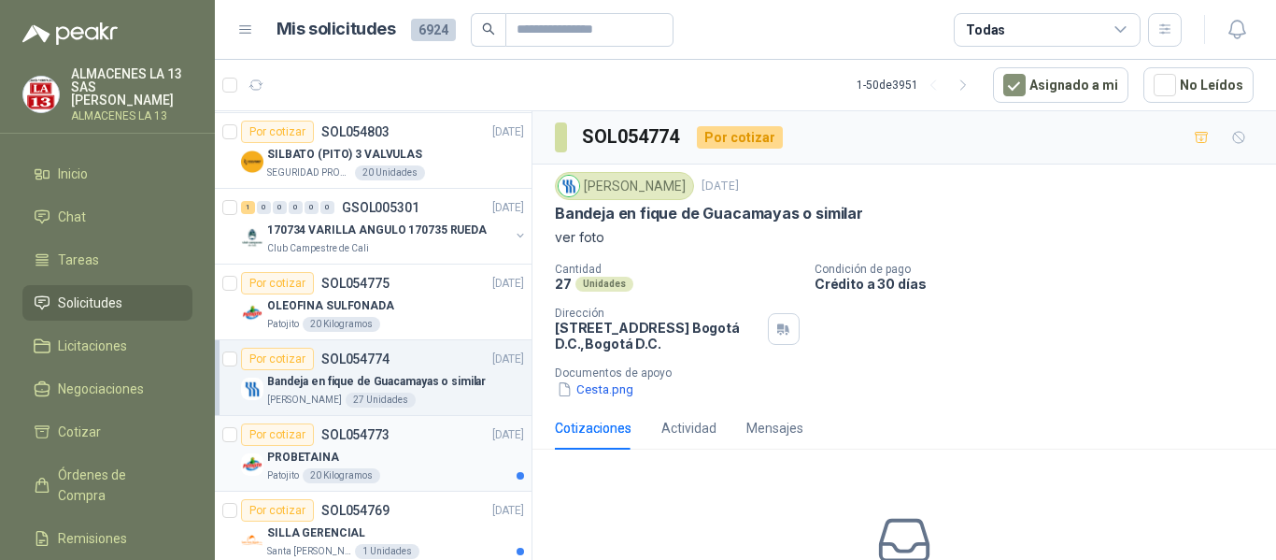
click at [415, 460] on div "PROBETAINA" at bounding box center [395, 457] width 257 height 22
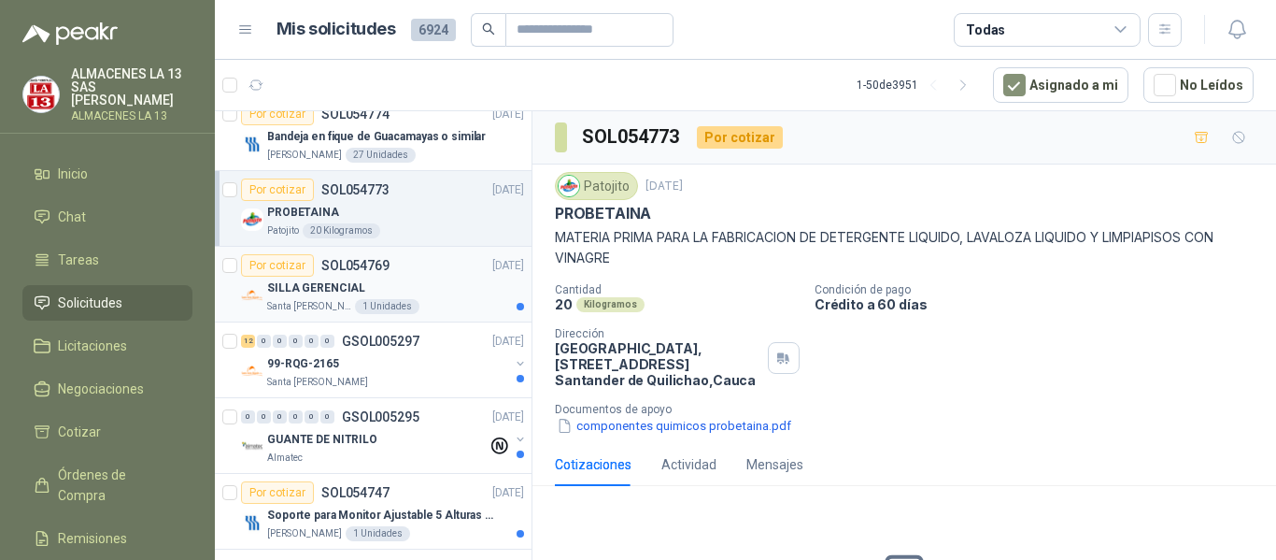
scroll to position [3457, 0]
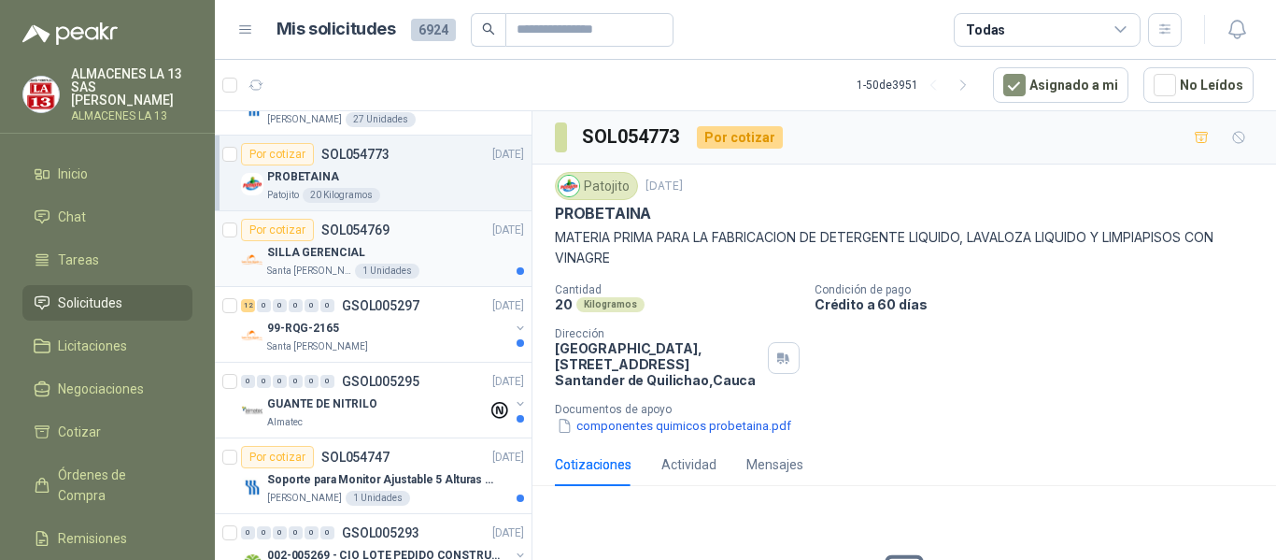
click at [444, 257] on div "SILLA GERENCIAL" at bounding box center [395, 252] width 257 height 22
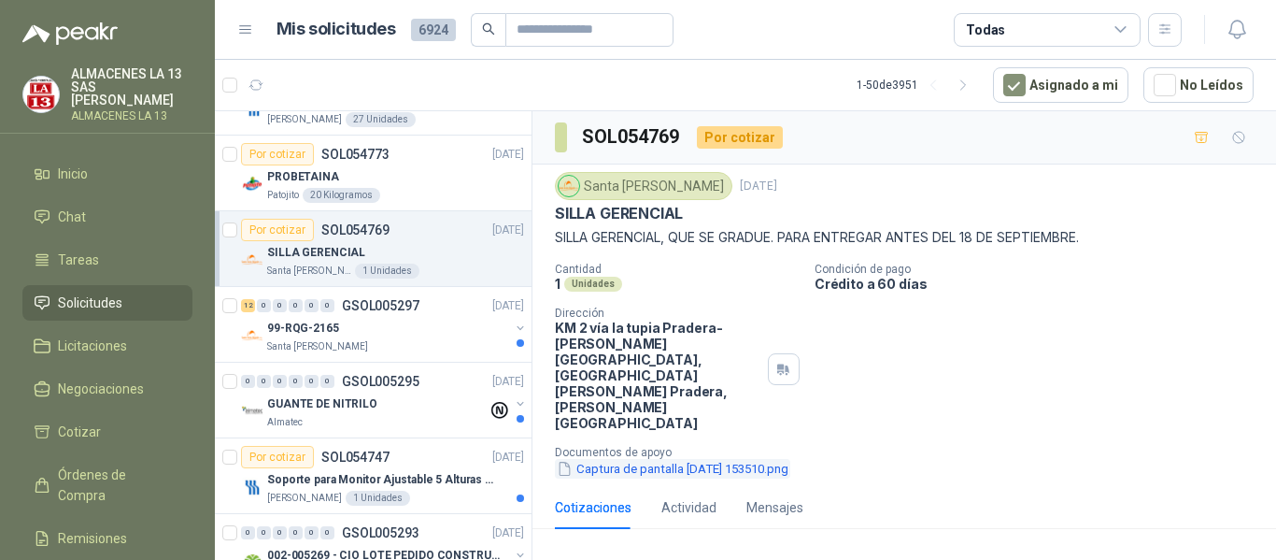
click at [710, 459] on button "Captura de pantalla [DATE] 153510.png" at bounding box center [672, 469] width 235 height 20
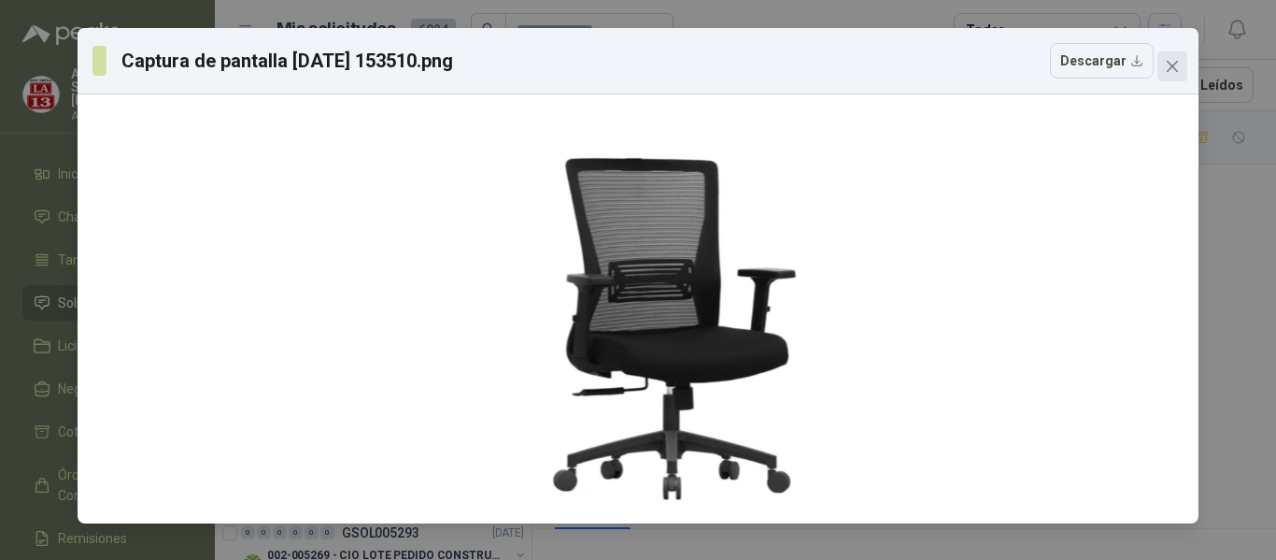
click at [1174, 74] on button "Close" at bounding box center [1173, 66] width 30 height 30
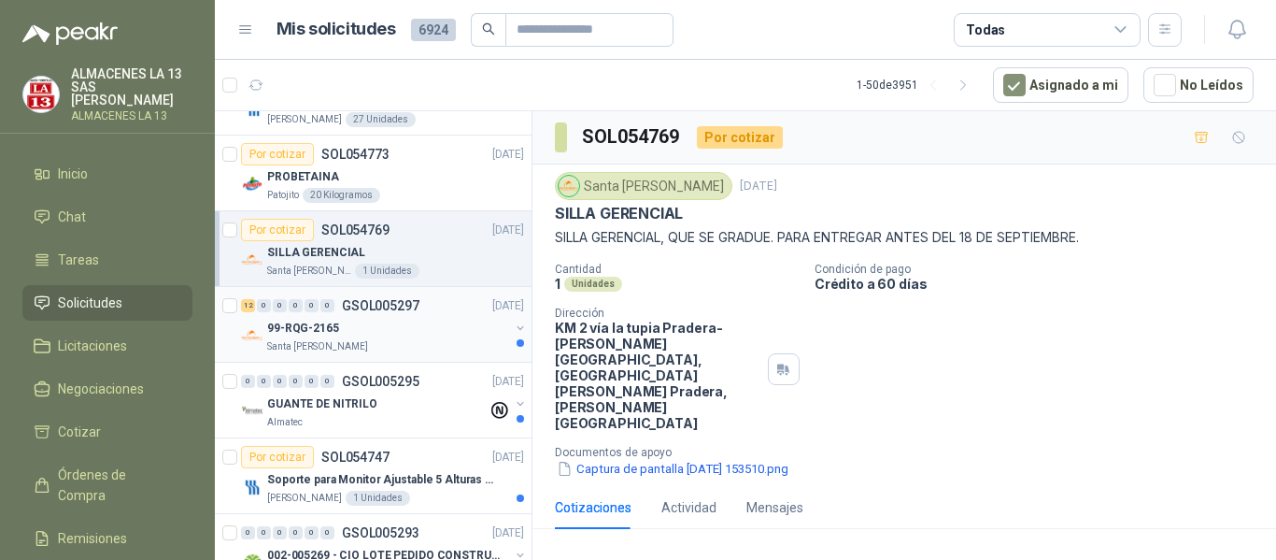
click at [398, 322] on div "99-RQG-2165" at bounding box center [388, 328] width 242 height 22
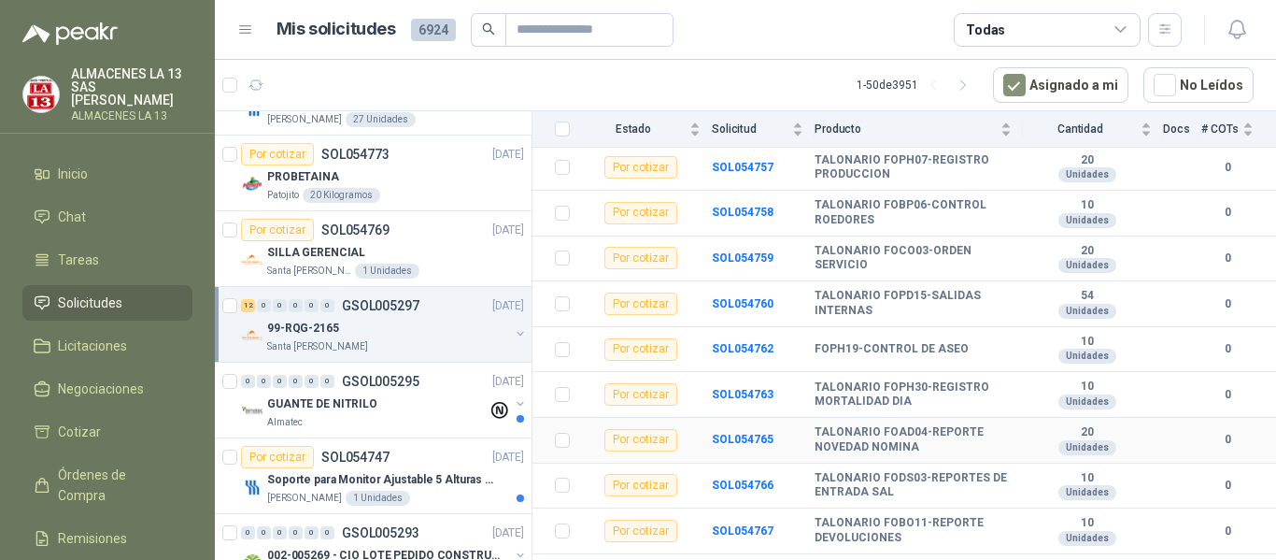
scroll to position [339, 0]
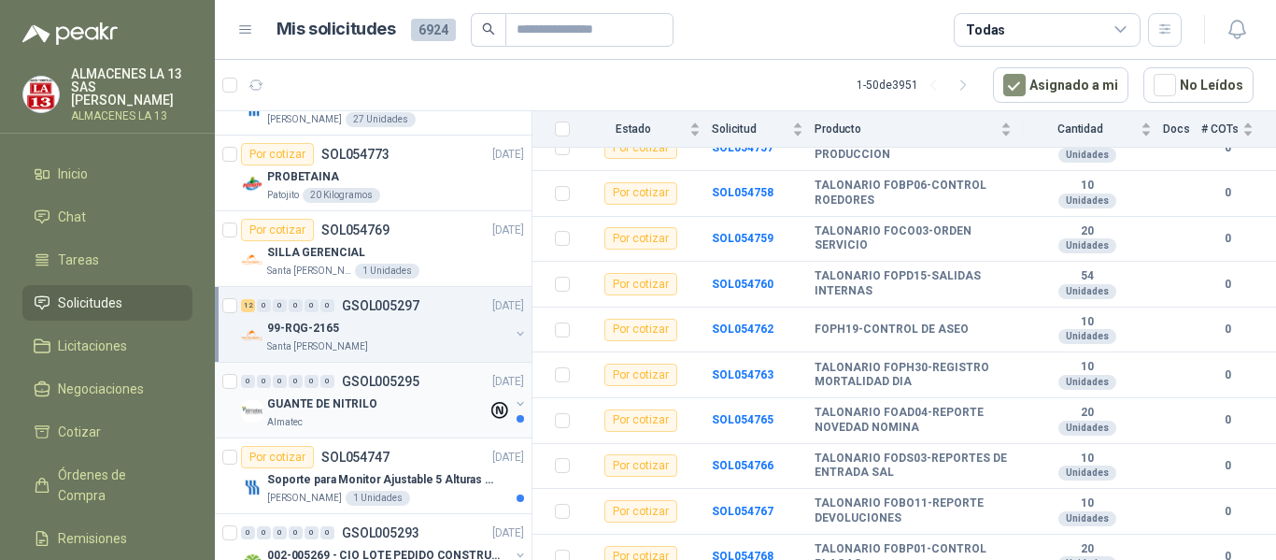
click at [367, 423] on div "Almatec" at bounding box center [377, 422] width 220 height 15
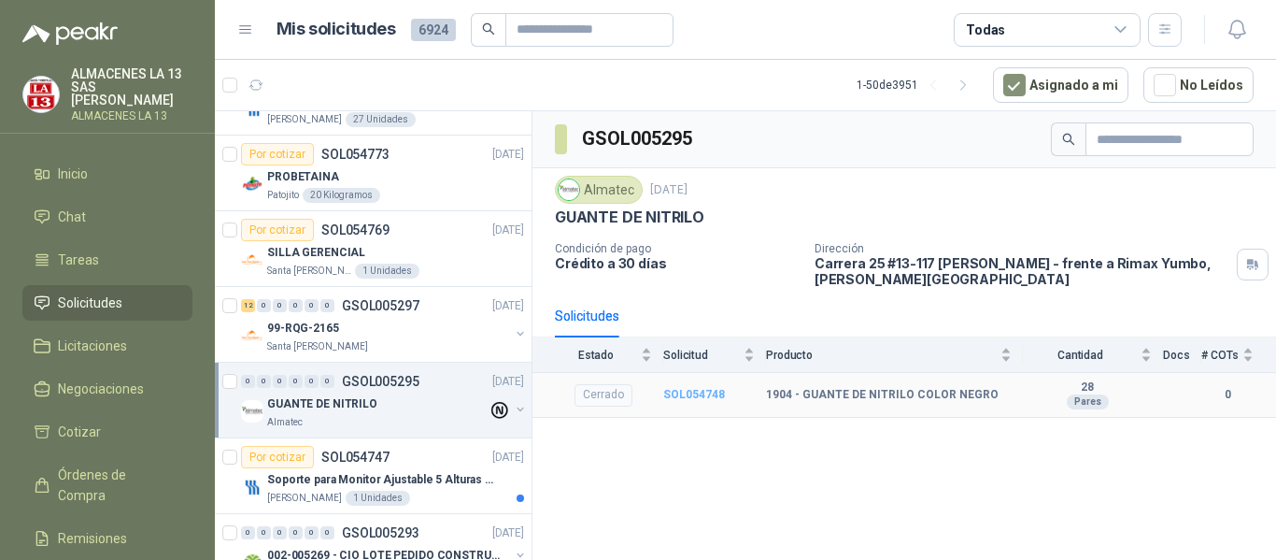
click at [690, 398] on b "SOL054748" at bounding box center [694, 394] width 62 height 13
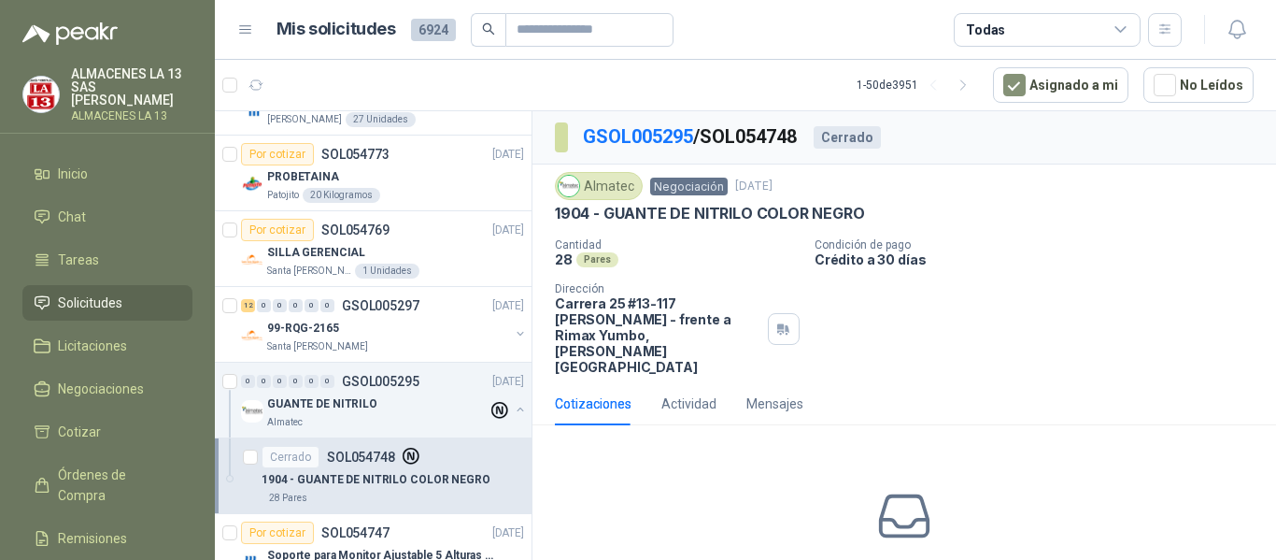
scroll to position [30, 0]
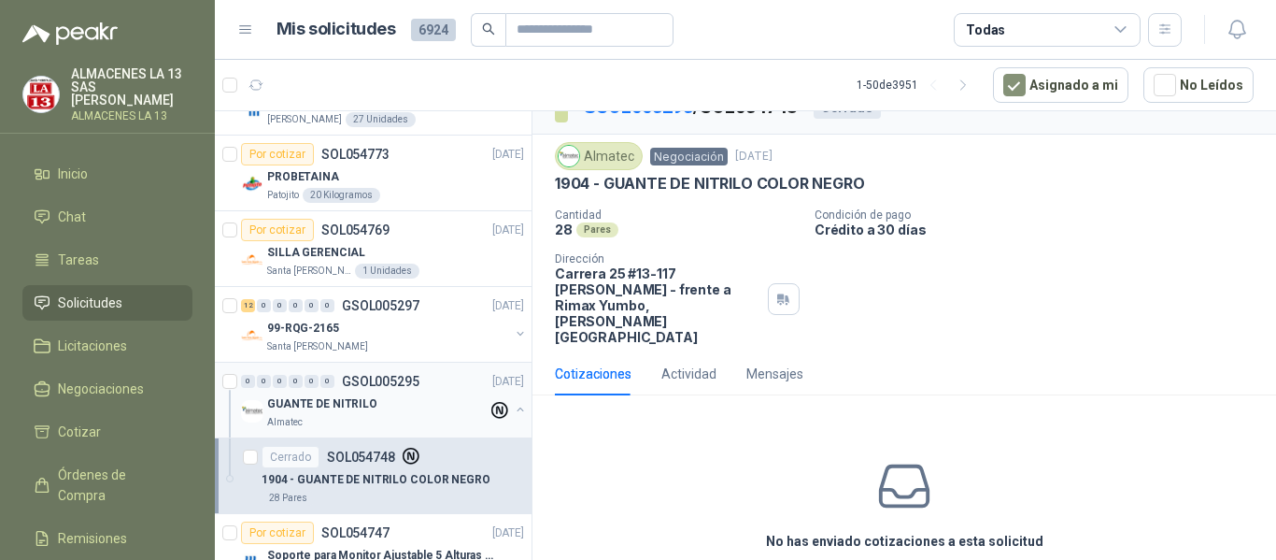
click at [397, 398] on div "GUANTE DE NITRILO" at bounding box center [377, 403] width 220 height 22
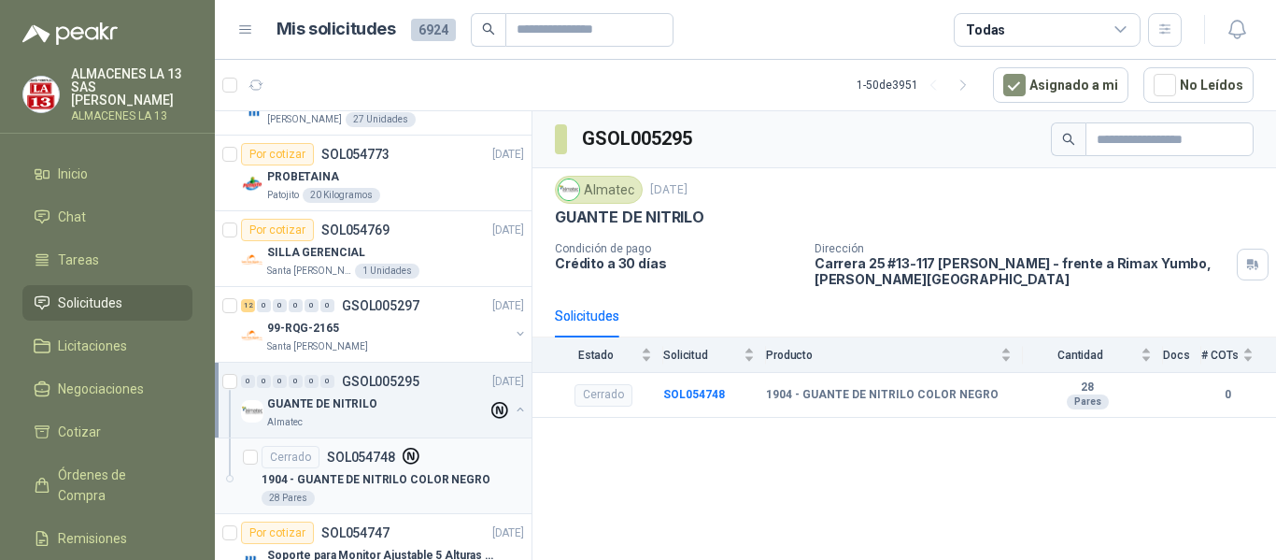
click at [381, 474] on p "1904 - GUANTE DE NITRILO COLOR NEGRO" at bounding box center [376, 480] width 229 height 18
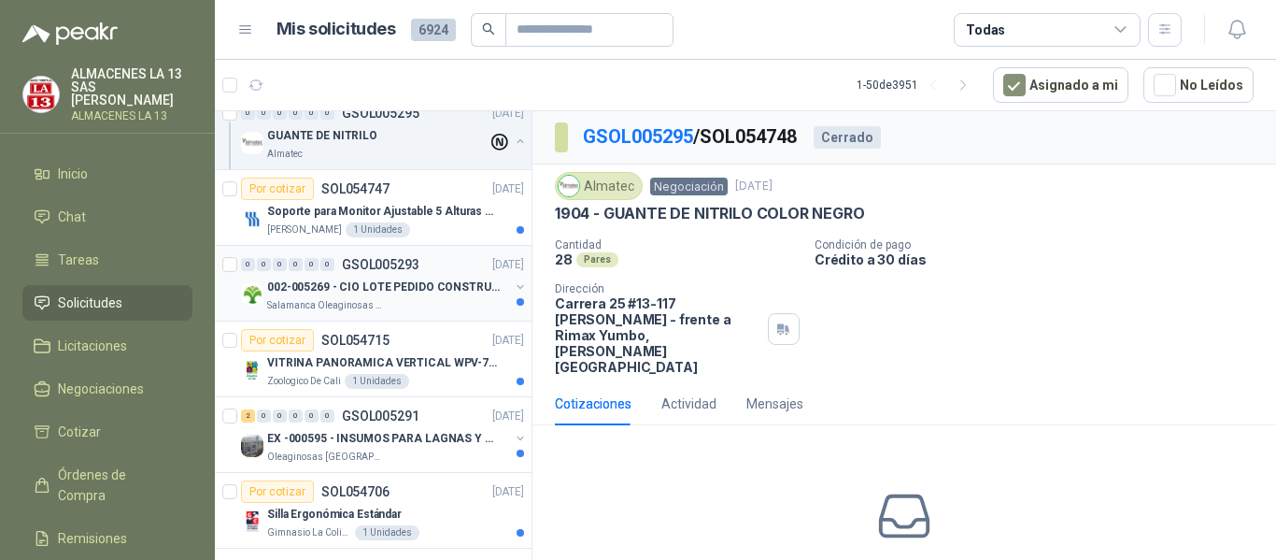
scroll to position [3824, 0]
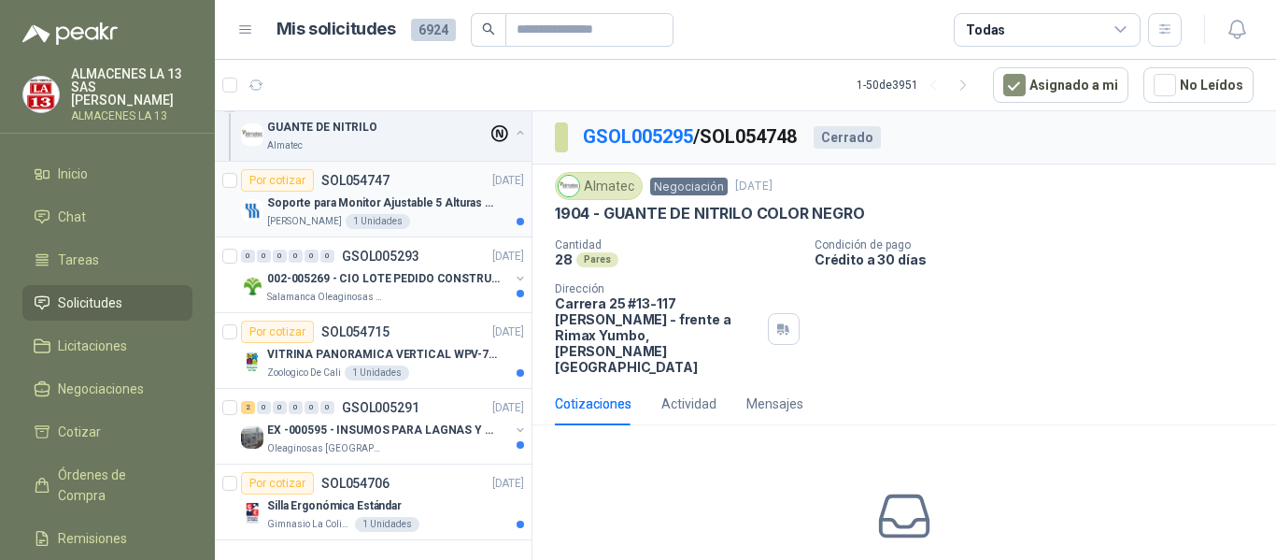
click at [442, 194] on p "Soporte para Monitor Ajustable 5 Alturas Mini" at bounding box center [383, 203] width 233 height 18
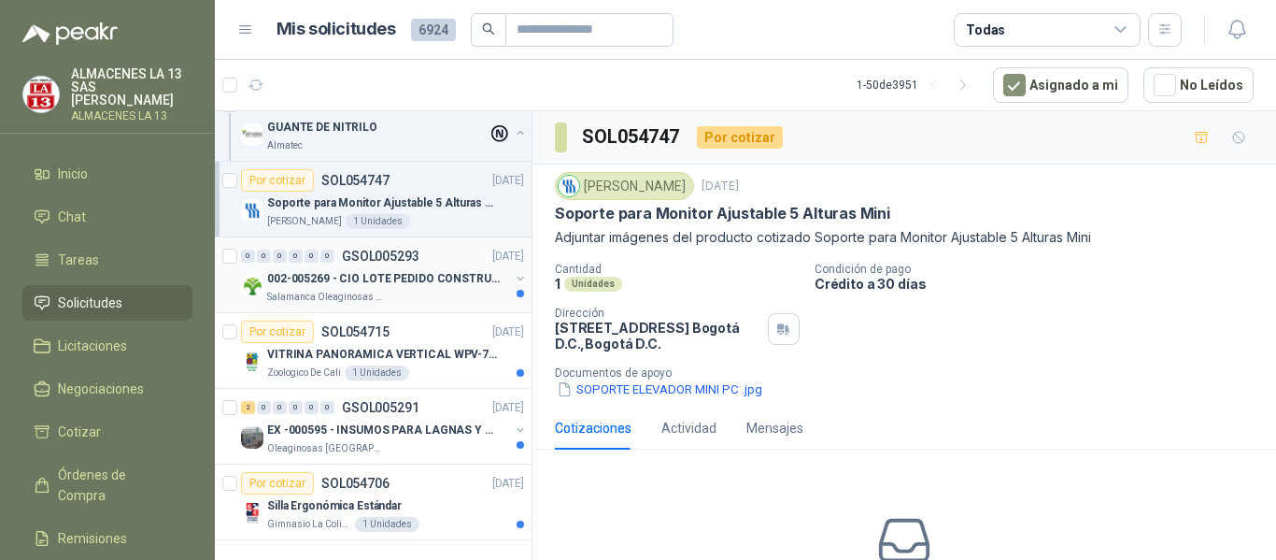
click at [426, 290] on div "Salamanca Oleaginosas SAS" at bounding box center [388, 297] width 242 height 15
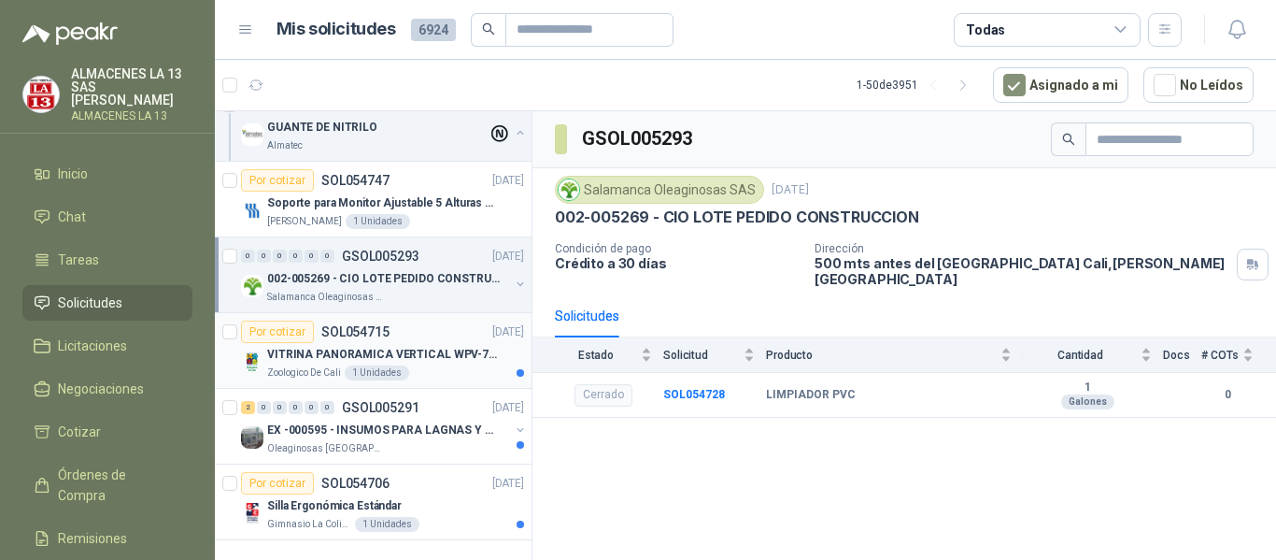
click at [419, 348] on div "VITRINA PANORAMICA VERTICAL WPV-700FA" at bounding box center [395, 354] width 257 height 22
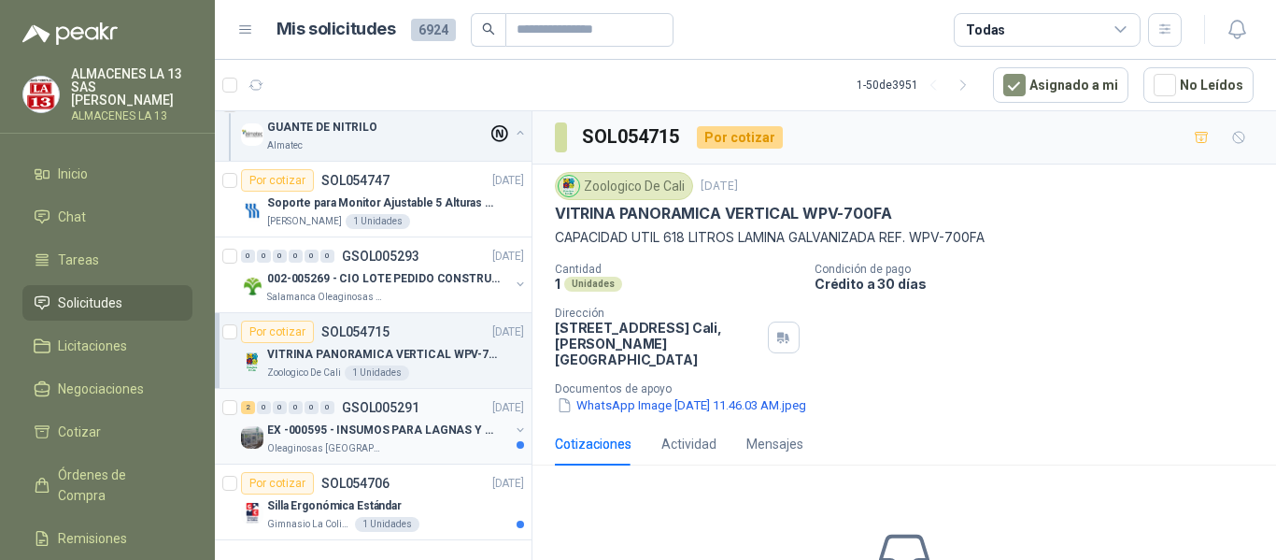
click at [403, 421] on p "EX -000595 - INSUMOS PARA LAGNAS Y OFICINAS PLANTA" at bounding box center [383, 430] width 233 height 18
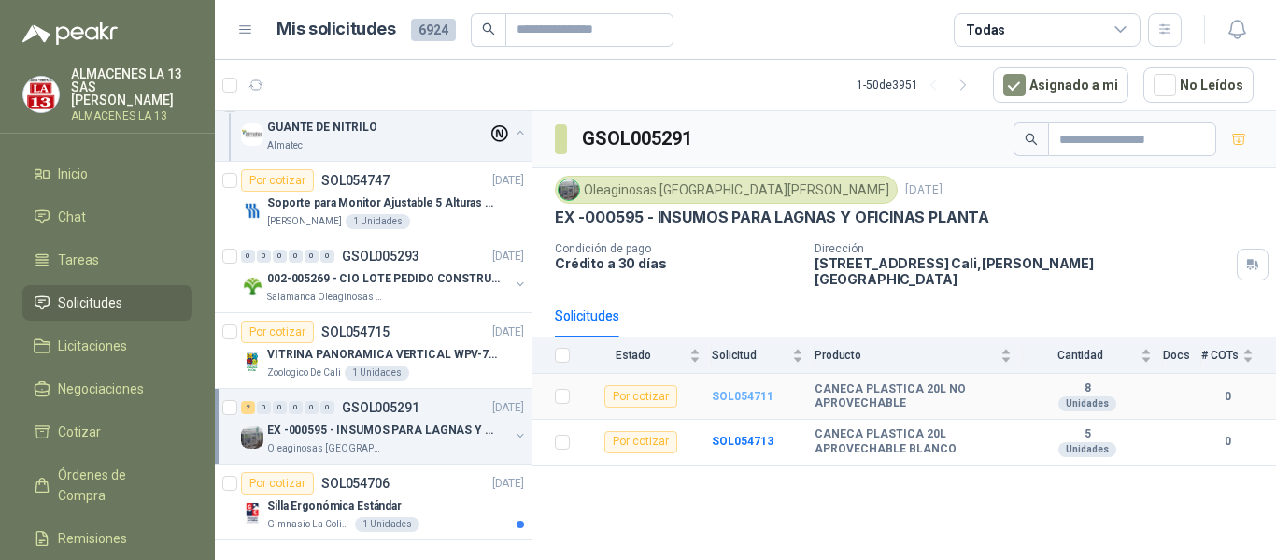
click at [750, 390] on b "SOL054711" at bounding box center [743, 396] width 62 height 13
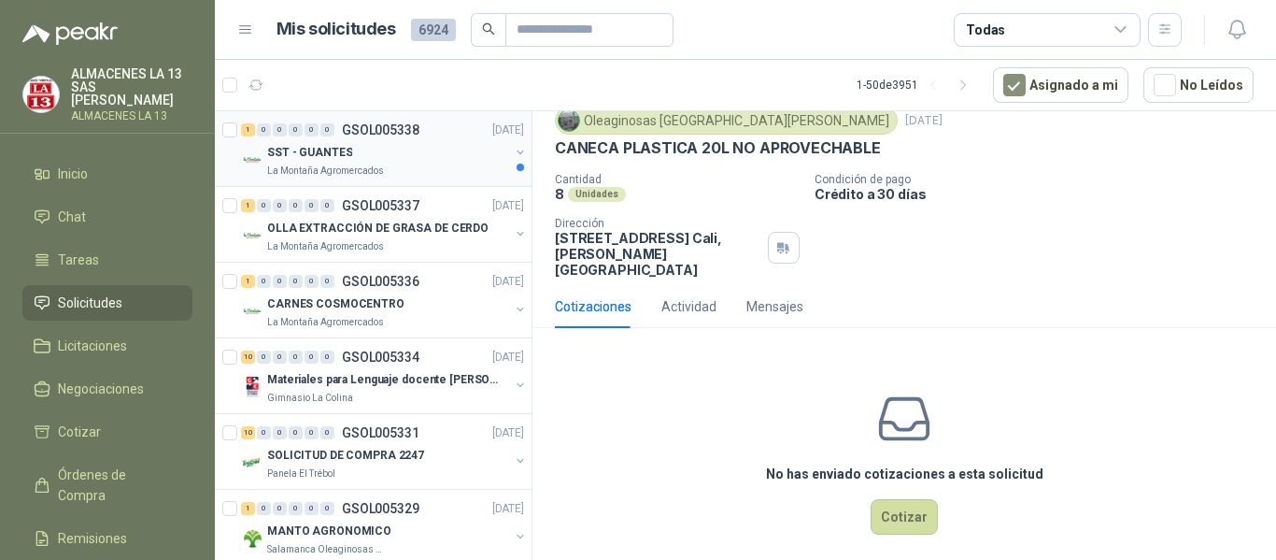
click at [364, 151] on div "SST - GUANTES" at bounding box center [388, 152] width 242 height 22
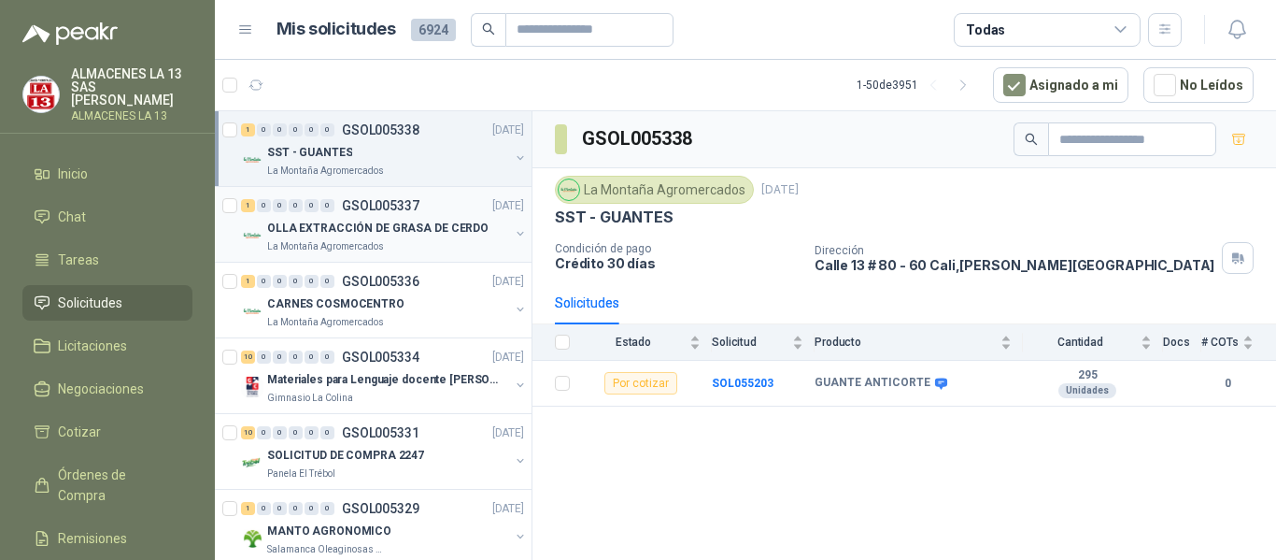
click at [410, 224] on p "OLLA EXTRACCIÓN DE GRASA DE CERDO" at bounding box center [377, 229] width 221 height 18
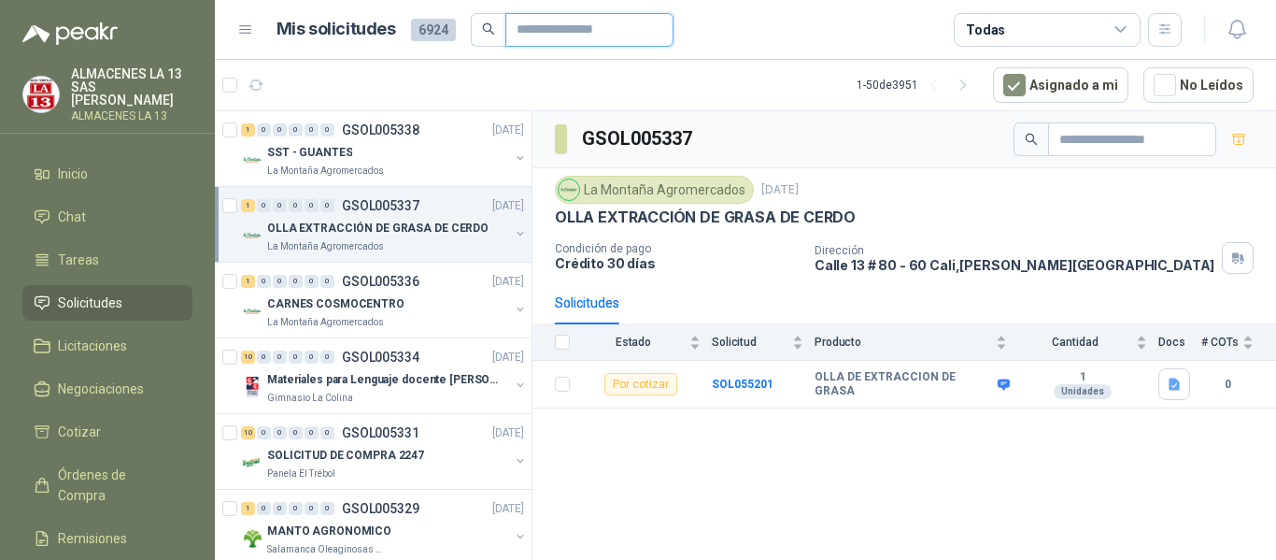
click at [533, 27] on input "text" at bounding box center [582, 30] width 131 height 32
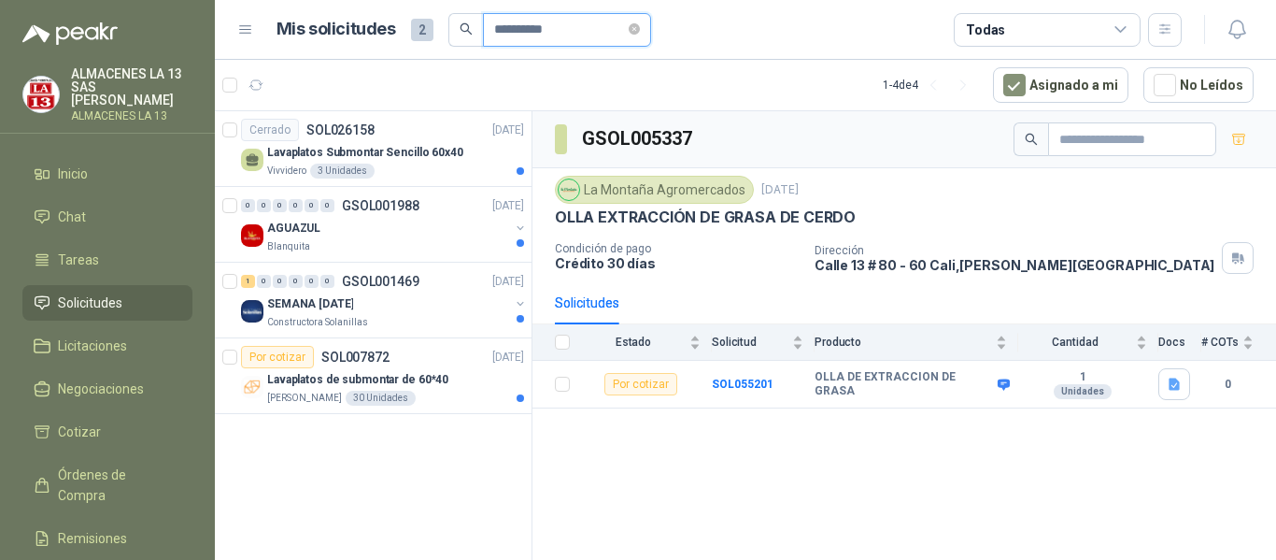
type input "**********"
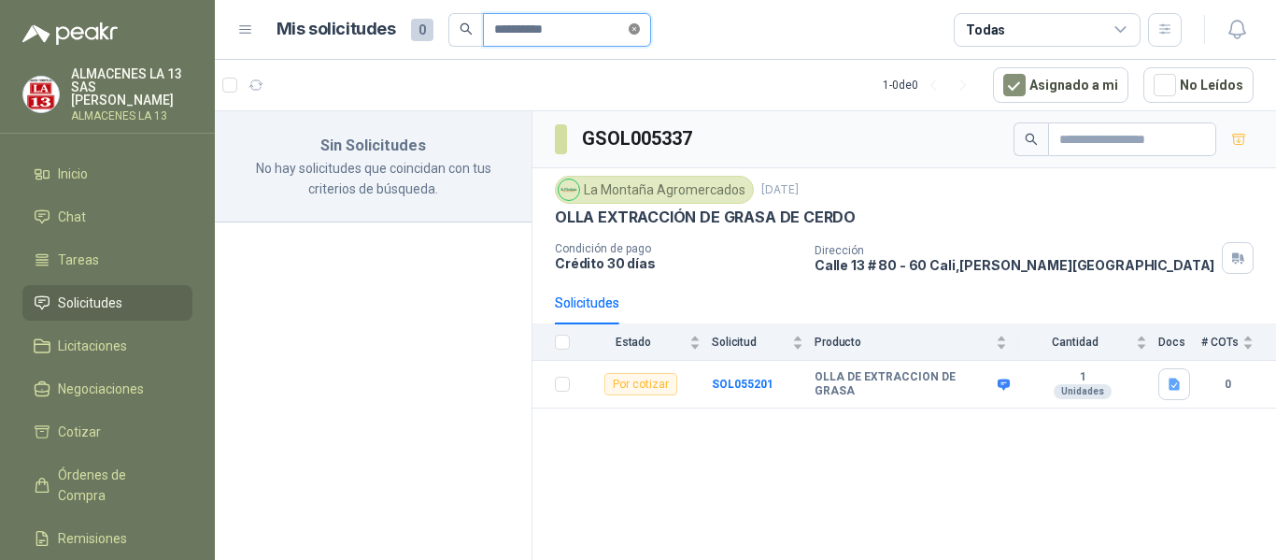
click at [640, 29] on icon "close-circle" at bounding box center [634, 28] width 11 height 11
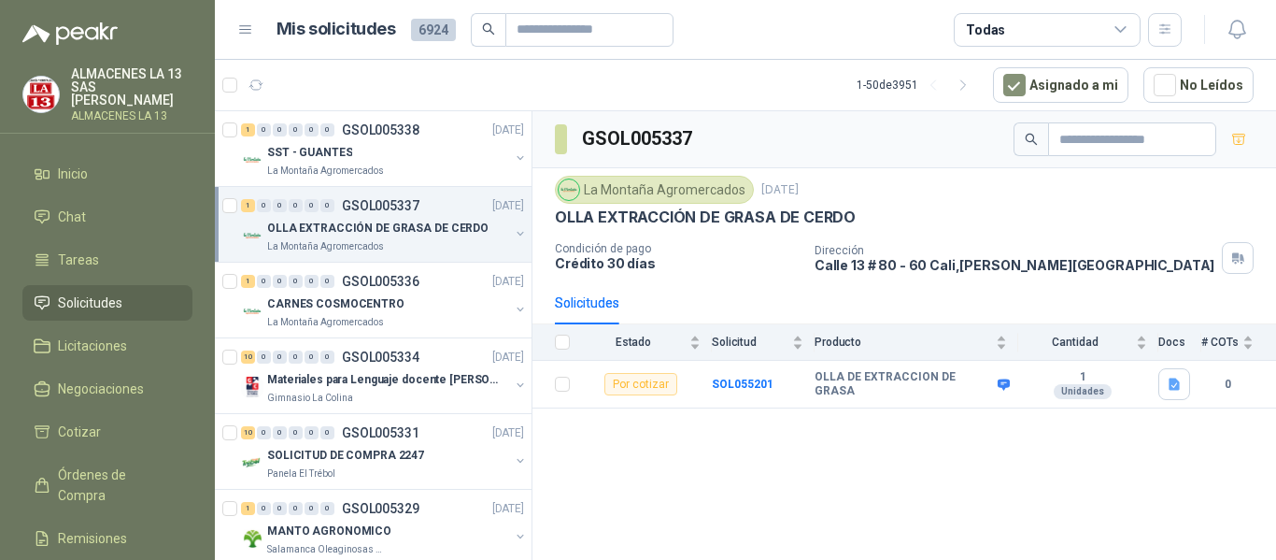
click at [245, 235] on img at bounding box center [252, 235] width 22 height 22
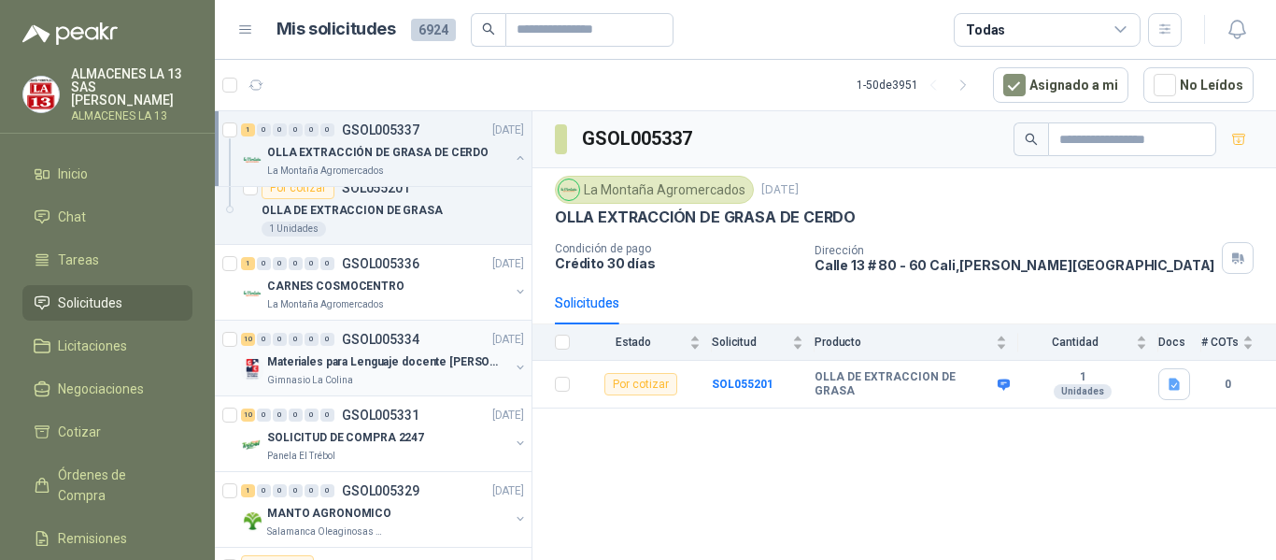
scroll to position [187, 0]
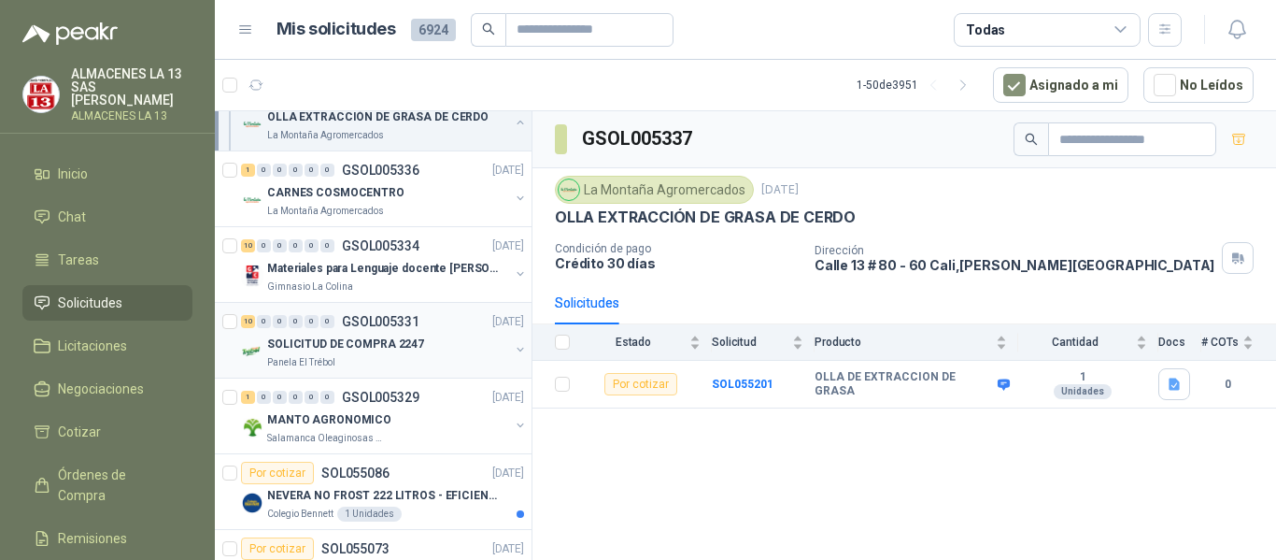
click at [256, 353] on img at bounding box center [252, 351] width 22 height 22
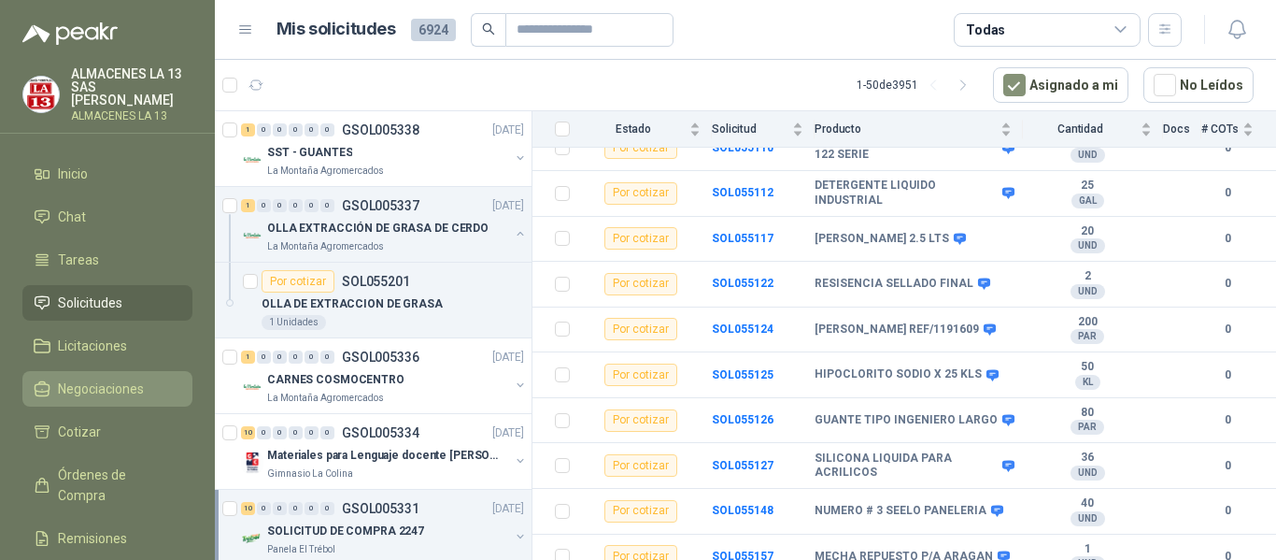
click at [89, 389] on span "Negociaciones" at bounding box center [101, 388] width 86 height 21
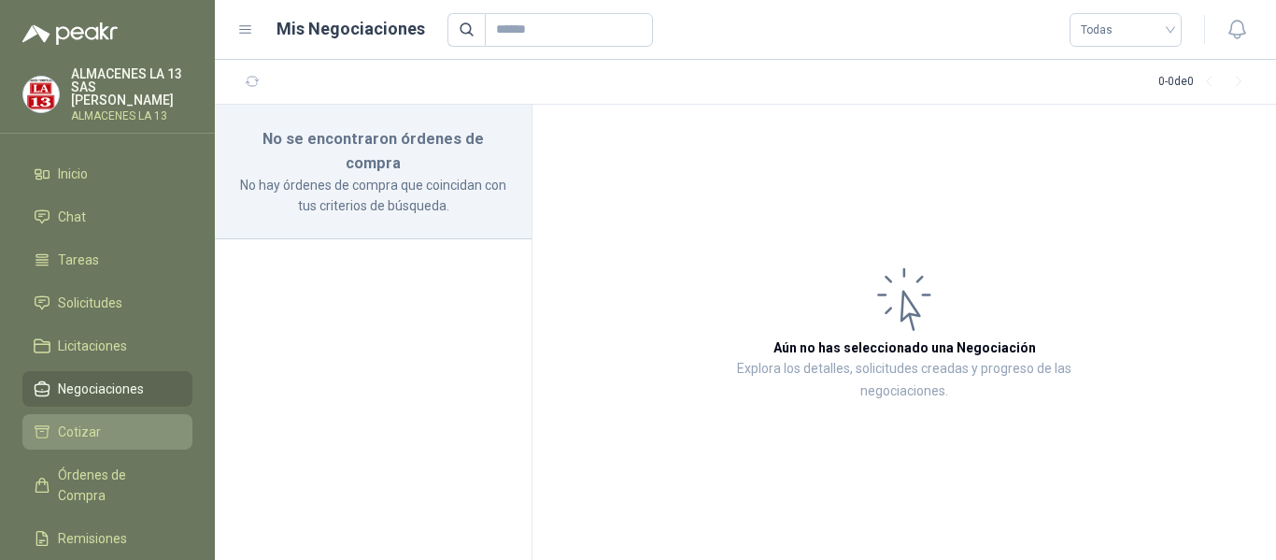
click at [99, 442] on link "Cotizar" at bounding box center [107, 432] width 170 height 36
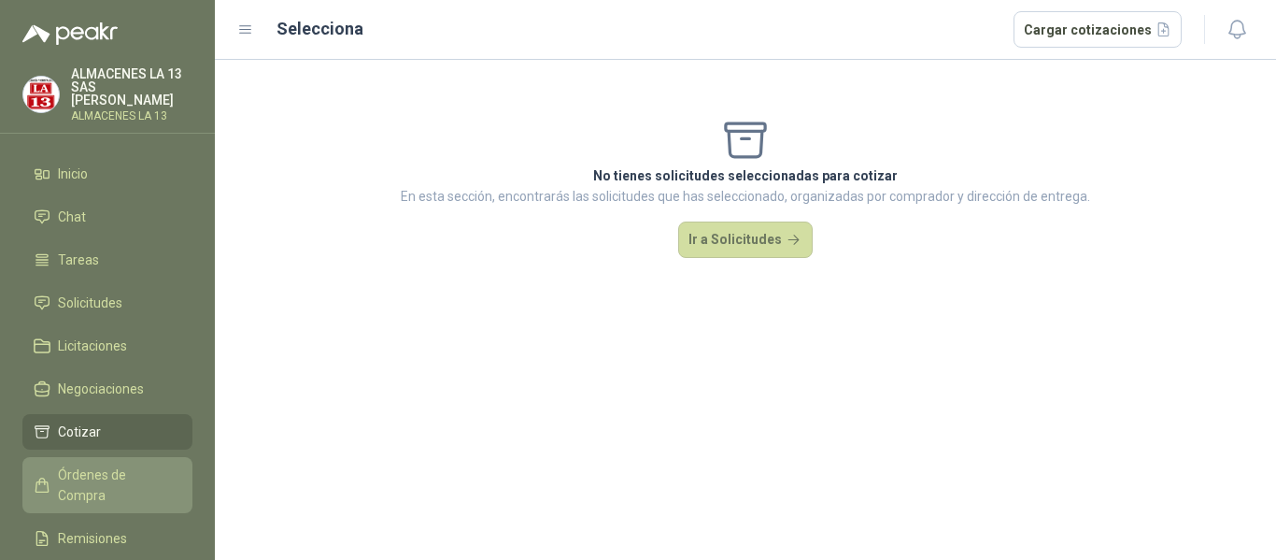
click at [102, 473] on span "Órdenes de Compra" at bounding box center [116, 484] width 117 height 41
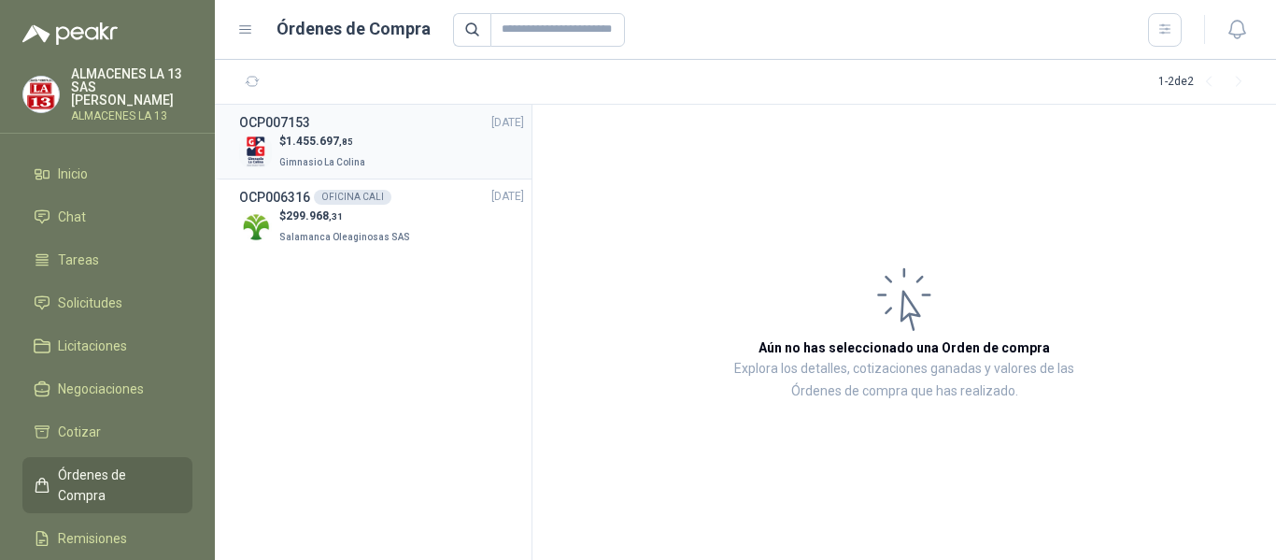
click at [332, 138] on span "1.455.697 ,85" at bounding box center [319, 141] width 67 height 13
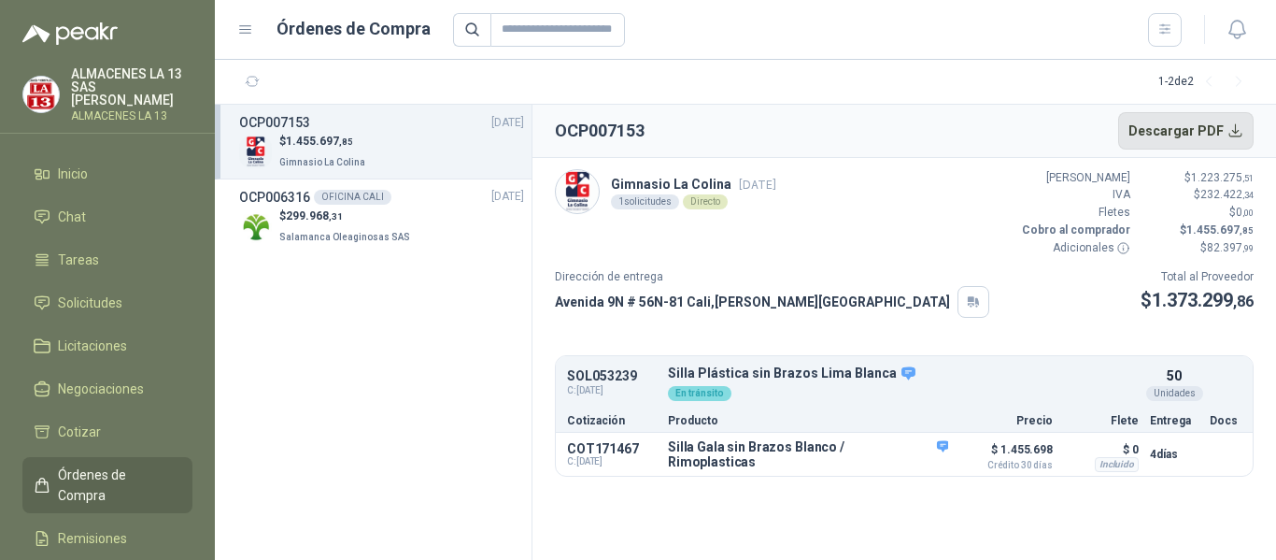
click at [1211, 130] on button "Descargar PDF" at bounding box center [1186, 130] width 136 height 37
click at [291, 190] on h3 "OCP006316" at bounding box center [274, 197] width 71 height 21
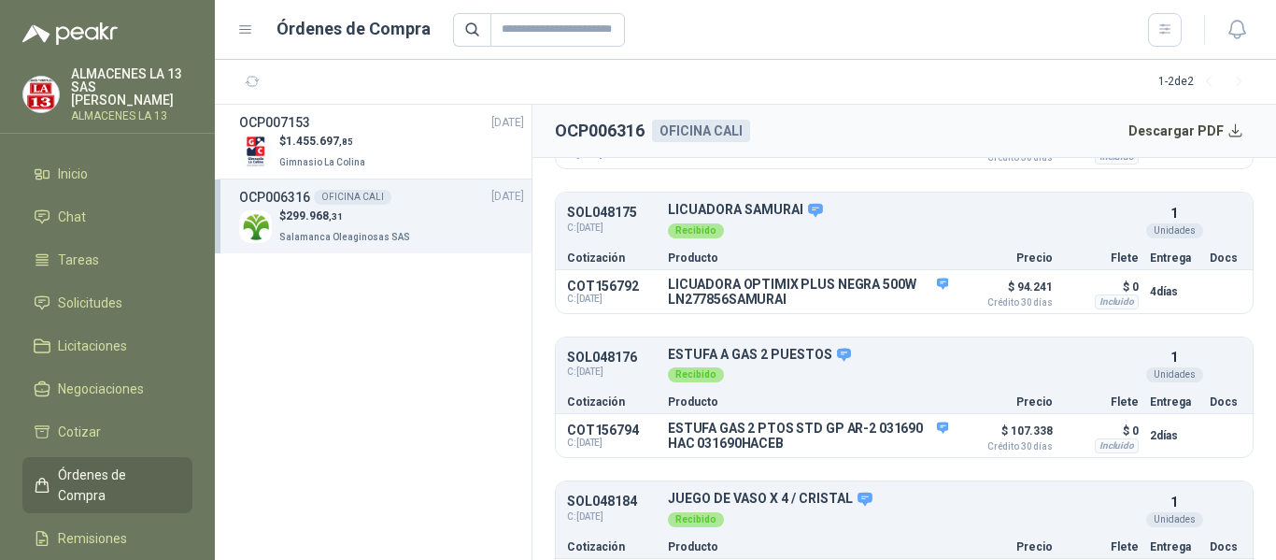
scroll to position [361, 0]
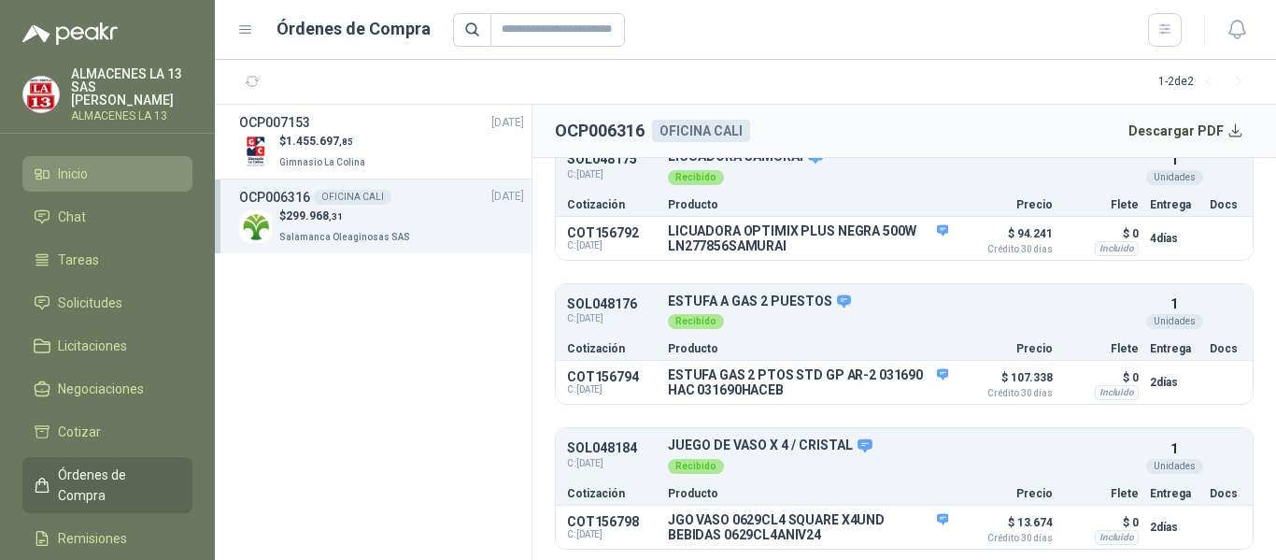
click at [76, 164] on span "Inicio" at bounding box center [73, 174] width 30 height 21
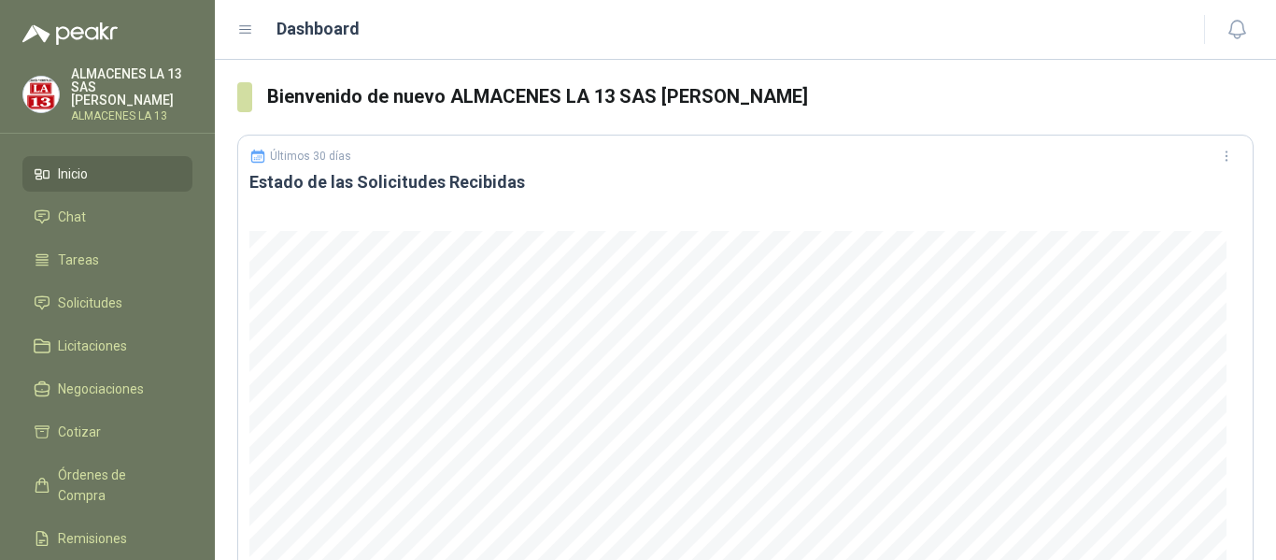
click at [76, 164] on span "Inicio" at bounding box center [73, 174] width 30 height 21
click at [80, 294] on span "Solicitudes" at bounding box center [90, 302] width 64 height 21
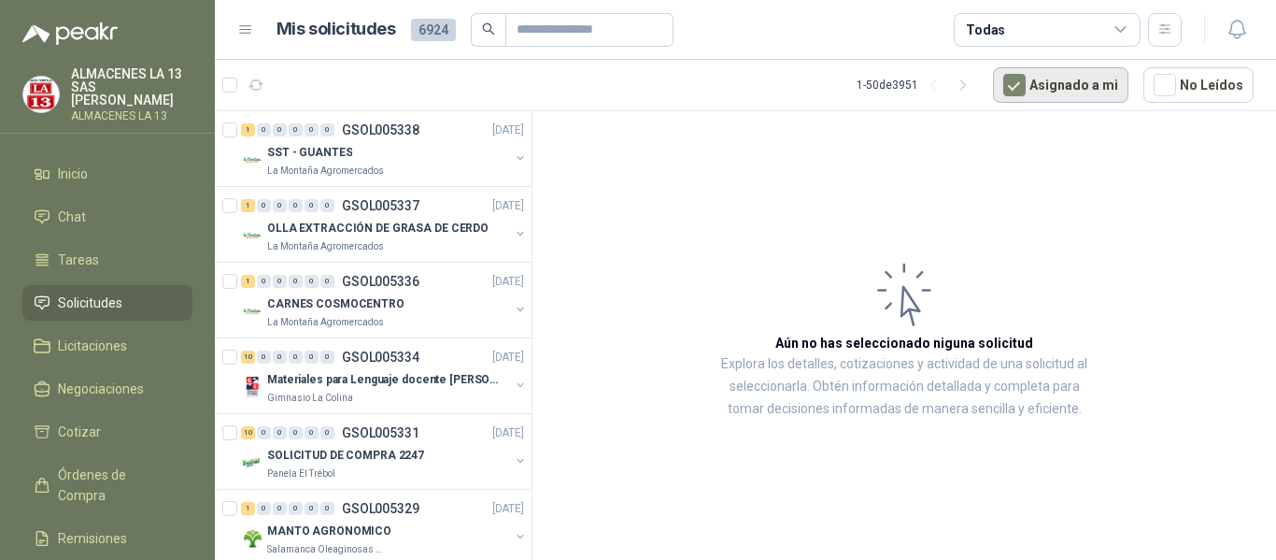
click at [1090, 78] on button "Asignado a mi" at bounding box center [1060, 85] width 135 height 36
click at [1091, 87] on button "Asignado a mi" at bounding box center [1060, 85] width 135 height 36
click at [1062, 88] on button "Asignado a mi" at bounding box center [1060, 85] width 135 height 36
click at [1121, 26] on icon at bounding box center [1121, 29] width 17 height 17
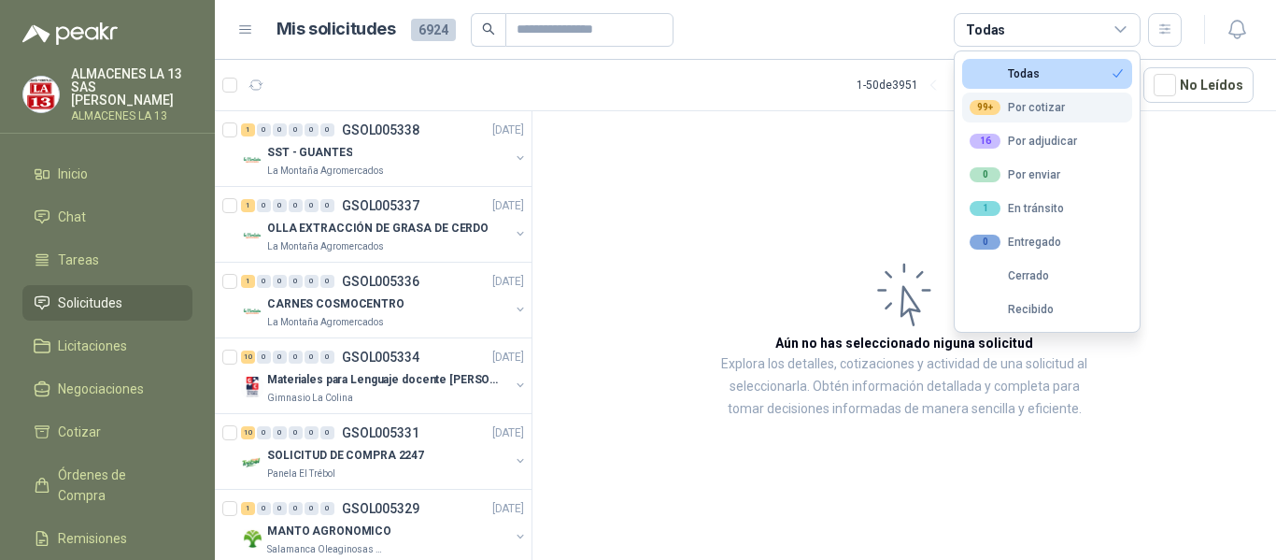
click at [1054, 107] on div "99+ Por cotizar" at bounding box center [1017, 107] width 95 height 15
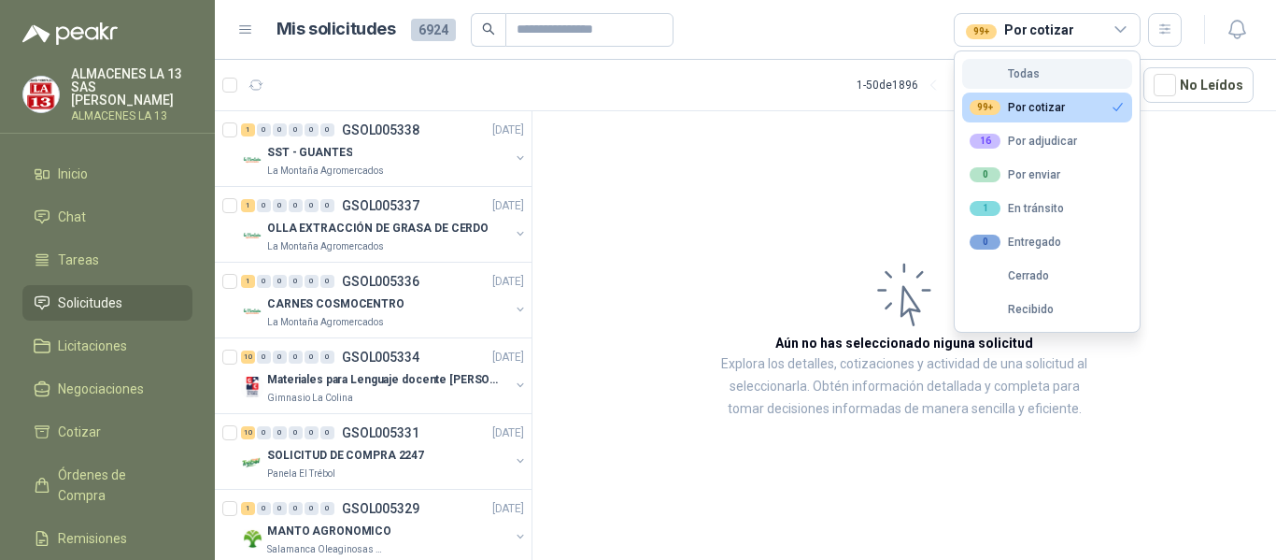
click at [1029, 73] on div "Todas" at bounding box center [1005, 73] width 70 height 13
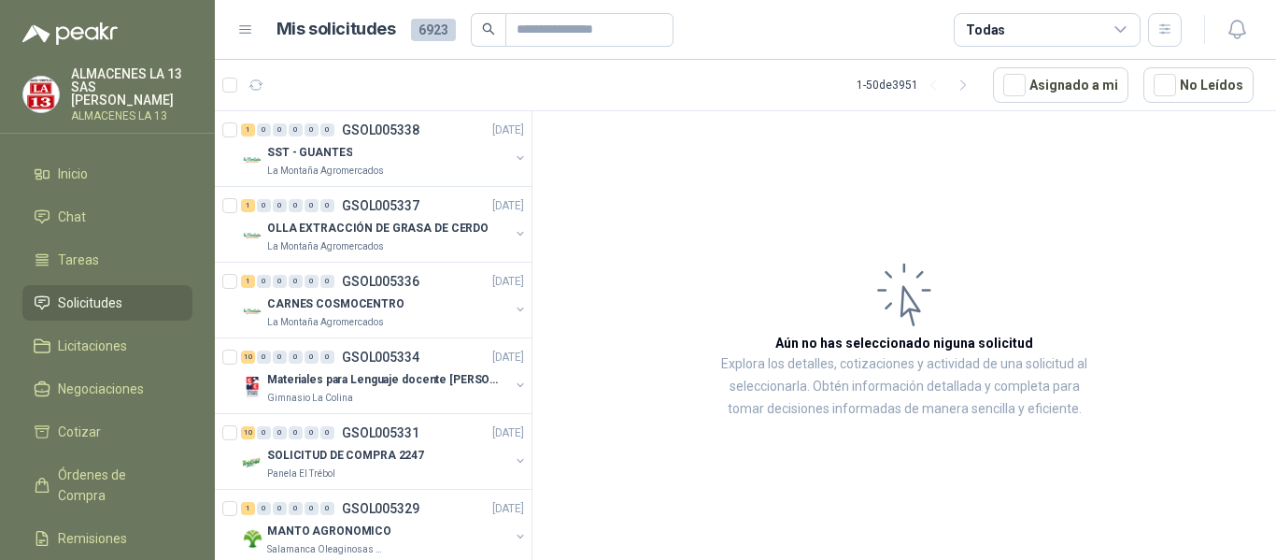
click at [81, 306] on span "Solicitudes" at bounding box center [90, 302] width 64 height 21
click at [242, 33] on icon at bounding box center [245, 29] width 11 height 7
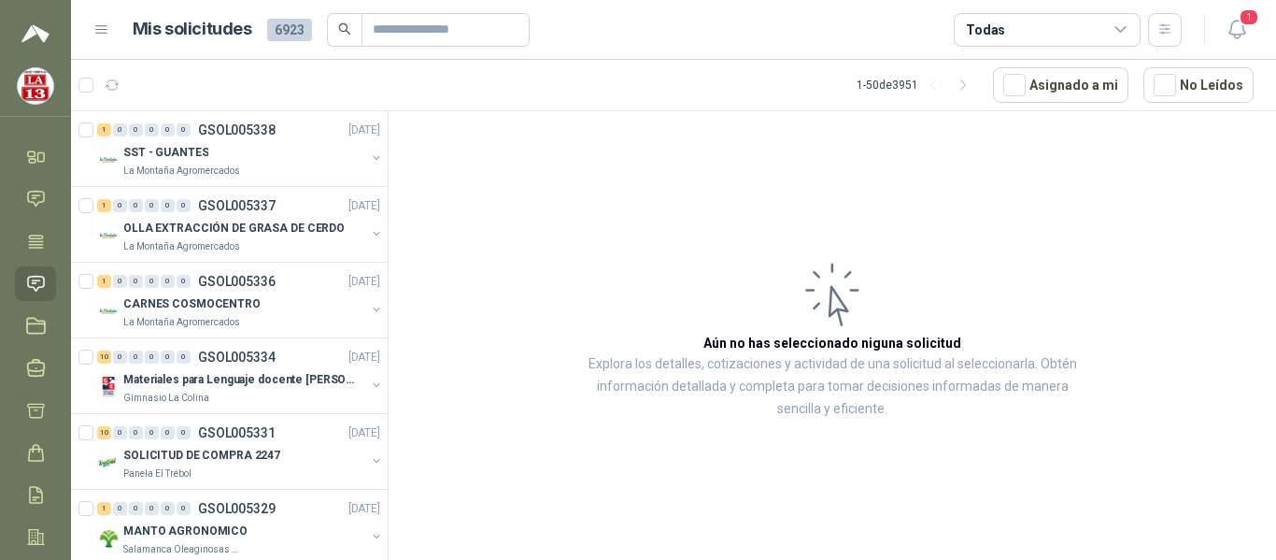
click at [104, 25] on icon at bounding box center [101, 29] width 17 height 17
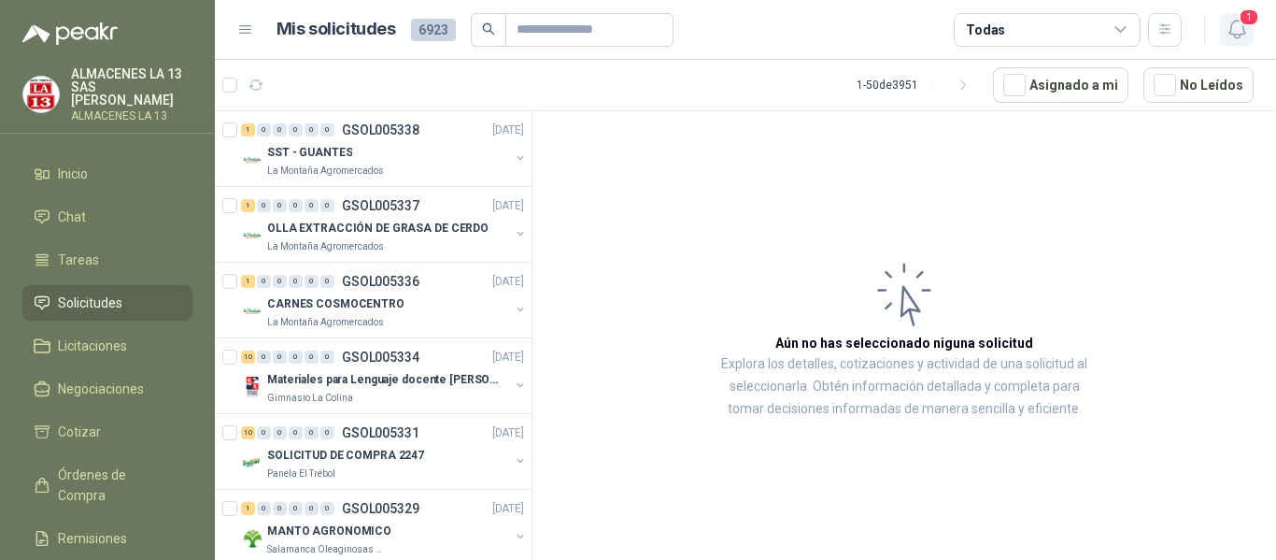
click at [1234, 36] on icon "button" at bounding box center [1237, 30] width 16 height 18
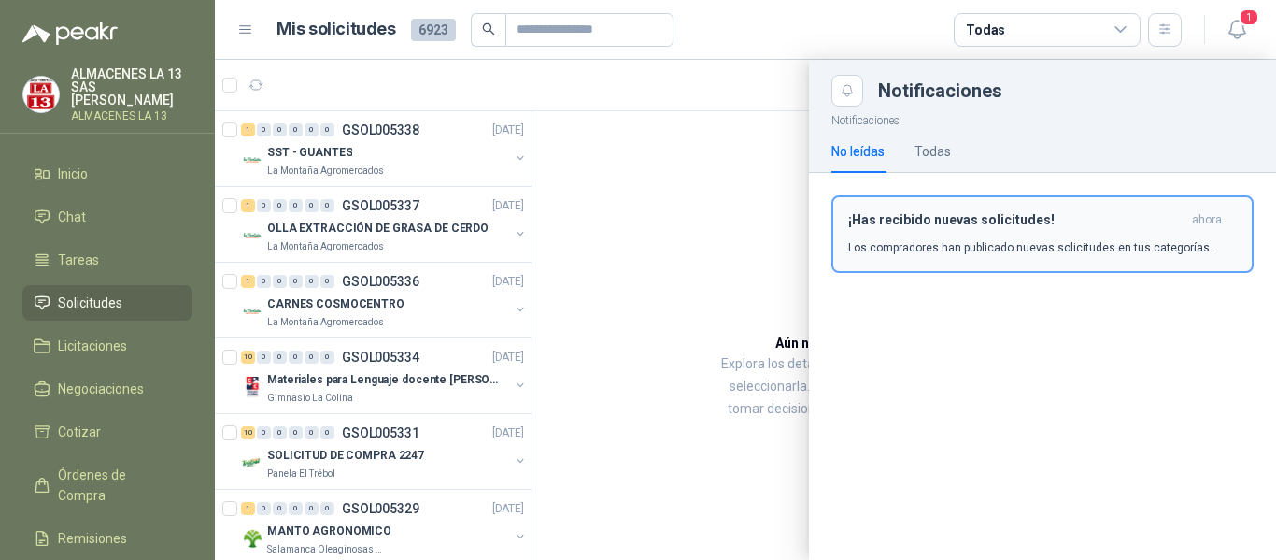
click at [949, 230] on div "¡Has recibido nuevas solicitudes! ahora Los compradores han publicado nuevas so…" at bounding box center [1042, 234] width 389 height 44
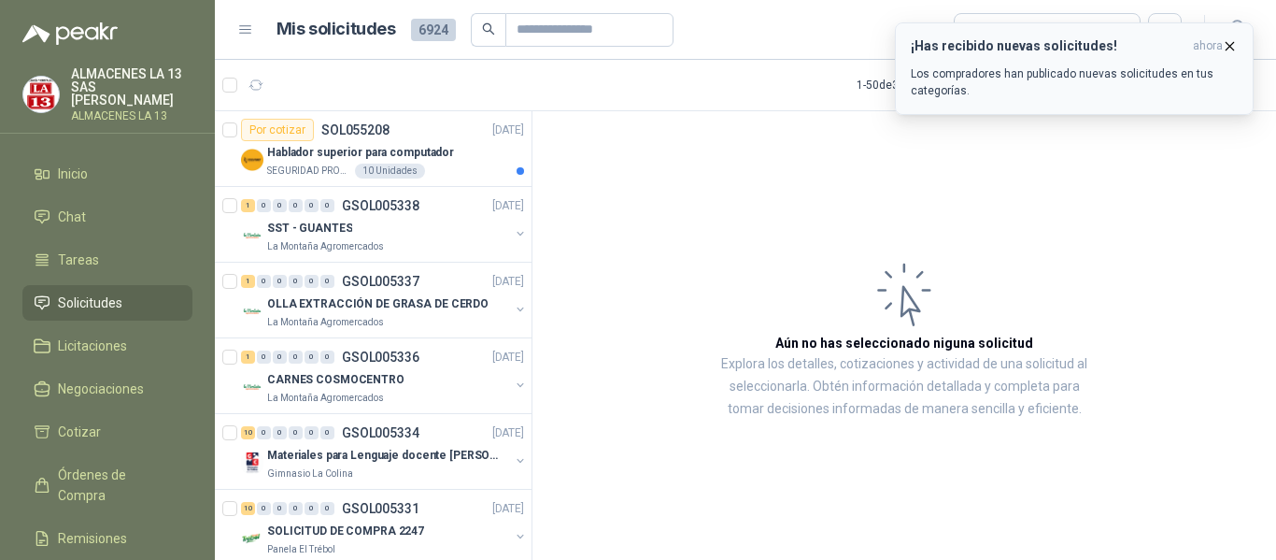
click at [1043, 41] on h3 "¡Has recibido nuevas solicitudes!" at bounding box center [1048, 46] width 275 height 16
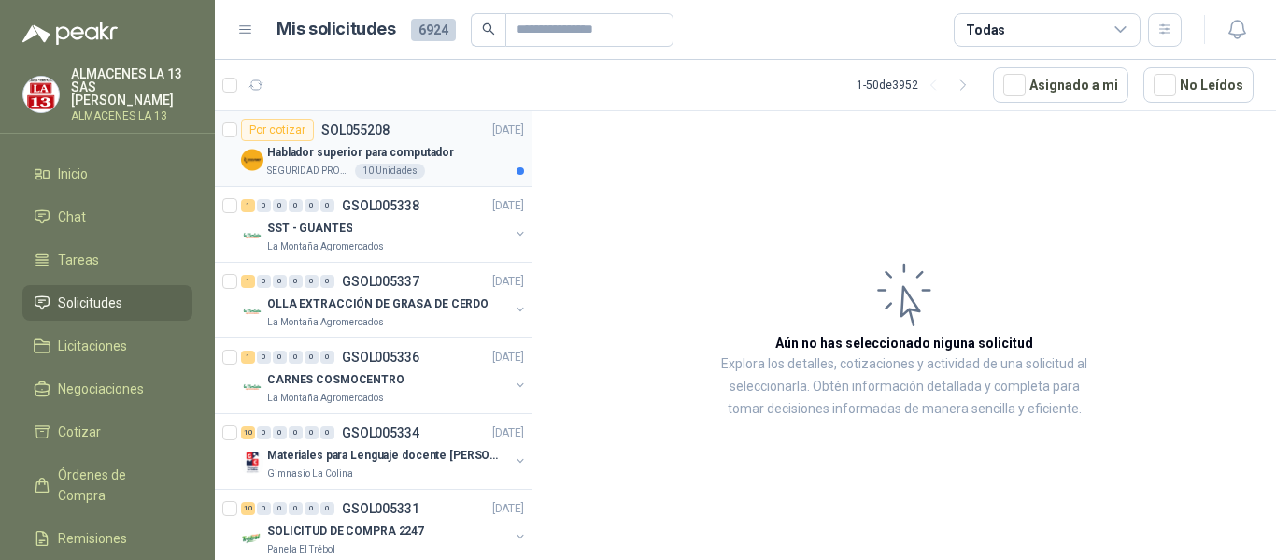
click at [298, 161] on p "Hablador superior para computador" at bounding box center [360, 153] width 187 height 18
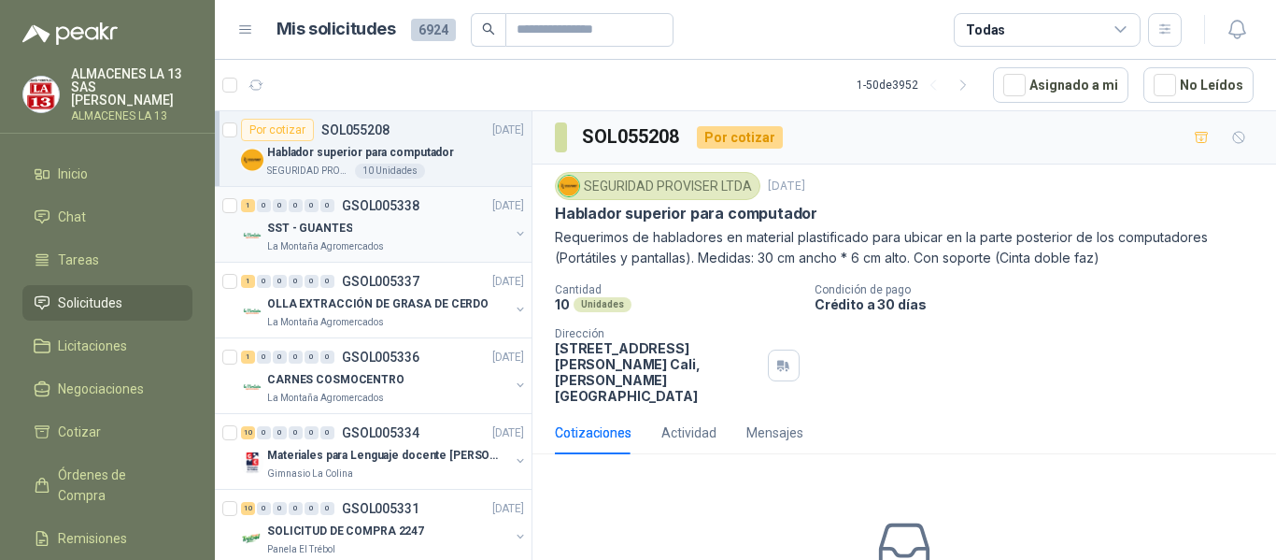
click at [328, 246] on p "La Montaña Agromercados" at bounding box center [325, 246] width 117 height 15
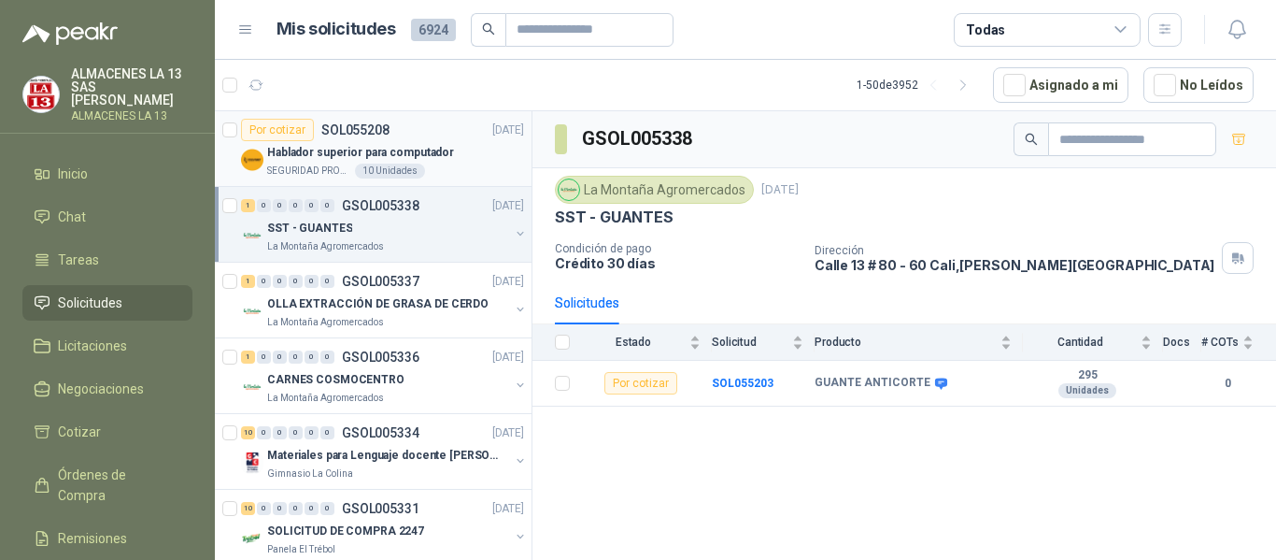
click at [320, 149] on p "Hablador superior para computador" at bounding box center [360, 153] width 187 height 18
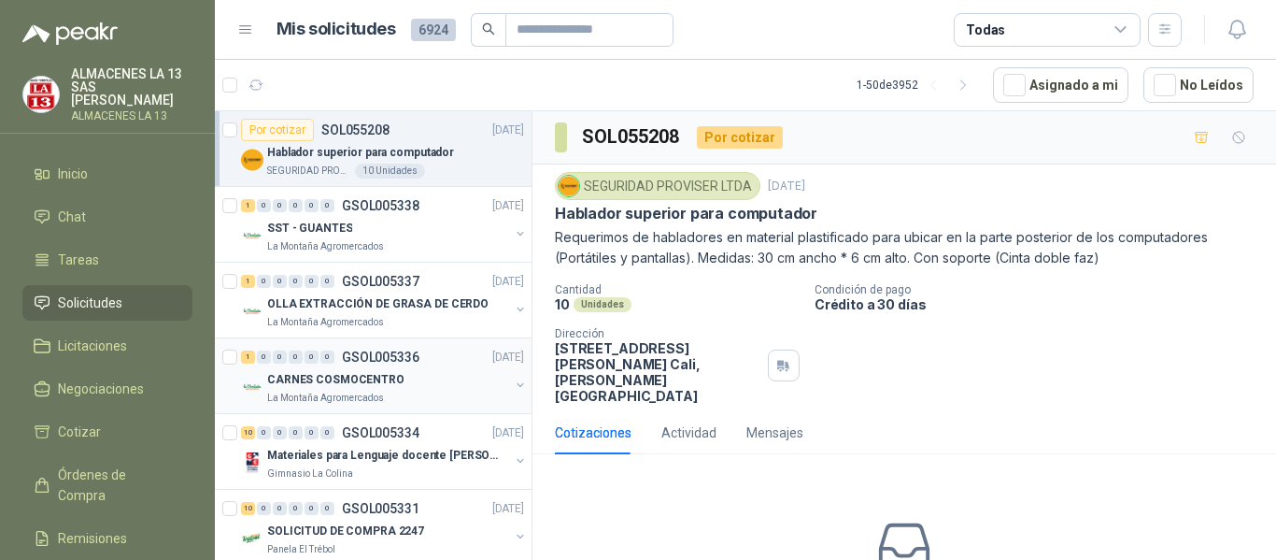
click at [347, 388] on p "CARNES COSMOCENTRO" at bounding box center [335, 380] width 137 height 18
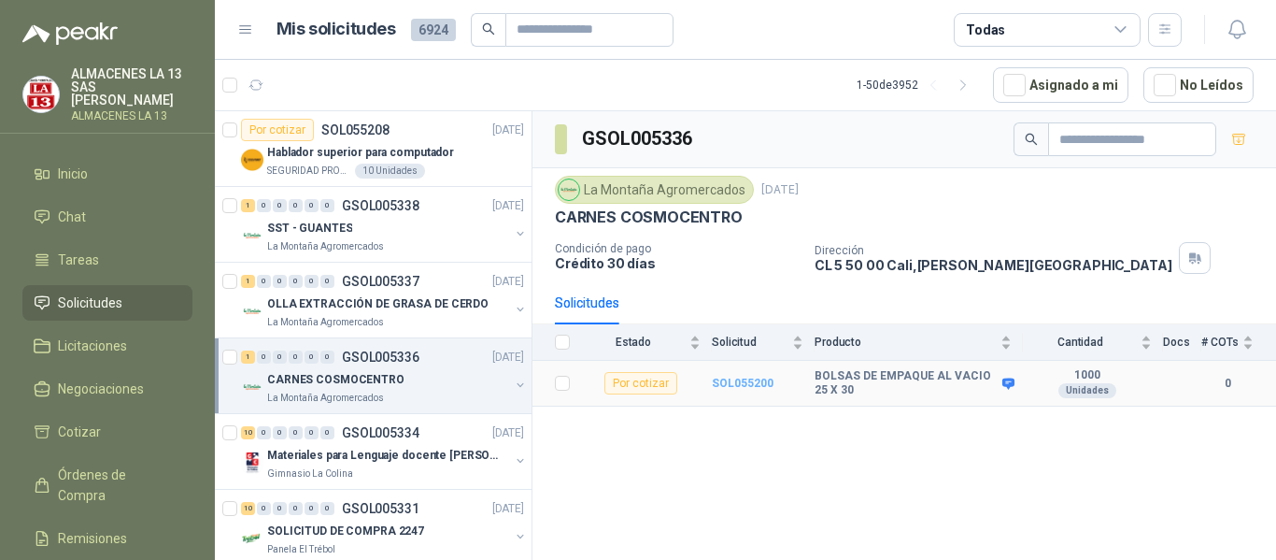
click at [729, 386] on b "SOL055200" at bounding box center [743, 383] width 62 height 13
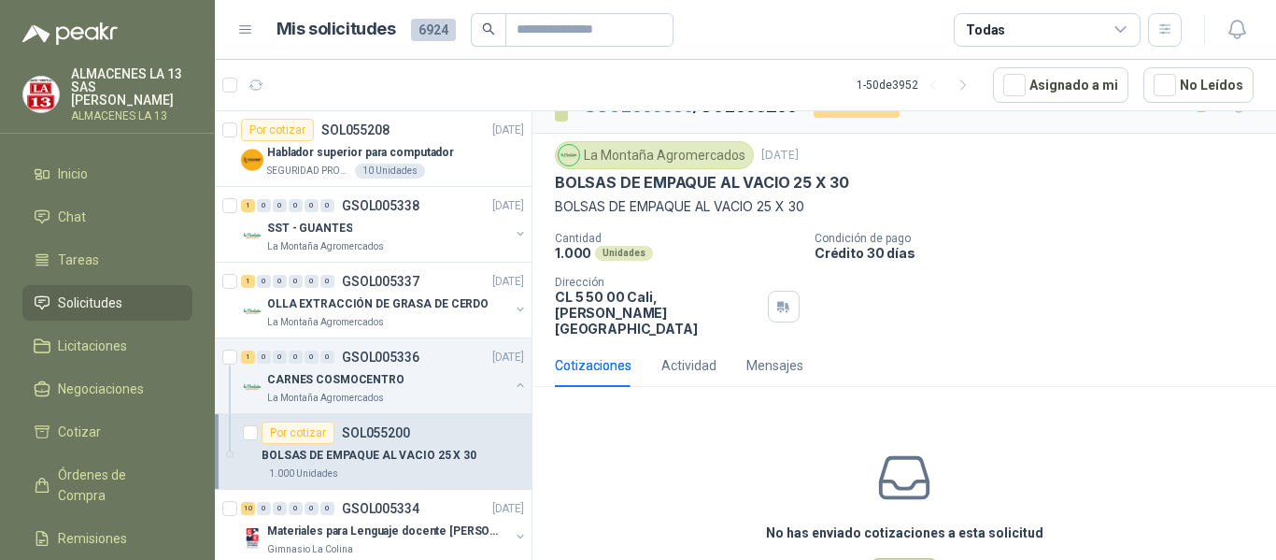
scroll to position [77, 0]
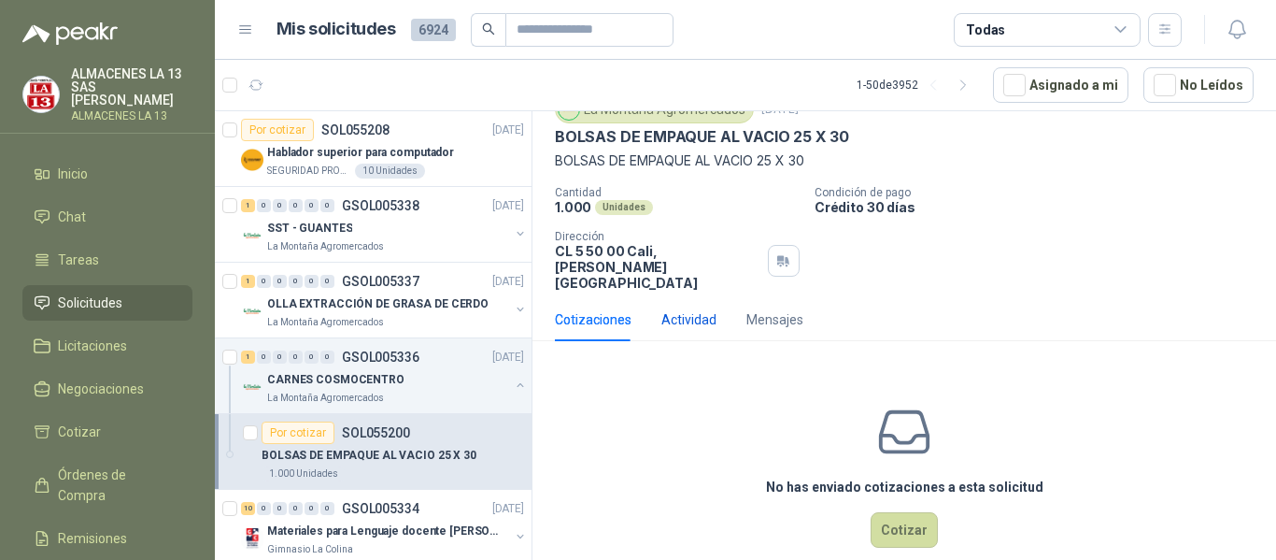
click at [677, 309] on div "Actividad" at bounding box center [688, 319] width 55 height 21
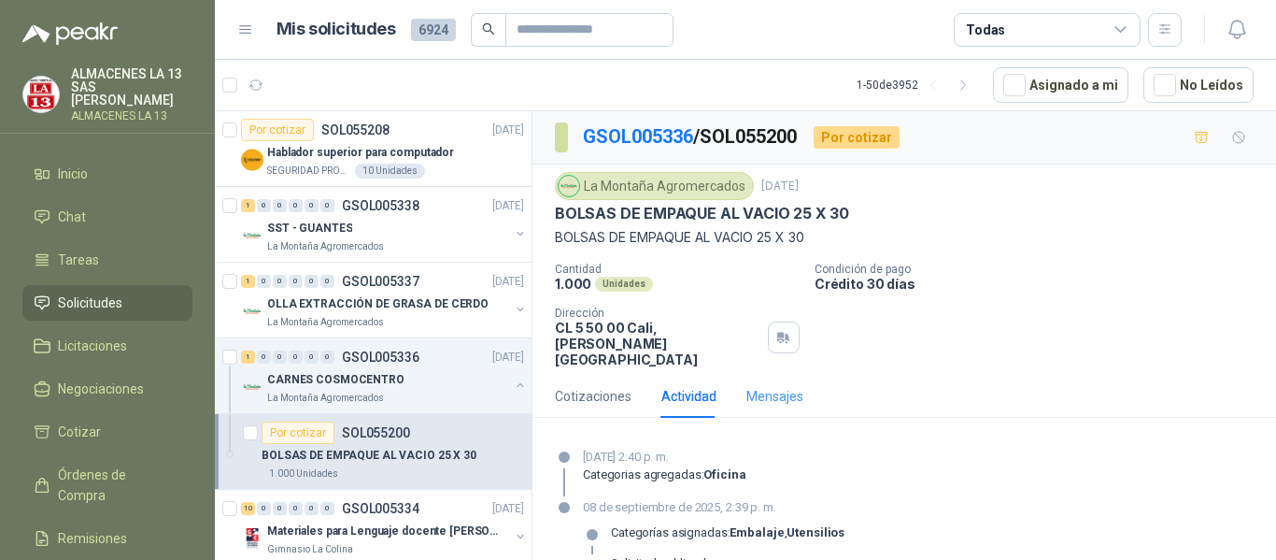
scroll to position [9, 0]
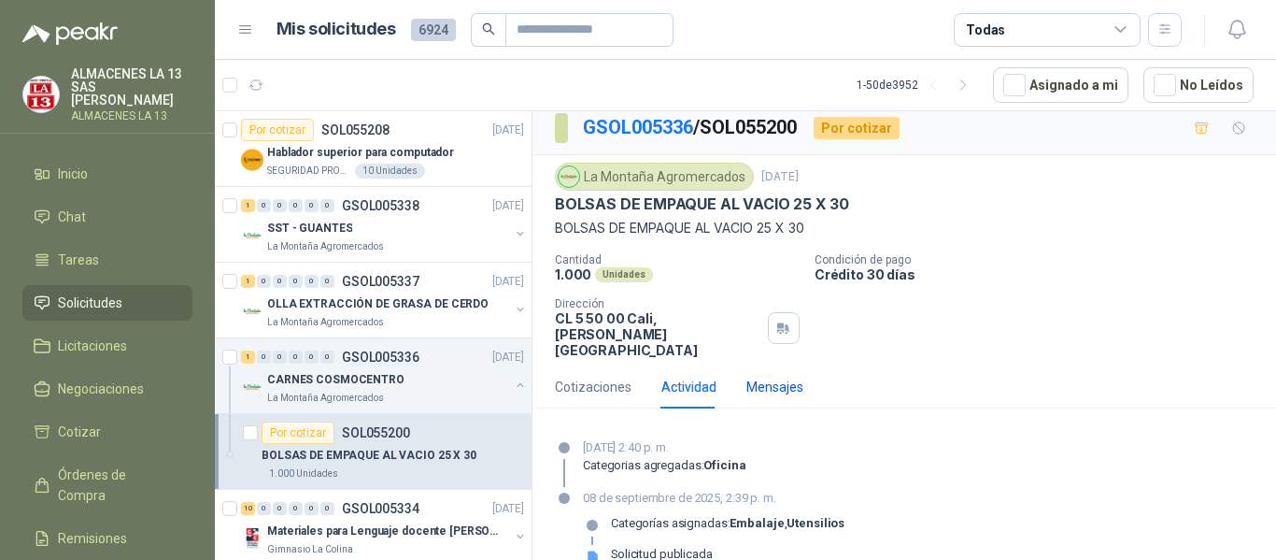
click at [774, 377] on div "Mensajes" at bounding box center [775, 387] width 57 height 21
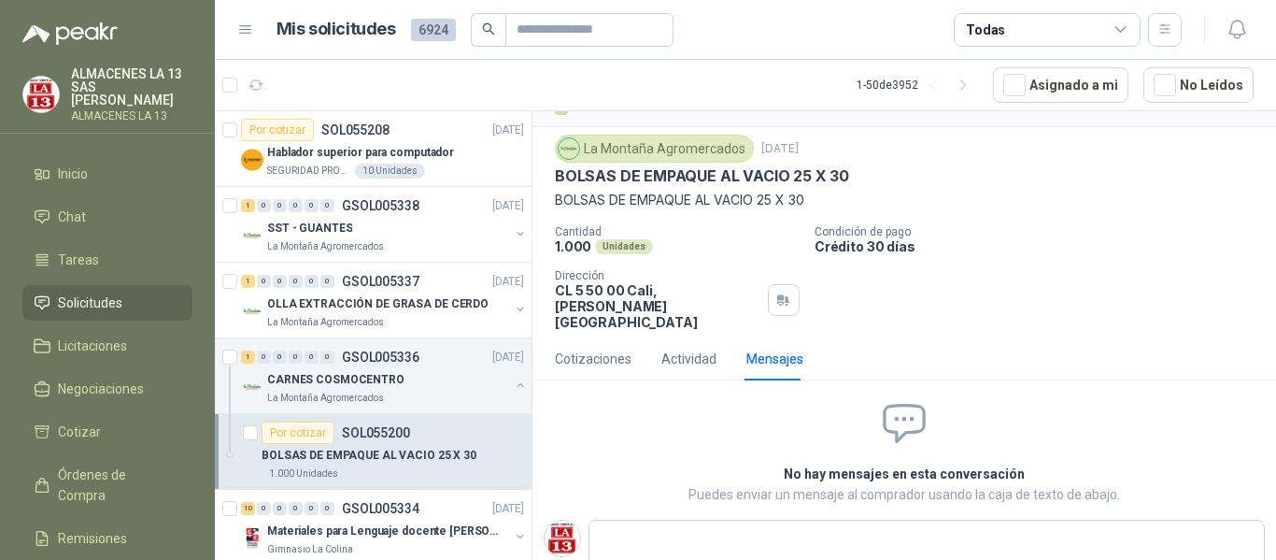
scroll to position [54, 0]
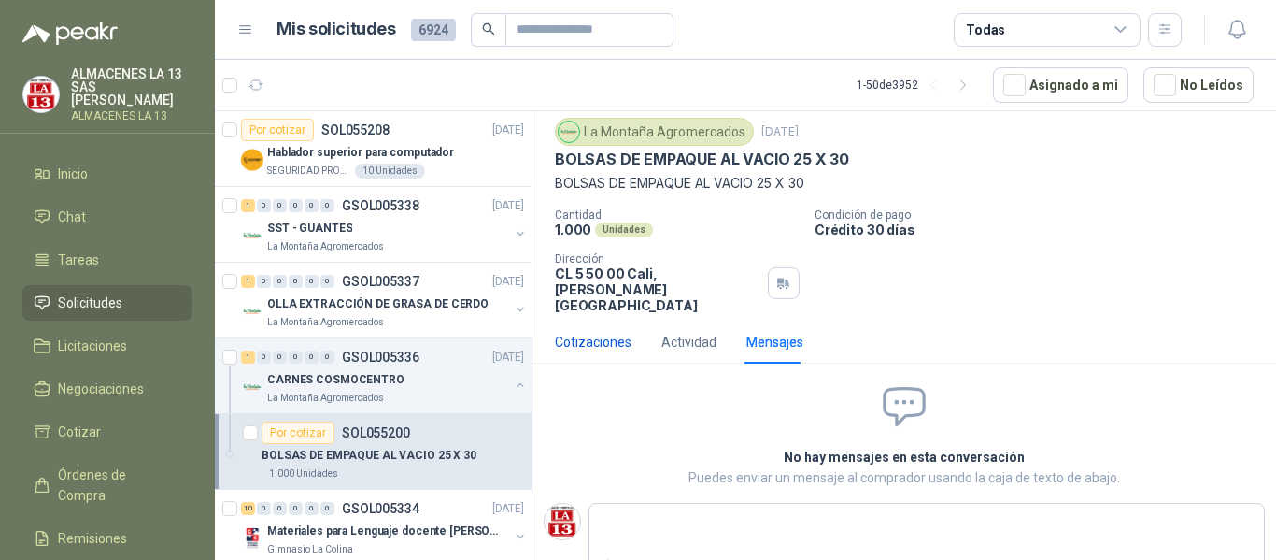
click at [590, 332] on div "Cotizaciones" at bounding box center [593, 342] width 77 height 21
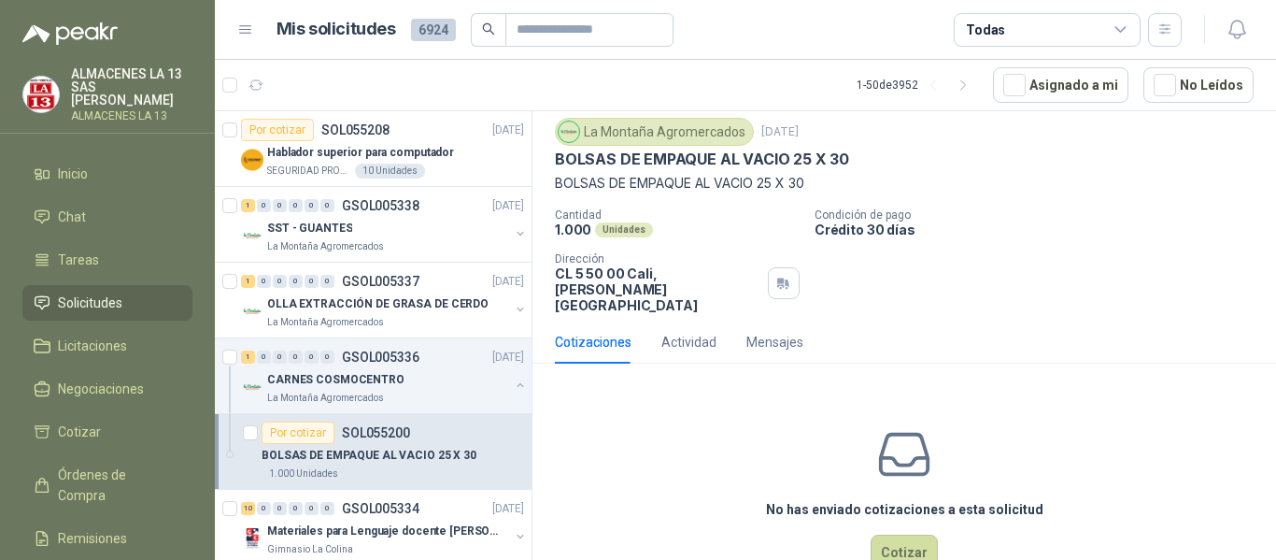
scroll to position [77, 0]
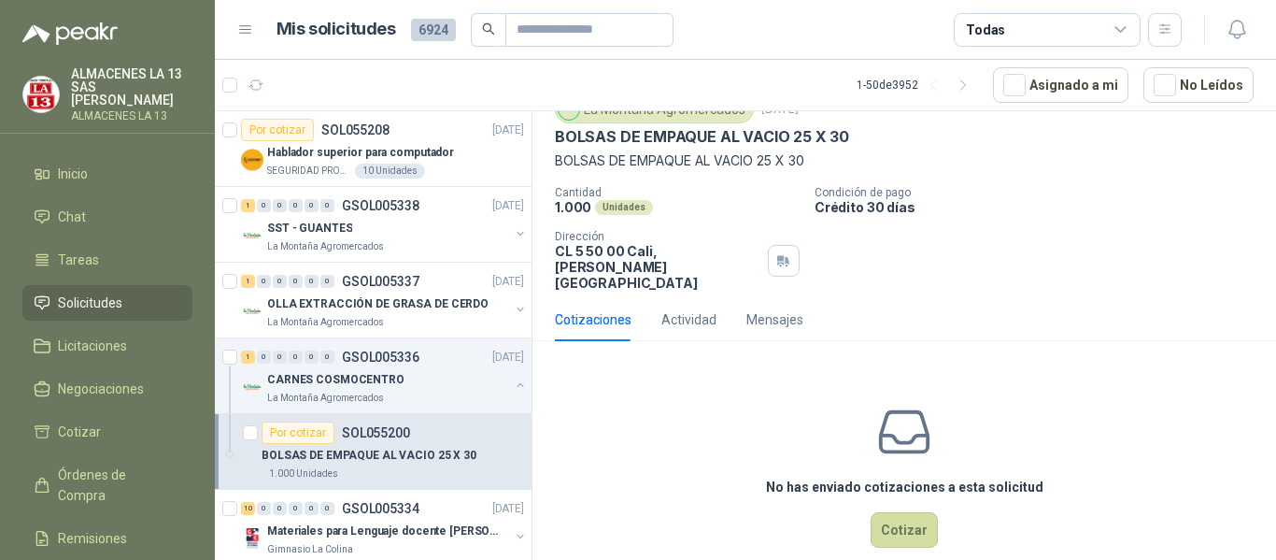
click at [1018, 356] on div "No has enviado cotizaciones a esta solicitud Cotizar" at bounding box center [905, 475] width 744 height 238
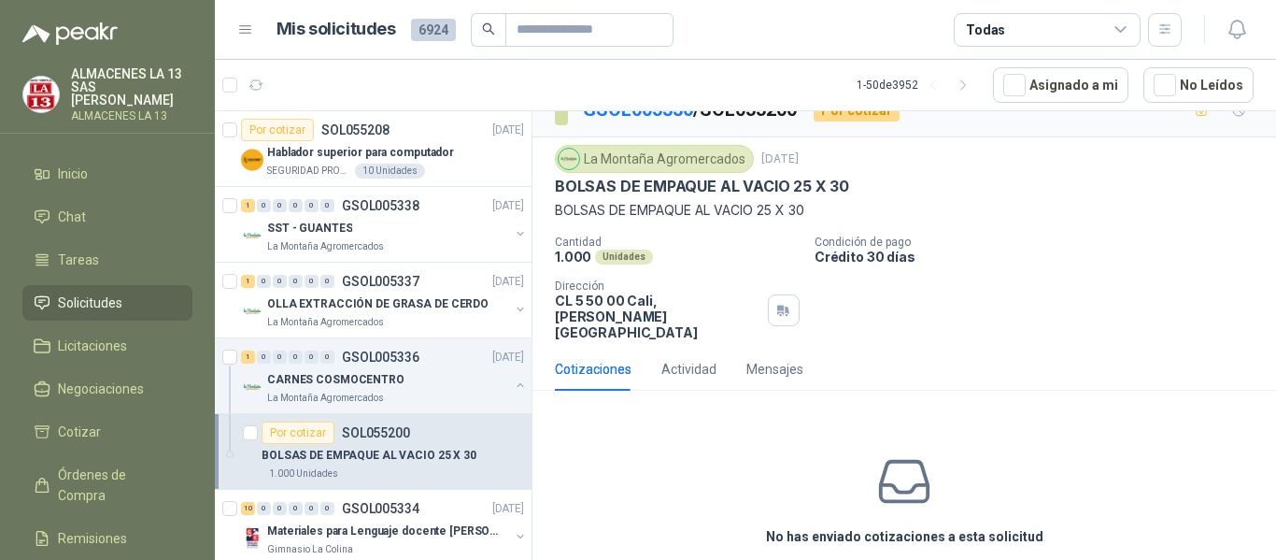
scroll to position [0, 0]
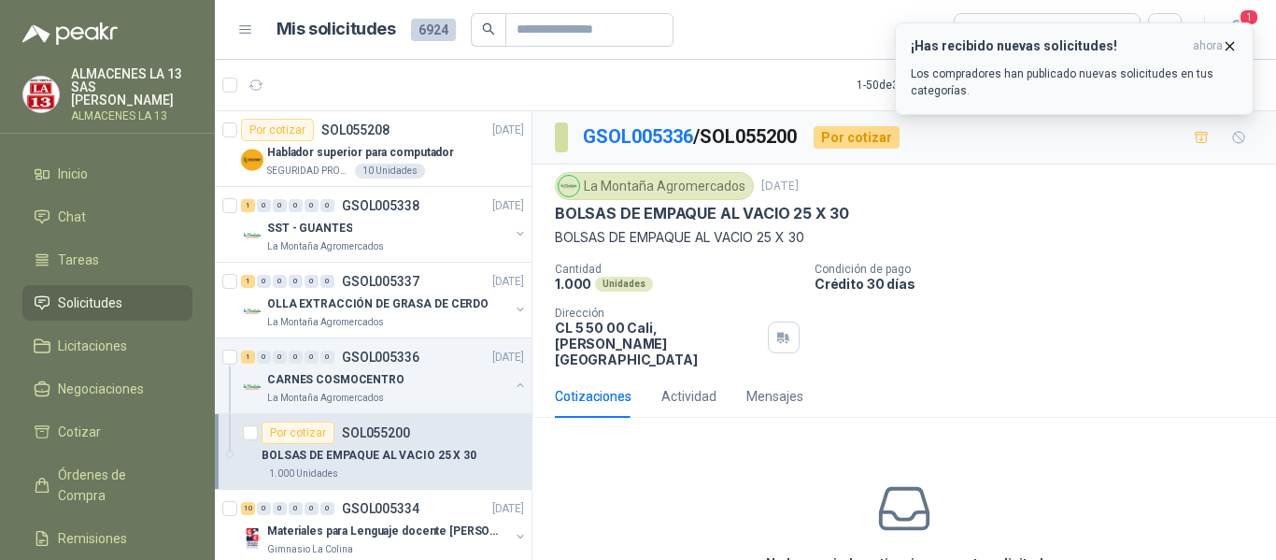
click at [1054, 56] on div "¡Has recibido nuevas solicitudes! ahora Los compradores han publicado nuevas so…" at bounding box center [1074, 68] width 327 height 61
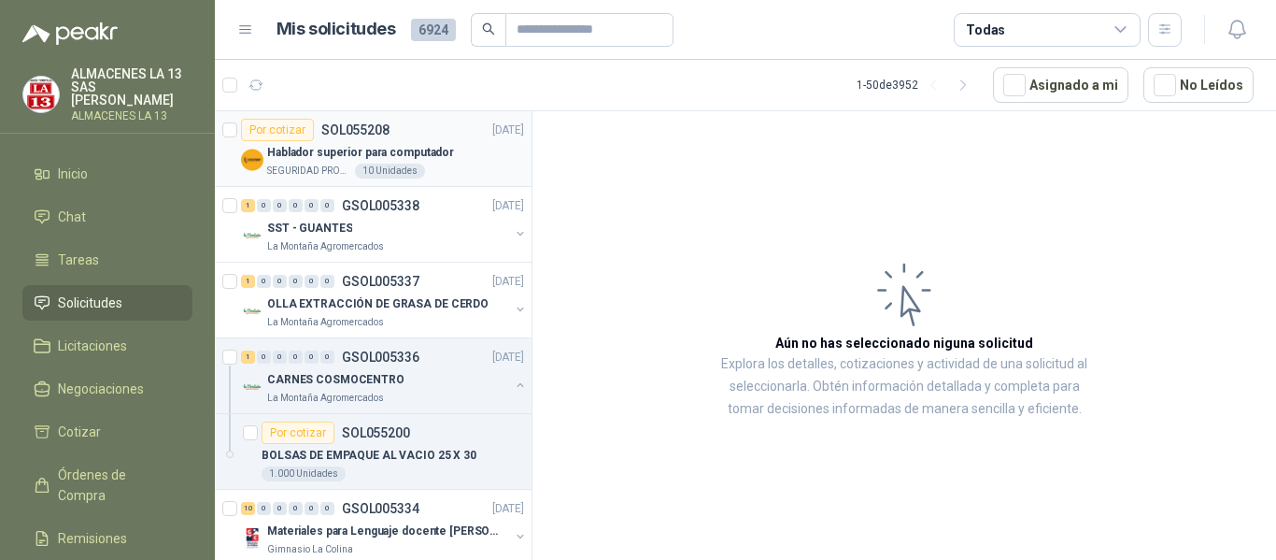
click at [344, 150] on p "Hablador superior para computador" at bounding box center [360, 153] width 187 height 18
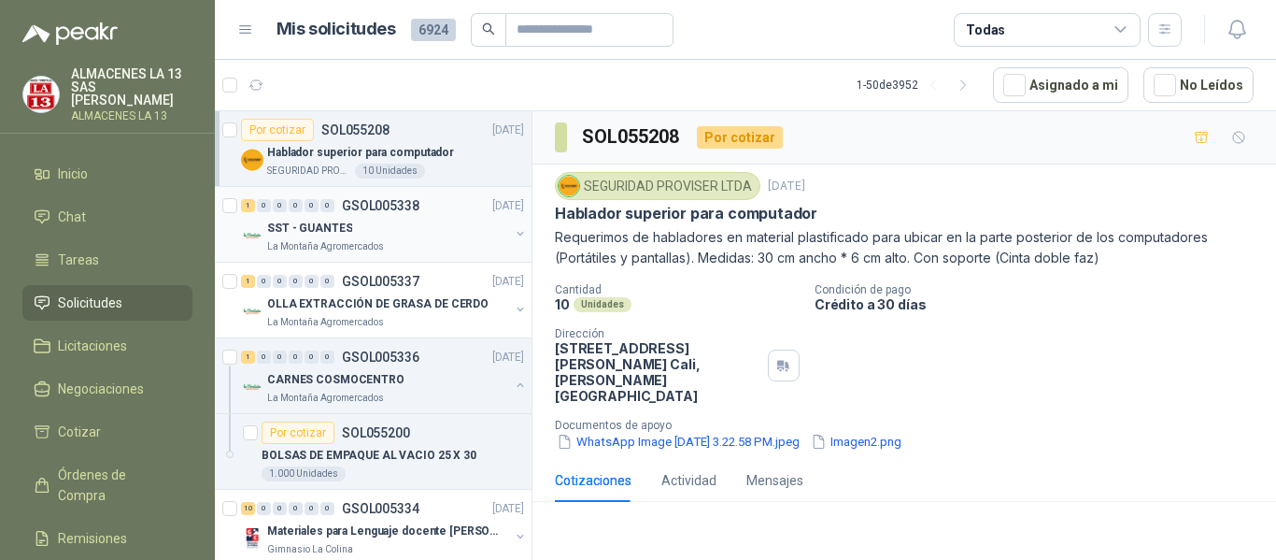
click at [339, 230] on p "SST - GUANTES" at bounding box center [309, 229] width 85 height 18
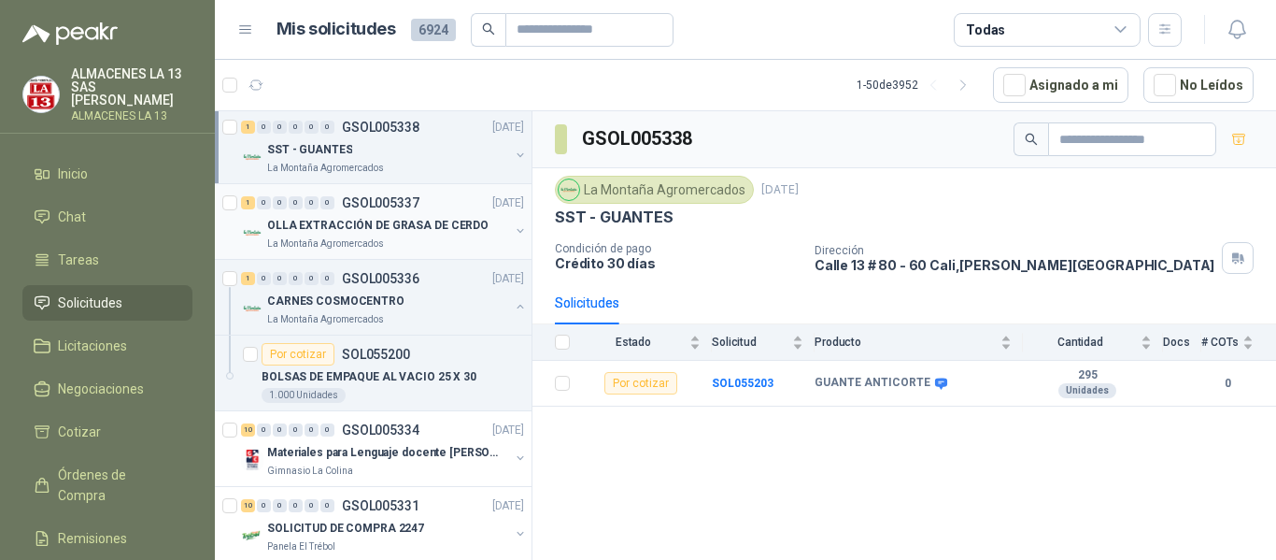
scroll to position [187, 0]
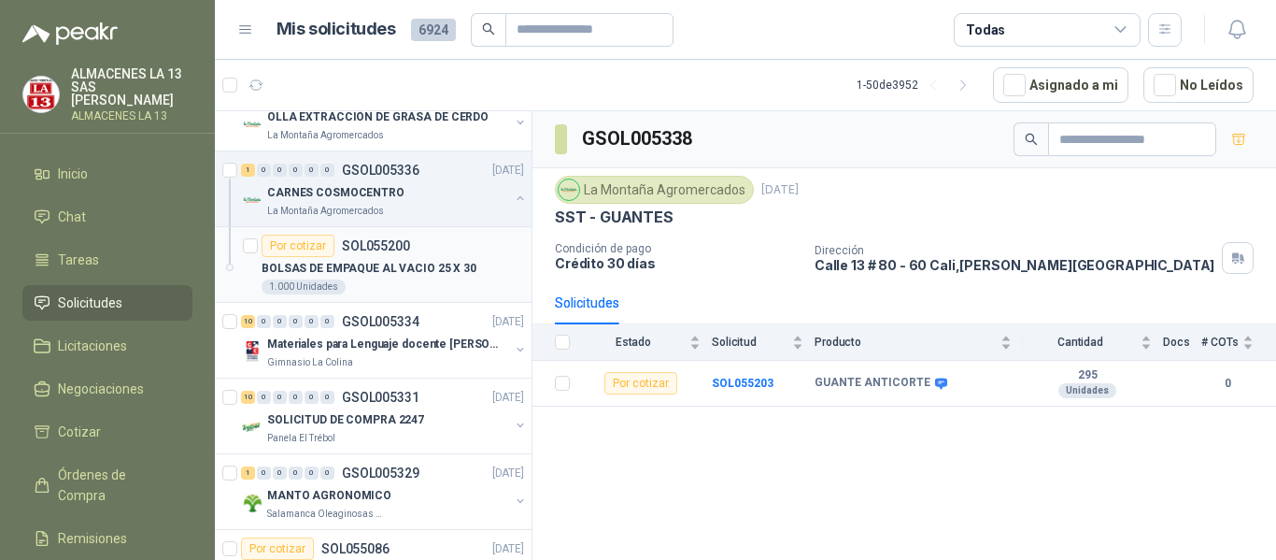
click at [376, 265] on p "BOLSAS DE EMPAQUE AL VACIO 25 X 30" at bounding box center [369, 269] width 215 height 18
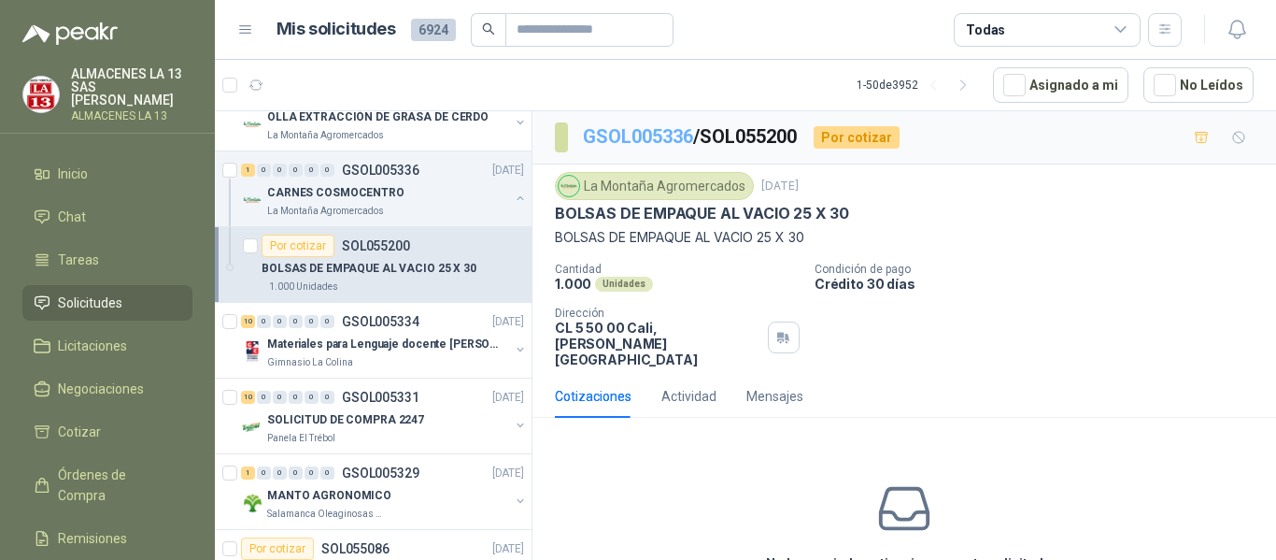
click at [643, 138] on link "GSOL005336" at bounding box center [638, 136] width 110 height 22
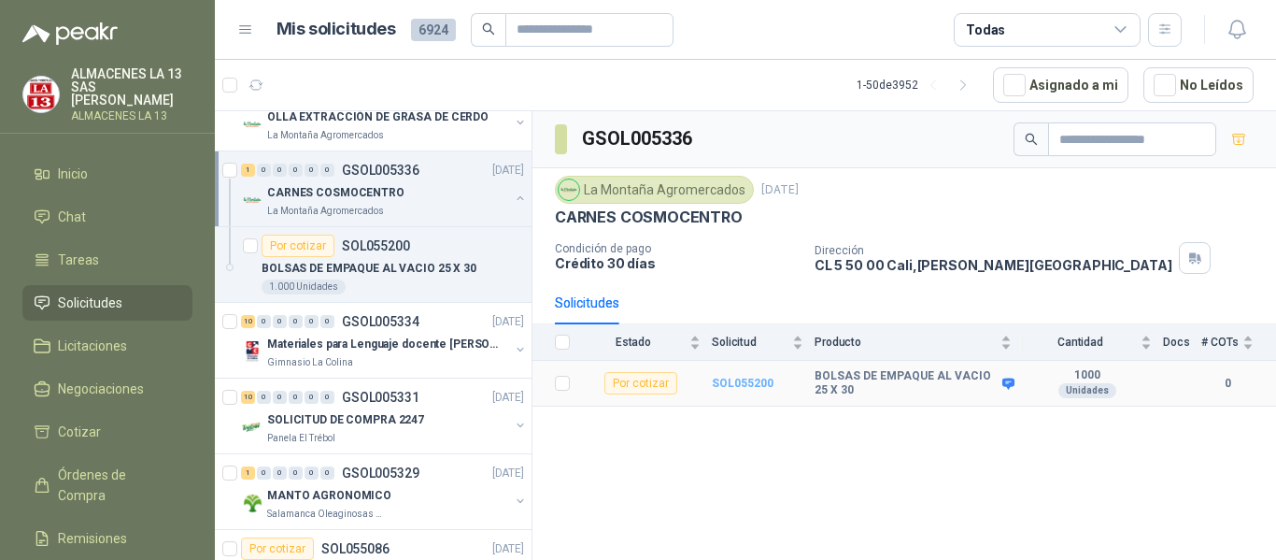
click at [736, 385] on b "SOL055200" at bounding box center [743, 383] width 62 height 13
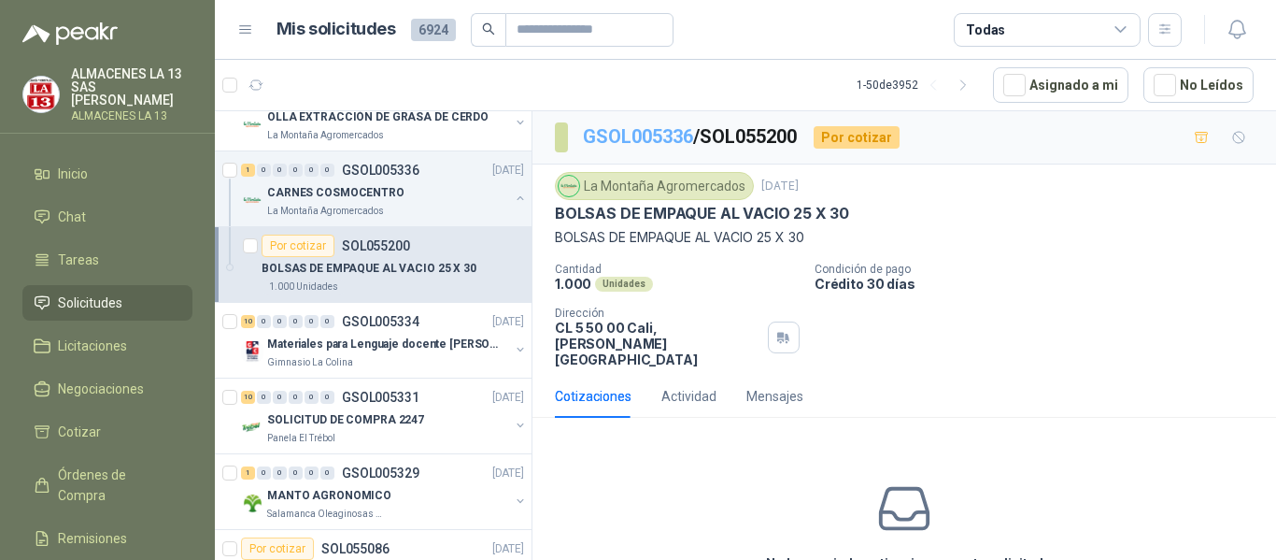
click at [677, 146] on link "GSOL005336" at bounding box center [638, 136] width 110 height 22
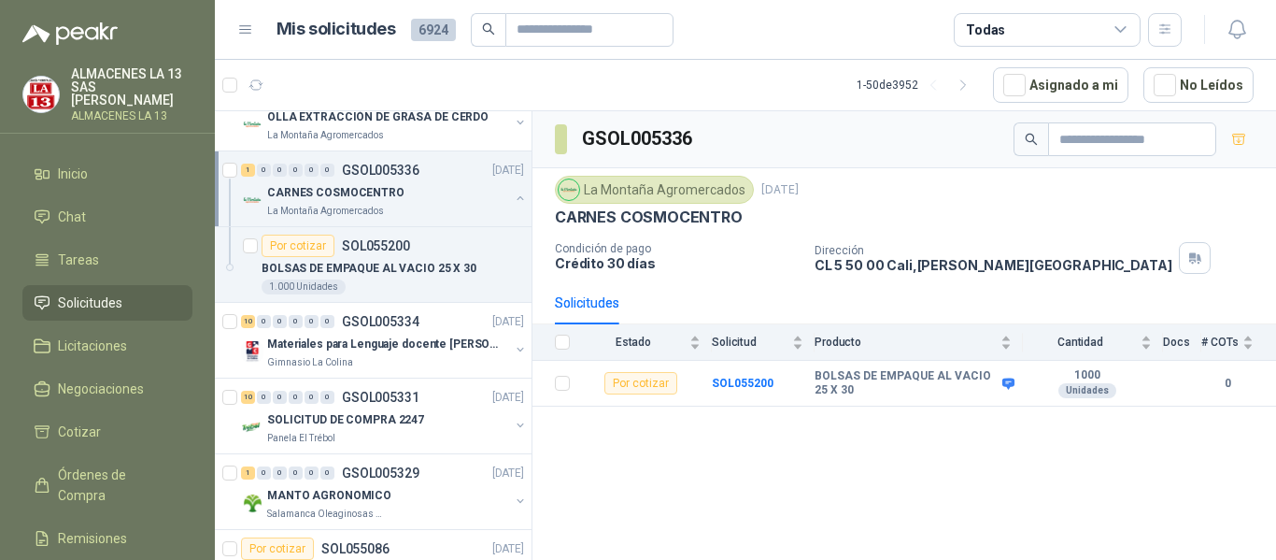
click at [600, 306] on div "Solicitudes" at bounding box center [587, 302] width 64 height 21
click at [655, 380] on div "Por cotizar" at bounding box center [640, 383] width 73 height 22
click at [655, 382] on div "Por cotizar" at bounding box center [640, 383] width 73 height 22
click at [943, 377] on b "BOLSAS DE EMPAQUE AL VACIO 25 X 30" at bounding box center [906, 383] width 183 height 29
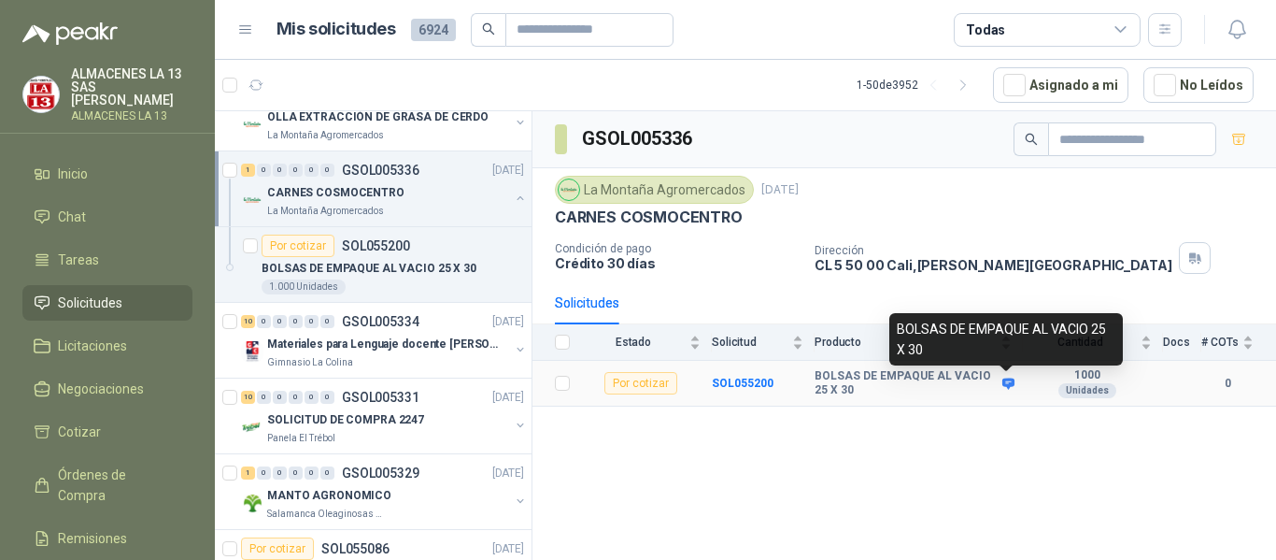
click at [1005, 382] on icon at bounding box center [1009, 382] width 12 height 11
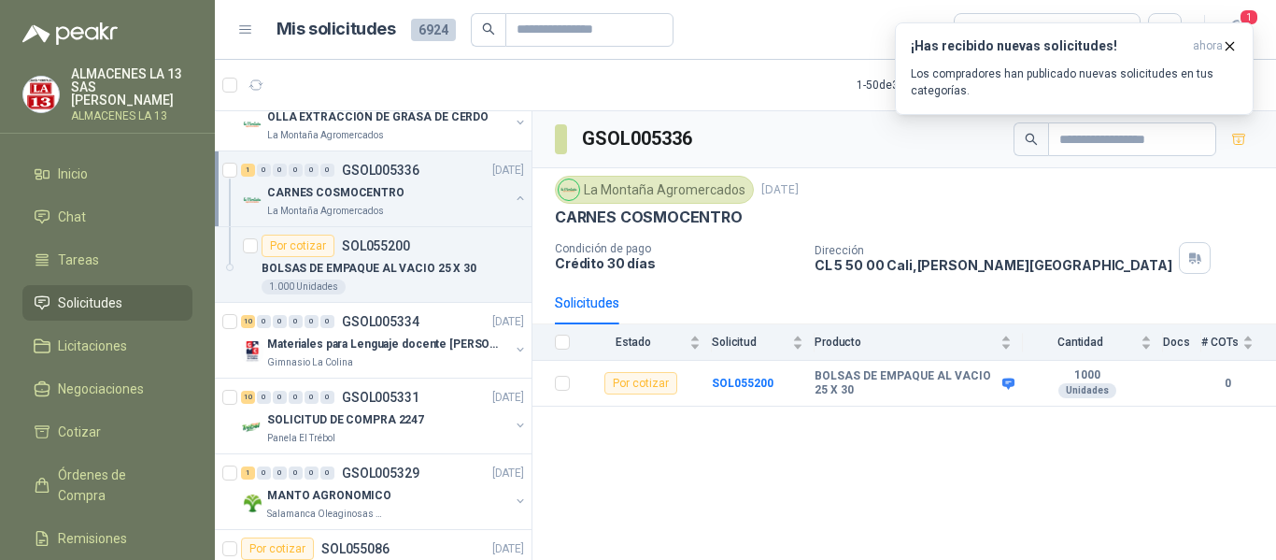
click at [360, 194] on p "CARNES COSMOCENTRO" at bounding box center [335, 193] width 137 height 18
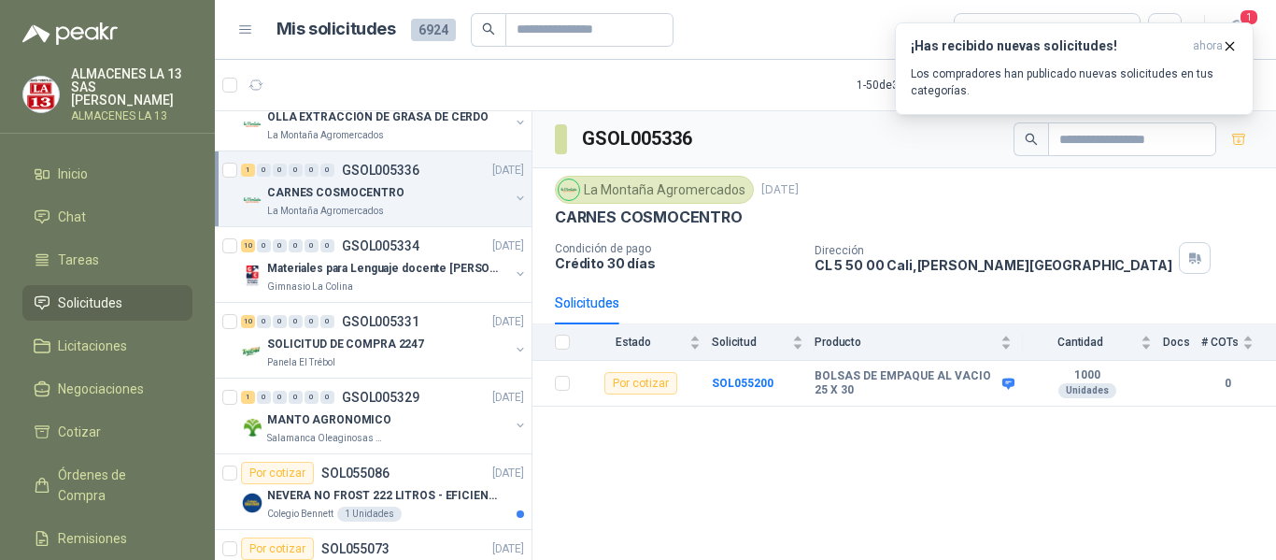
click at [395, 184] on div "CARNES COSMOCENTRO" at bounding box center [388, 192] width 242 height 22
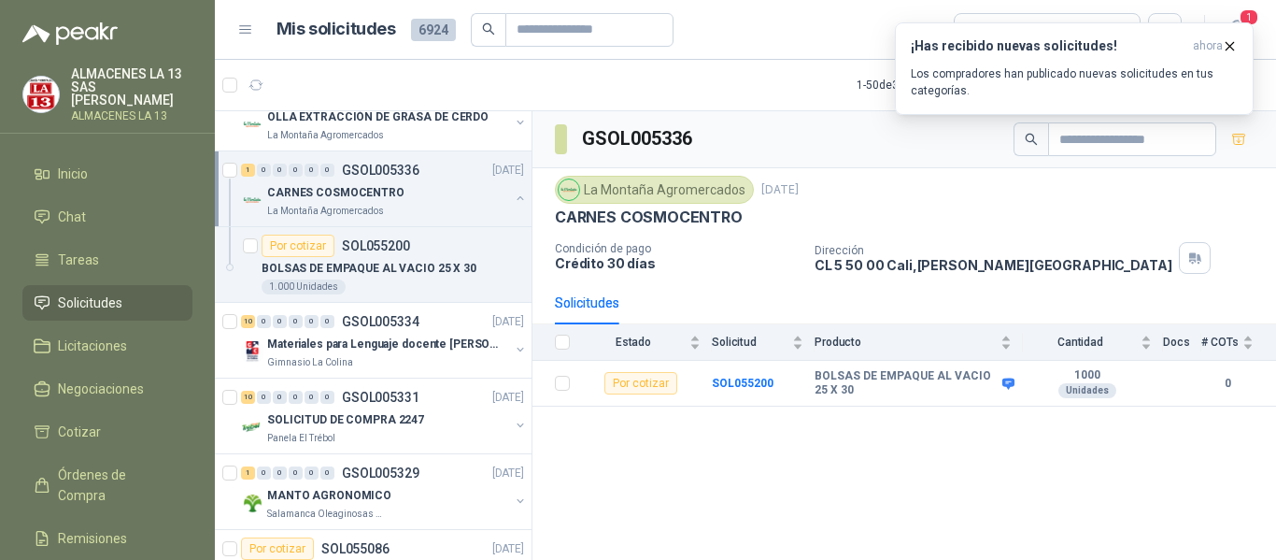
click at [401, 194] on div "CARNES COSMOCENTRO" at bounding box center [388, 192] width 242 height 22
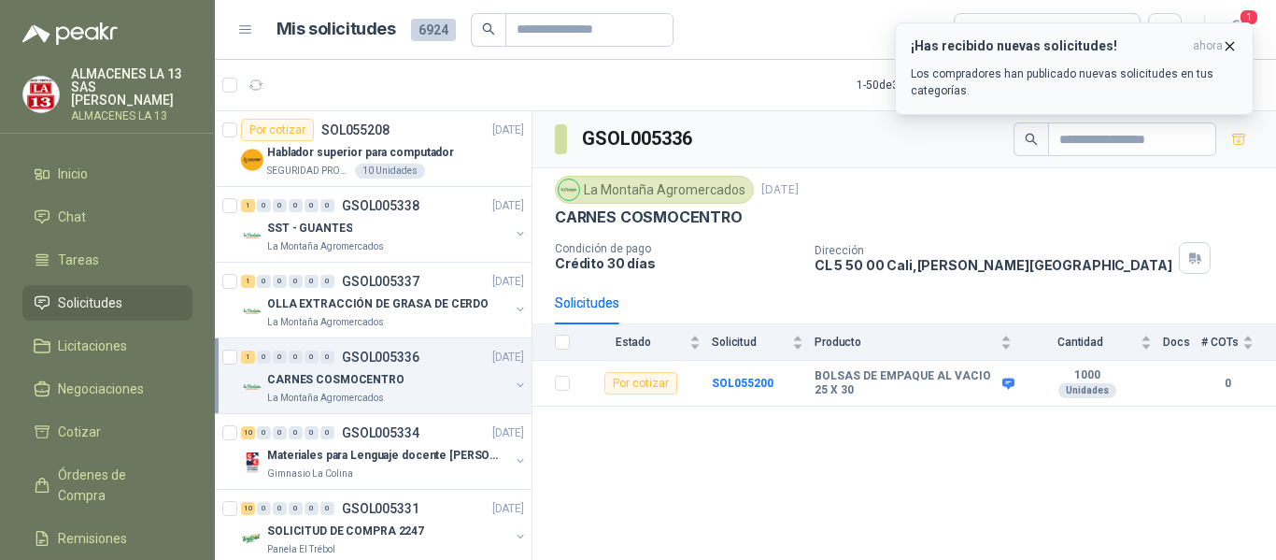
click at [1008, 56] on div "¡Has recibido nuevas solicitudes! ahora Los compradores han publicado nuevas so…" at bounding box center [1074, 68] width 327 height 61
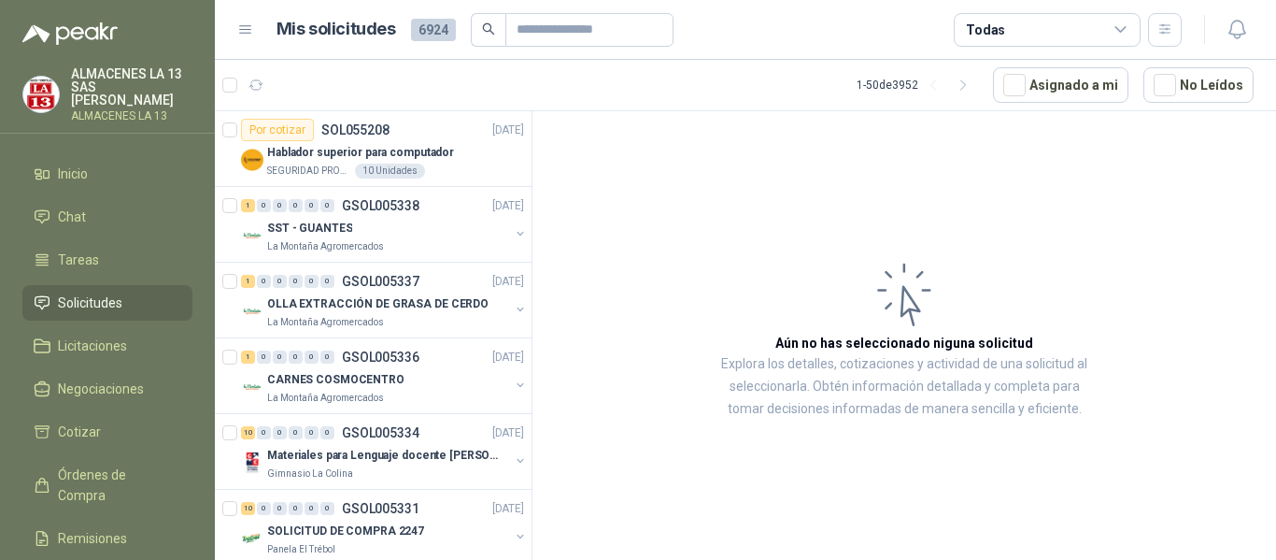
click at [1116, 23] on icon at bounding box center [1121, 29] width 17 height 17
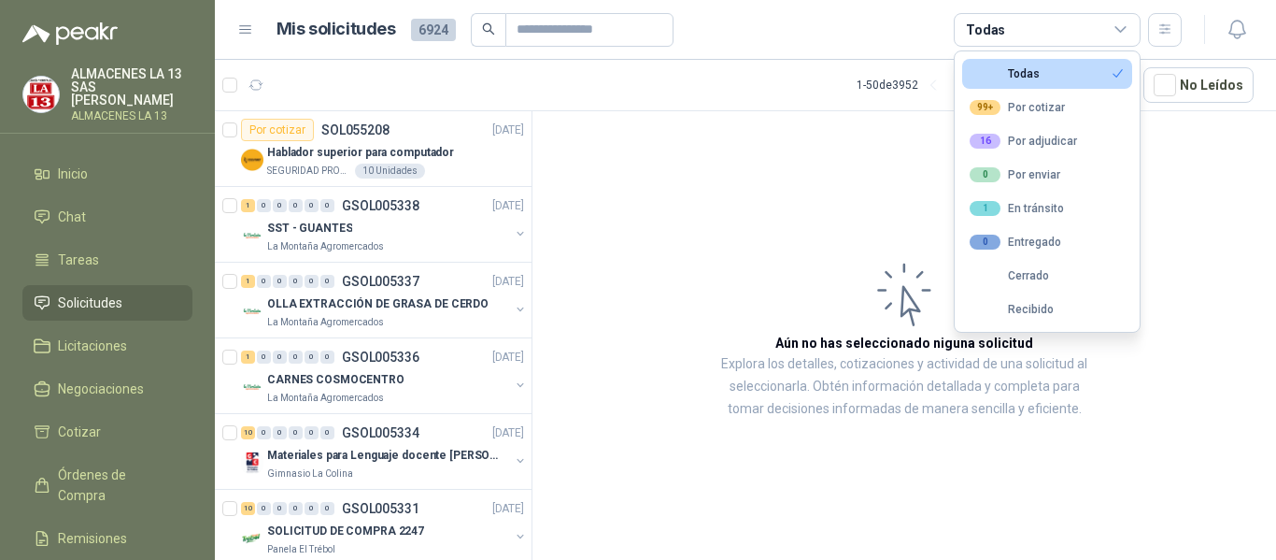
click at [1072, 79] on button "Todas" at bounding box center [1047, 74] width 170 height 30
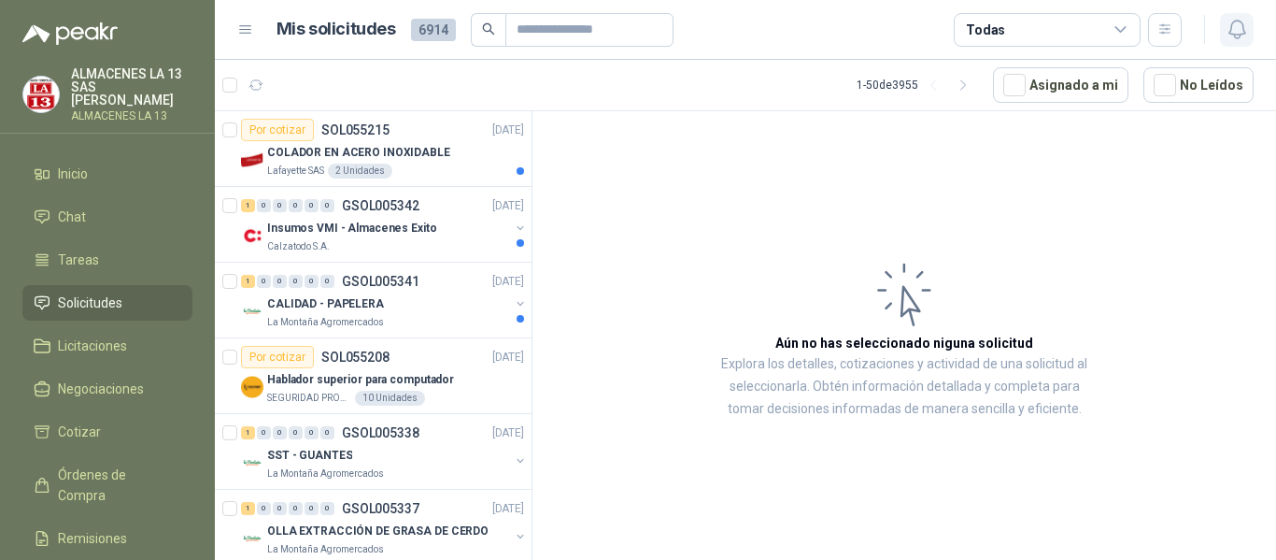
click at [1249, 34] on button "button" at bounding box center [1237, 30] width 34 height 34
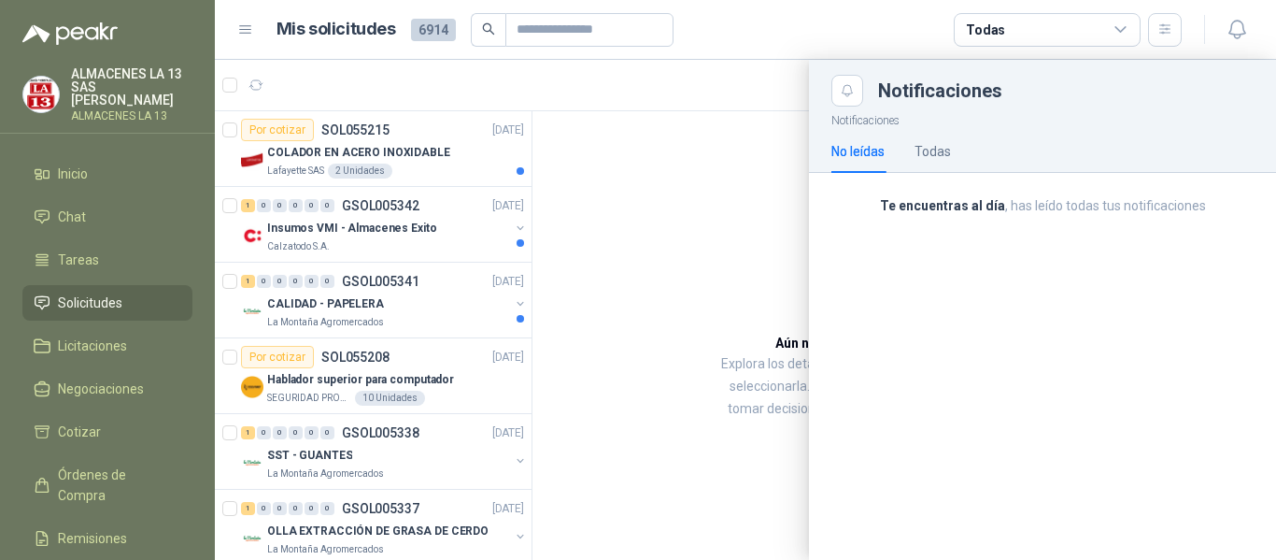
click at [415, 136] on div at bounding box center [745, 310] width 1061 height 500
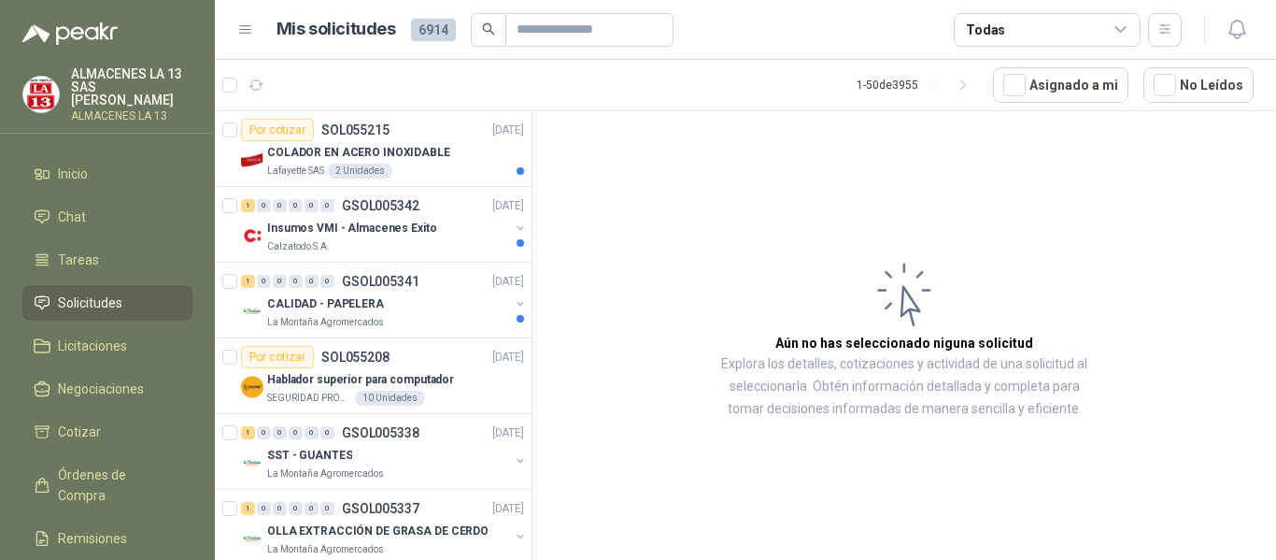
click at [415, 136] on div "Por cotizar SOL055215 [DATE]" at bounding box center [382, 130] width 283 height 22
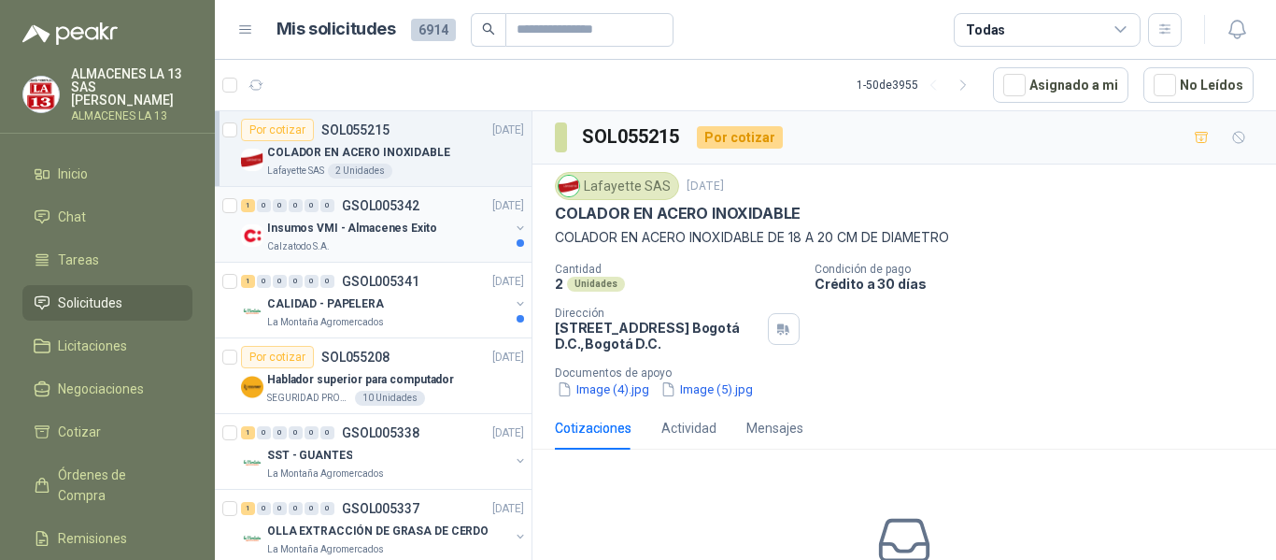
click at [468, 240] on div "Calzatodo S.A." at bounding box center [388, 246] width 242 height 15
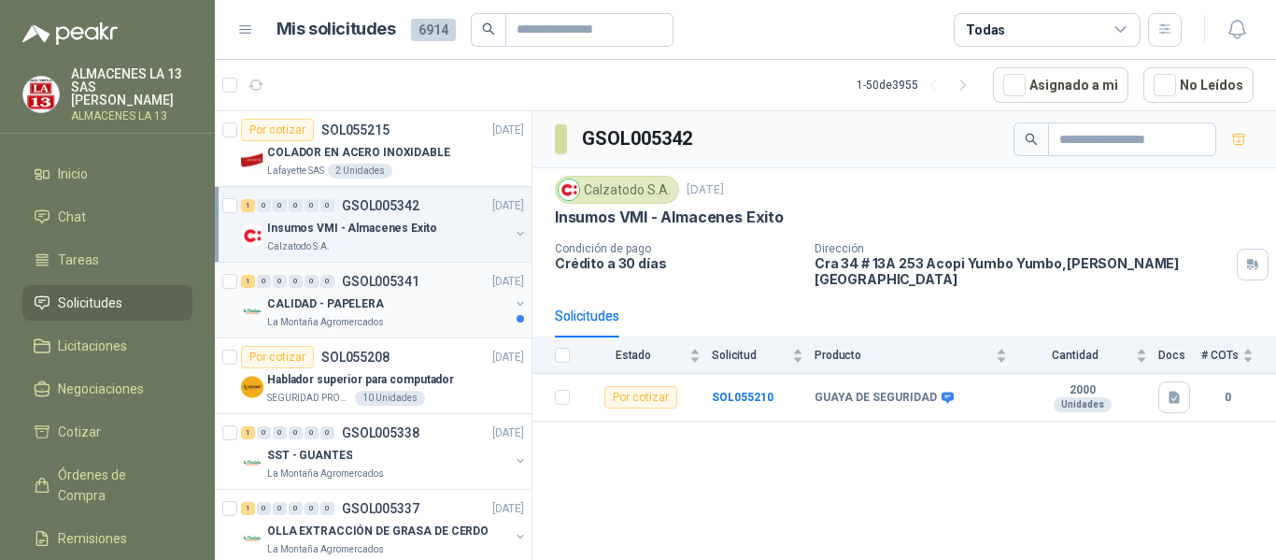
click at [419, 306] on div "CALIDAD - PAPELERA" at bounding box center [388, 303] width 242 height 22
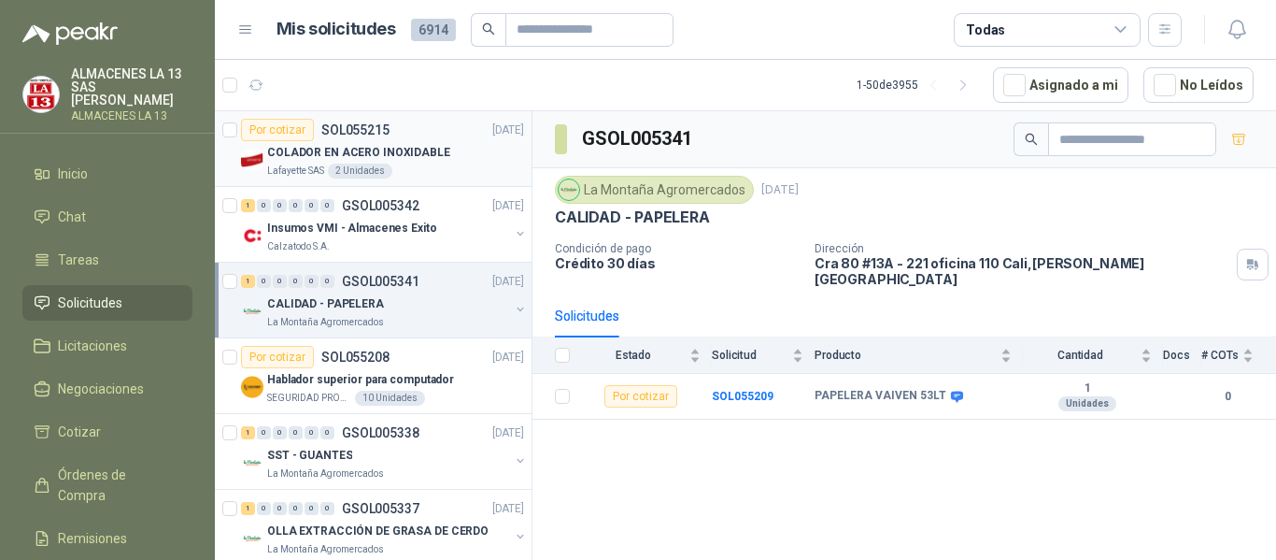
click at [440, 149] on div "COLADOR EN ACERO INOXIDABLE" at bounding box center [395, 152] width 257 height 22
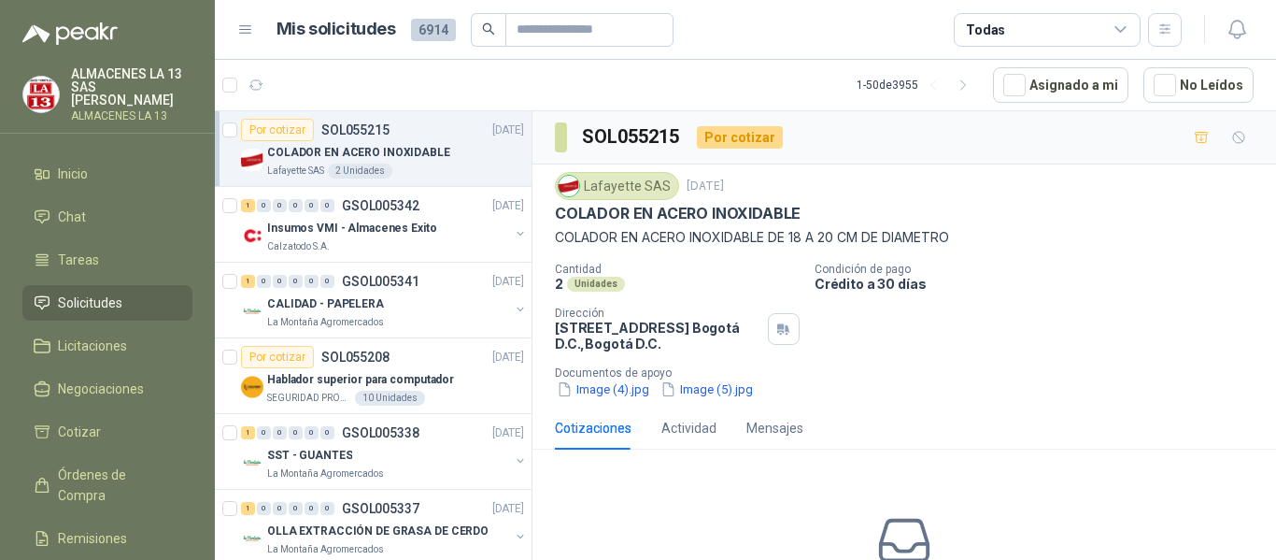
click at [377, 150] on p "COLADOR EN ACERO INOXIDABLE" at bounding box center [358, 153] width 183 height 18
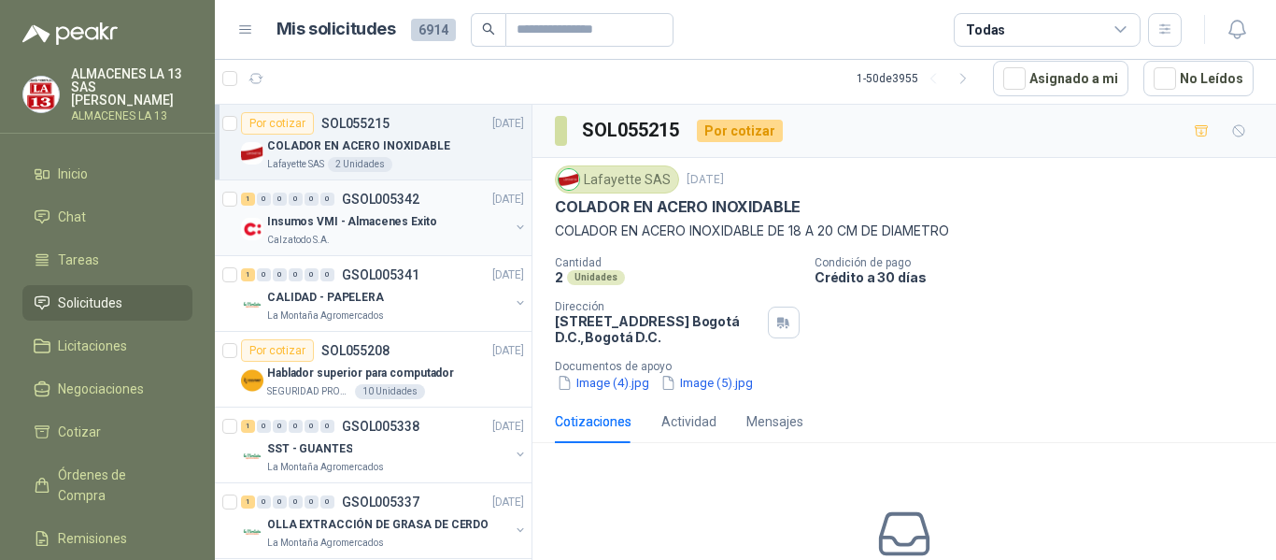
click at [384, 227] on p "Insumos VMI - Almacenes Exito" at bounding box center [352, 222] width 170 height 18
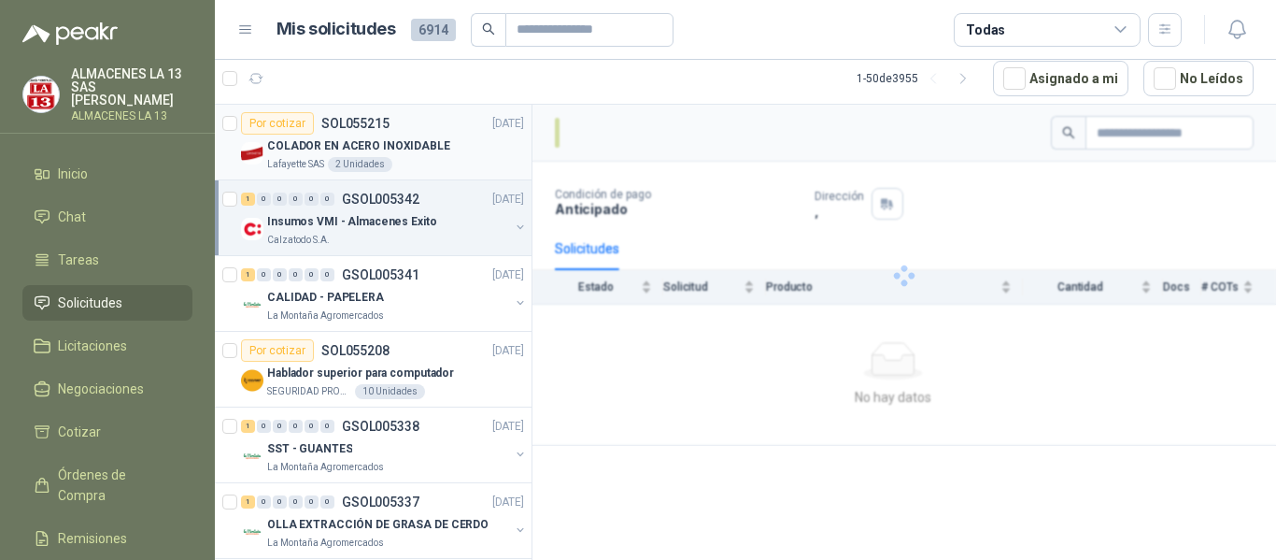
click at [455, 155] on div "COLADOR EN ACERO INOXIDABLE" at bounding box center [395, 146] width 257 height 22
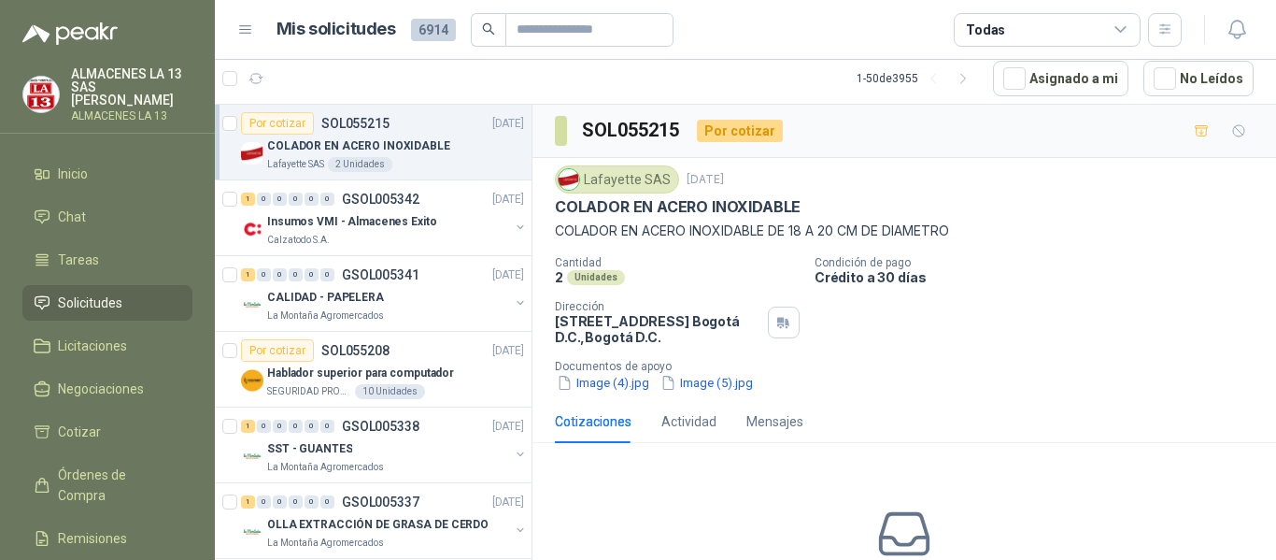
click at [94, 87] on p "ALMACENES LA 13 SAS [PERSON_NAME]" at bounding box center [131, 86] width 121 height 39
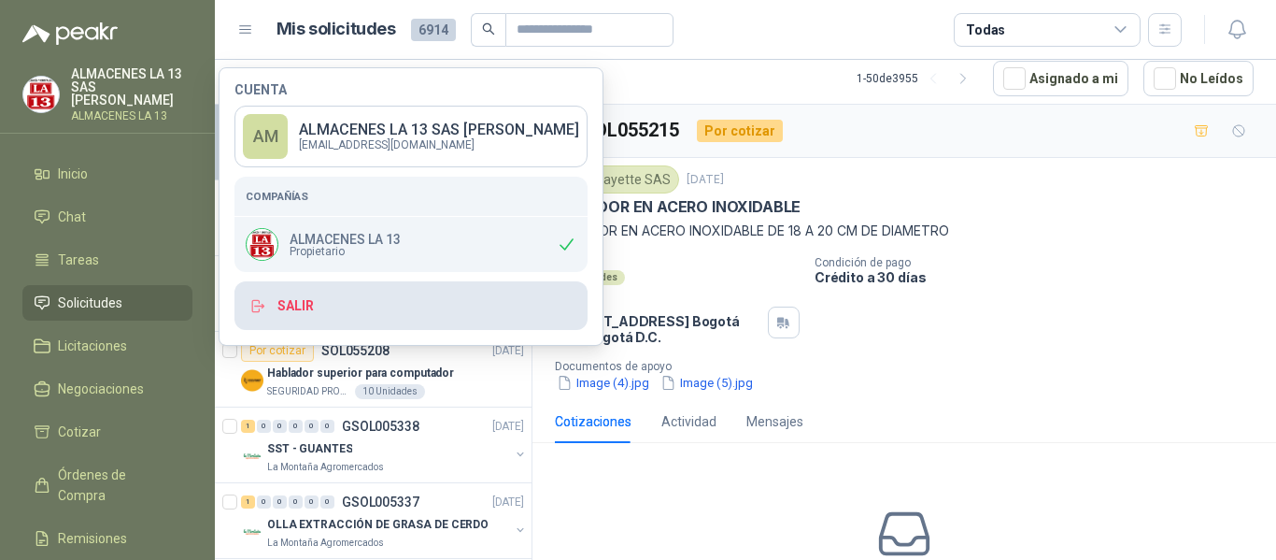
click at [300, 309] on button "Salir" at bounding box center [411, 305] width 353 height 49
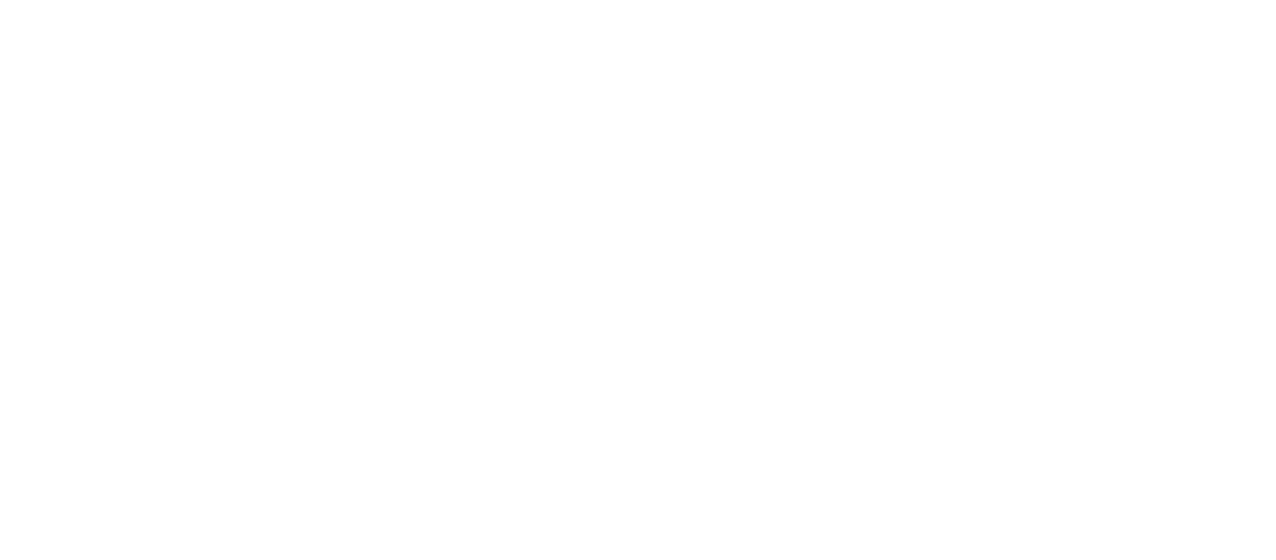
click at [294, 0] on html at bounding box center [638, 0] width 1276 height 0
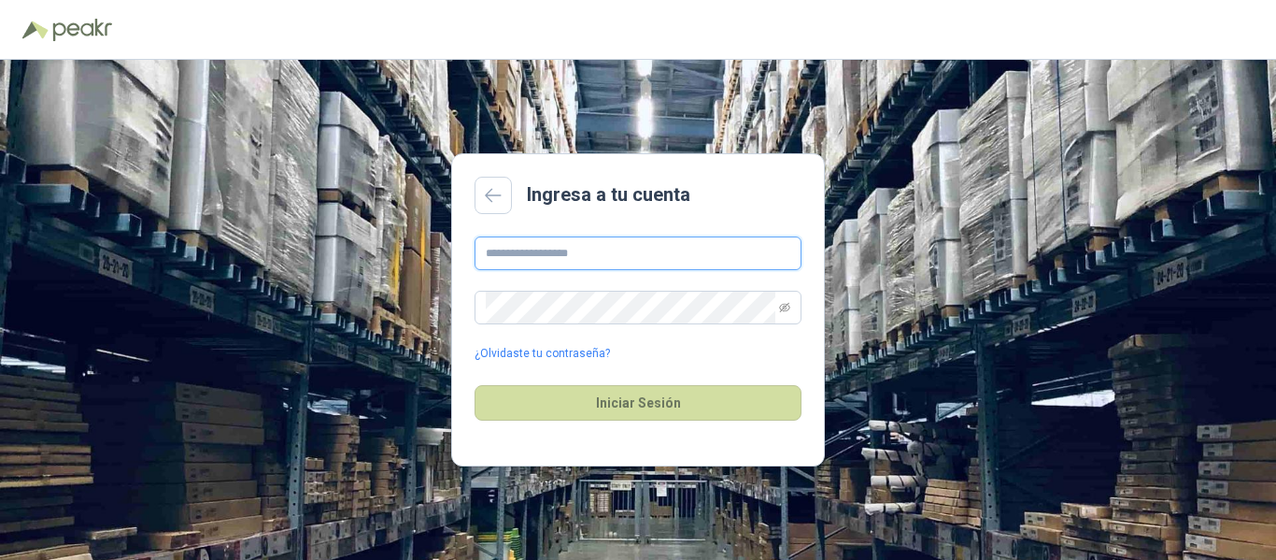
type input "**********"
